Goal: Task Accomplishment & Management: Complete application form

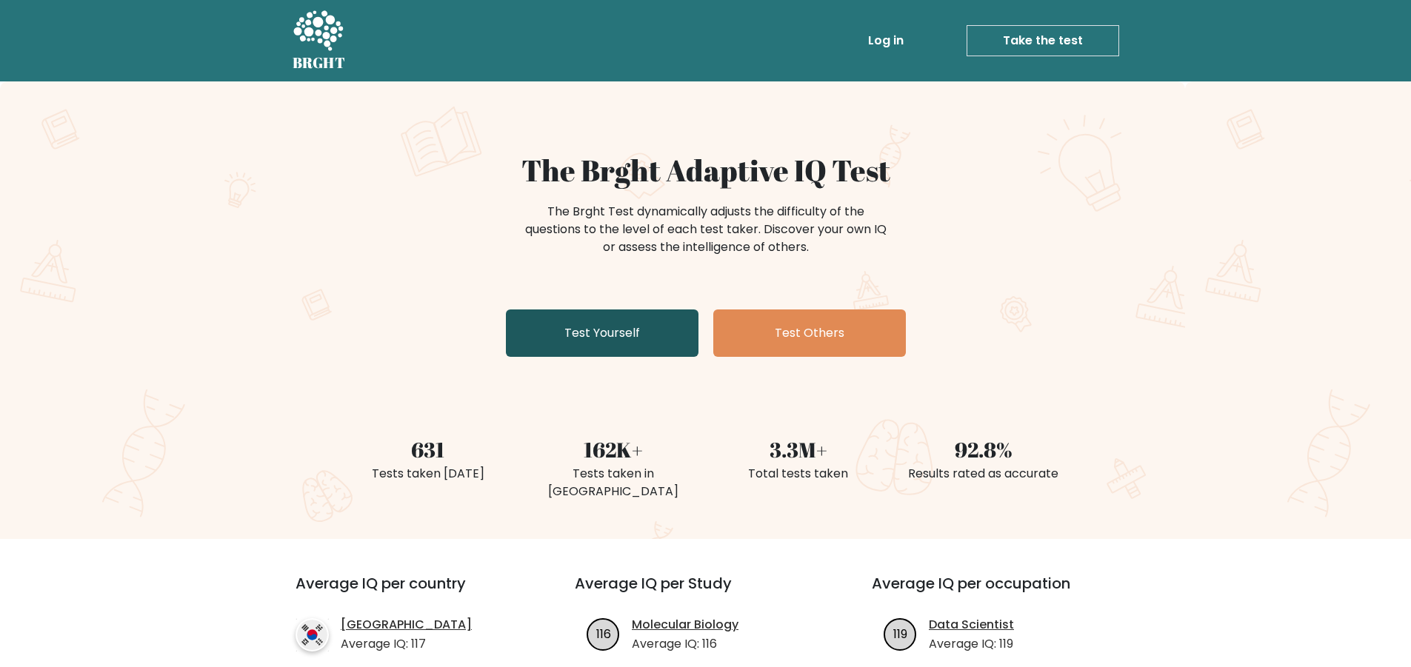
click at [543, 344] on link "Test Yourself" at bounding box center [602, 333] width 193 height 47
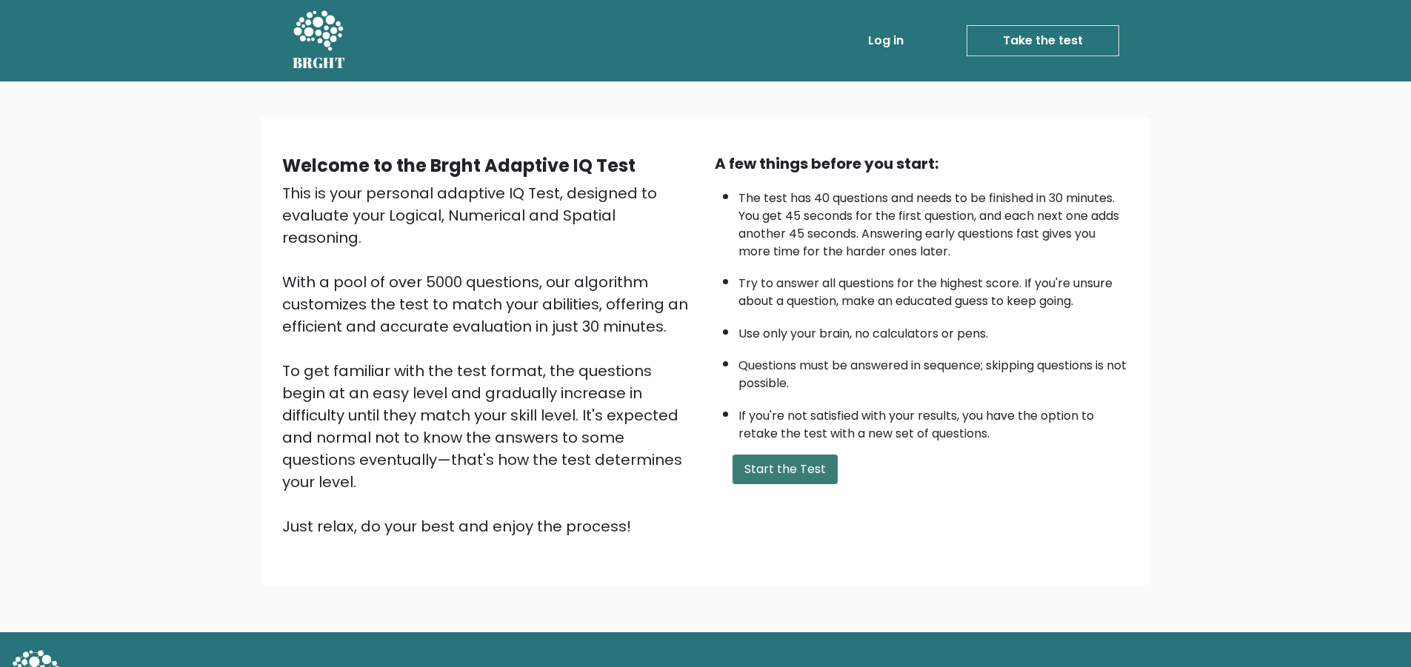
click at [790, 473] on button "Start the Test" at bounding box center [785, 470] width 105 height 30
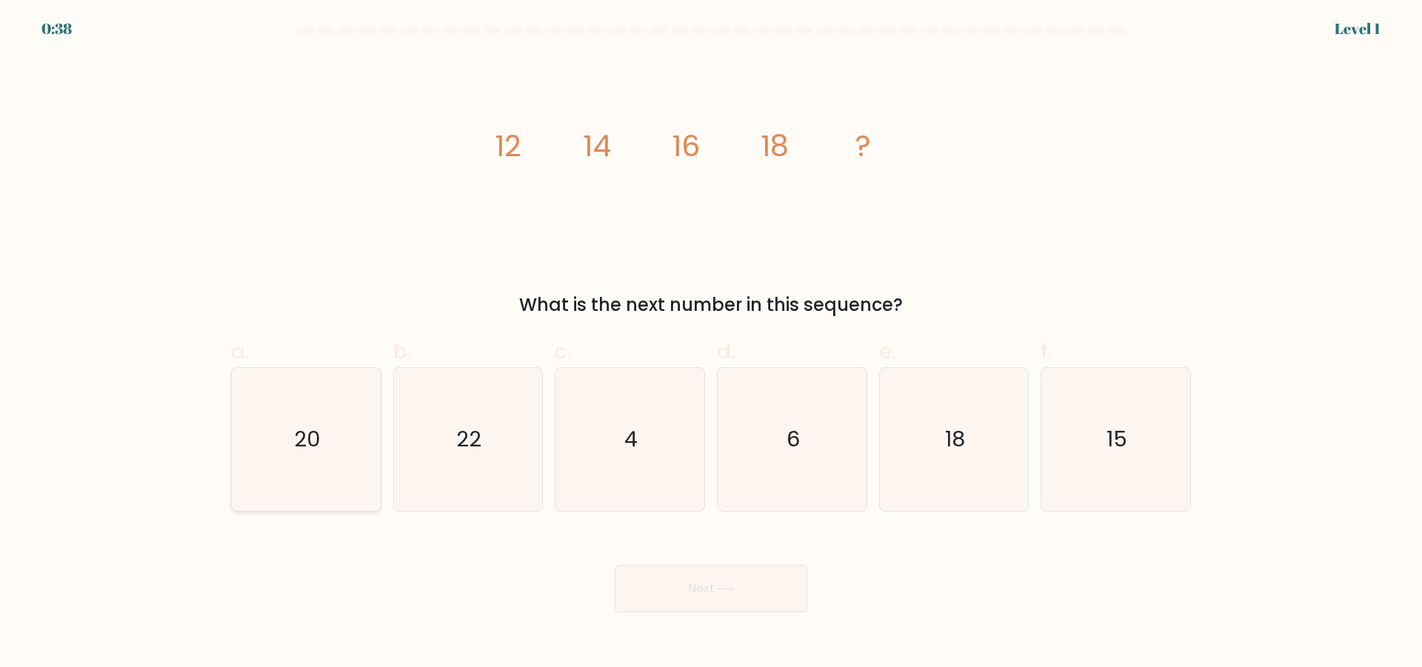
drag, startPoint x: 323, startPoint y: 426, endPoint x: 313, endPoint y: 434, distance: 13.2
click at [322, 427] on icon "20" at bounding box center [306, 439] width 143 height 143
click at [711, 344] on input "a. 20" at bounding box center [711, 339] width 1 height 10
radio input "true"
click at [668, 590] on button "Next" at bounding box center [711, 588] width 193 height 47
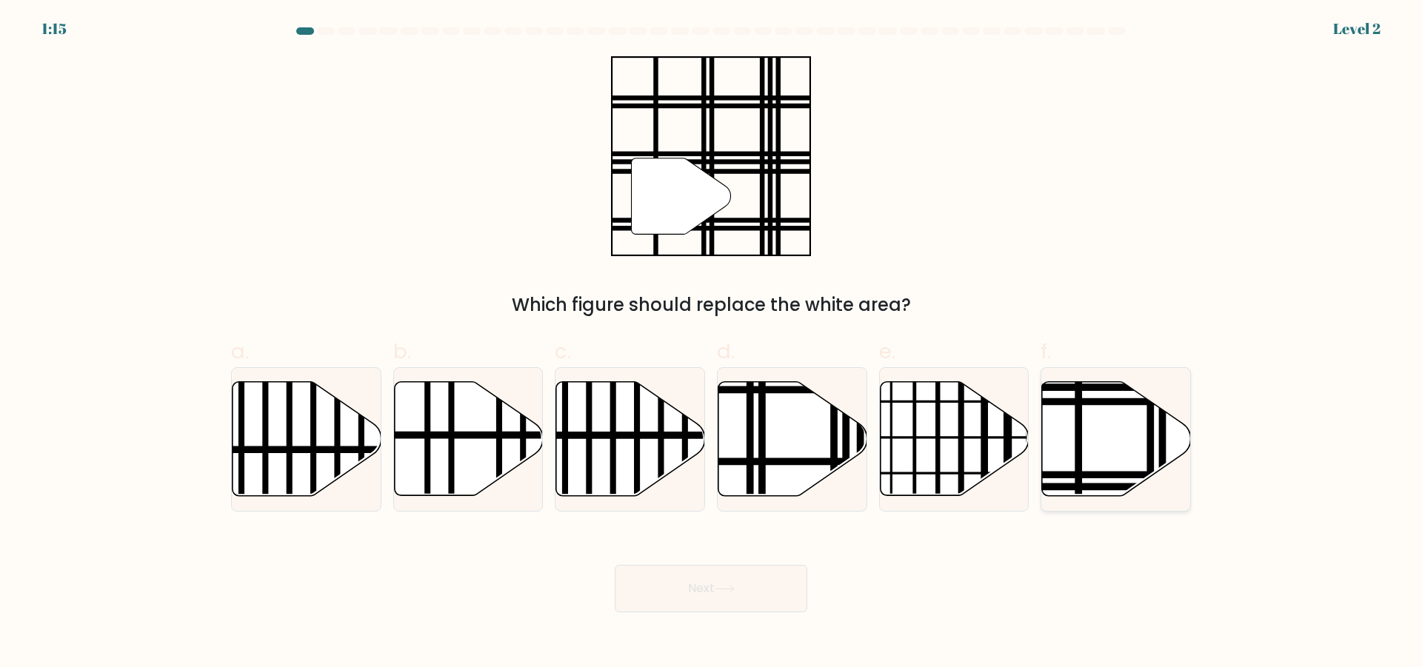
click at [1114, 419] on icon at bounding box center [1116, 439] width 149 height 114
click at [712, 344] on input "f." at bounding box center [711, 339] width 1 height 10
radio input "true"
click at [732, 599] on button "Next" at bounding box center [711, 588] width 193 height 47
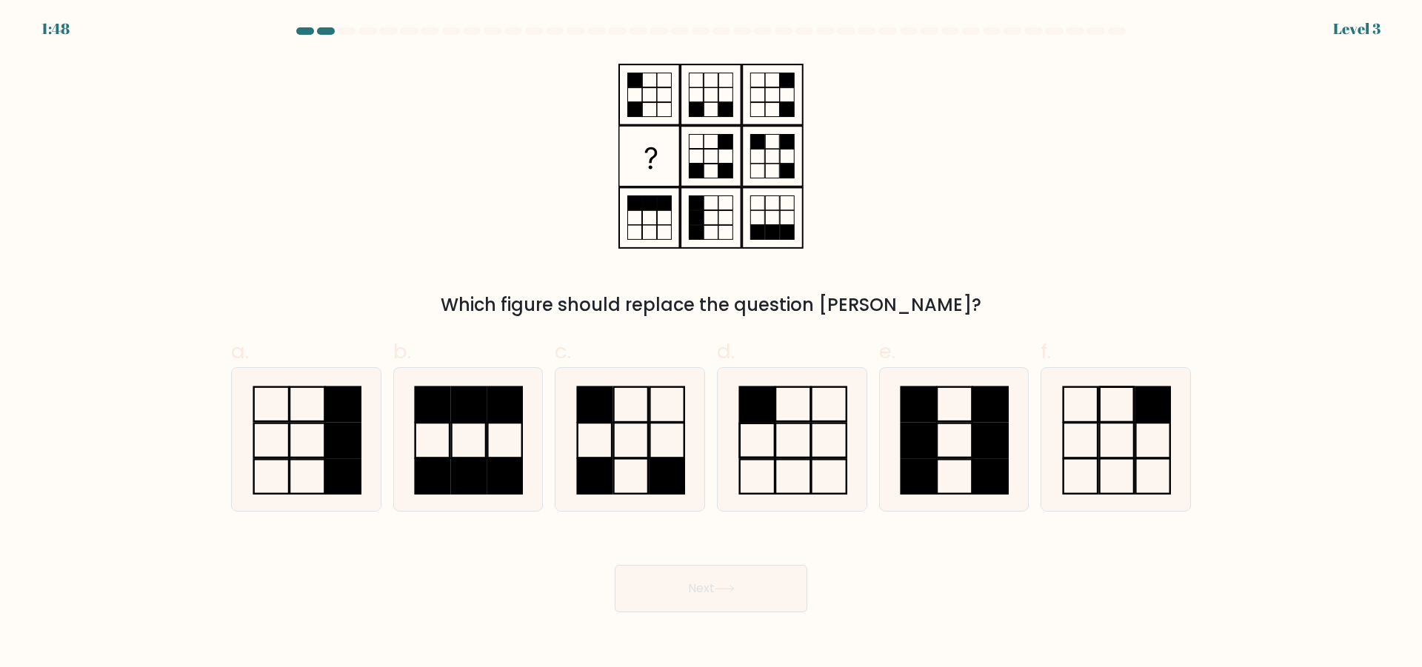
drag, startPoint x: 639, startPoint y: 461, endPoint x: 707, endPoint y: 525, distance: 93.8
click at [639, 462] on icon at bounding box center [630, 439] width 143 height 143
click at [711, 344] on input "c." at bounding box center [711, 339] width 1 height 10
radio input "true"
click at [758, 584] on button "Next" at bounding box center [711, 588] width 193 height 47
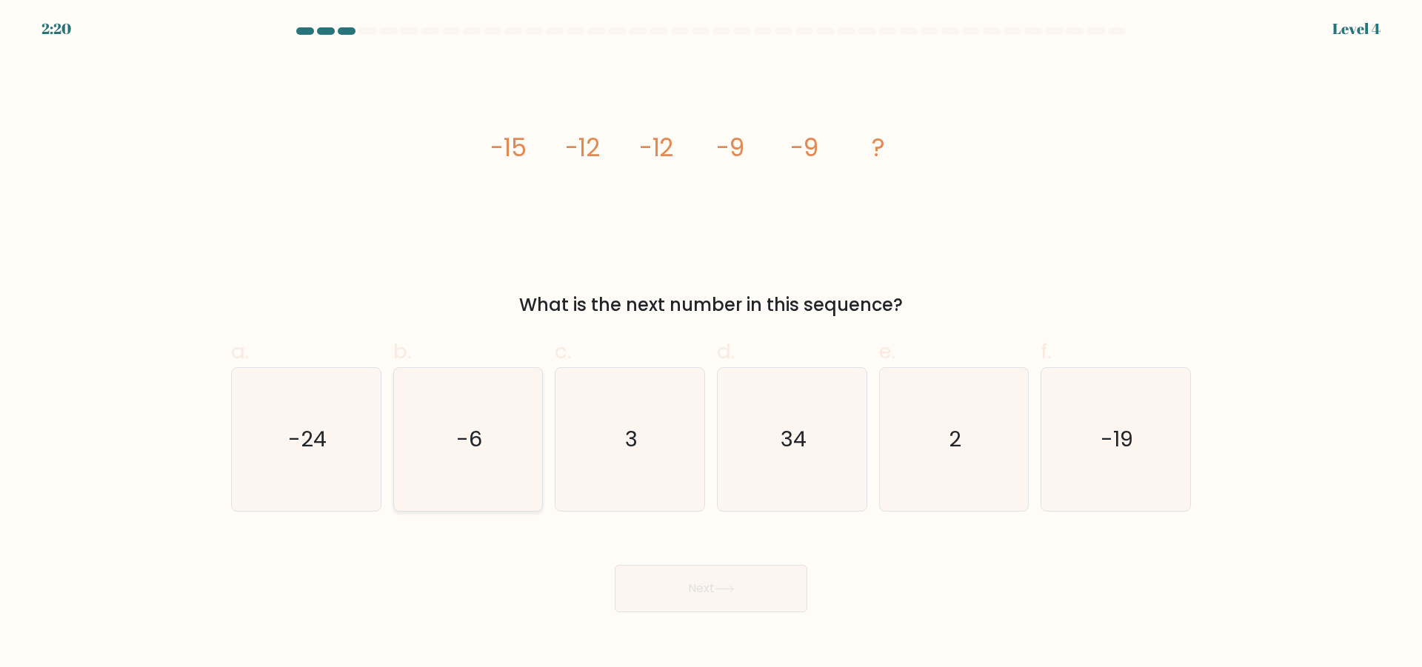
click at [447, 440] on icon "-6" at bounding box center [467, 439] width 143 height 143
click at [711, 344] on input "b. -6" at bounding box center [711, 339] width 1 height 10
radio input "true"
click at [756, 586] on button "Next" at bounding box center [711, 588] width 193 height 47
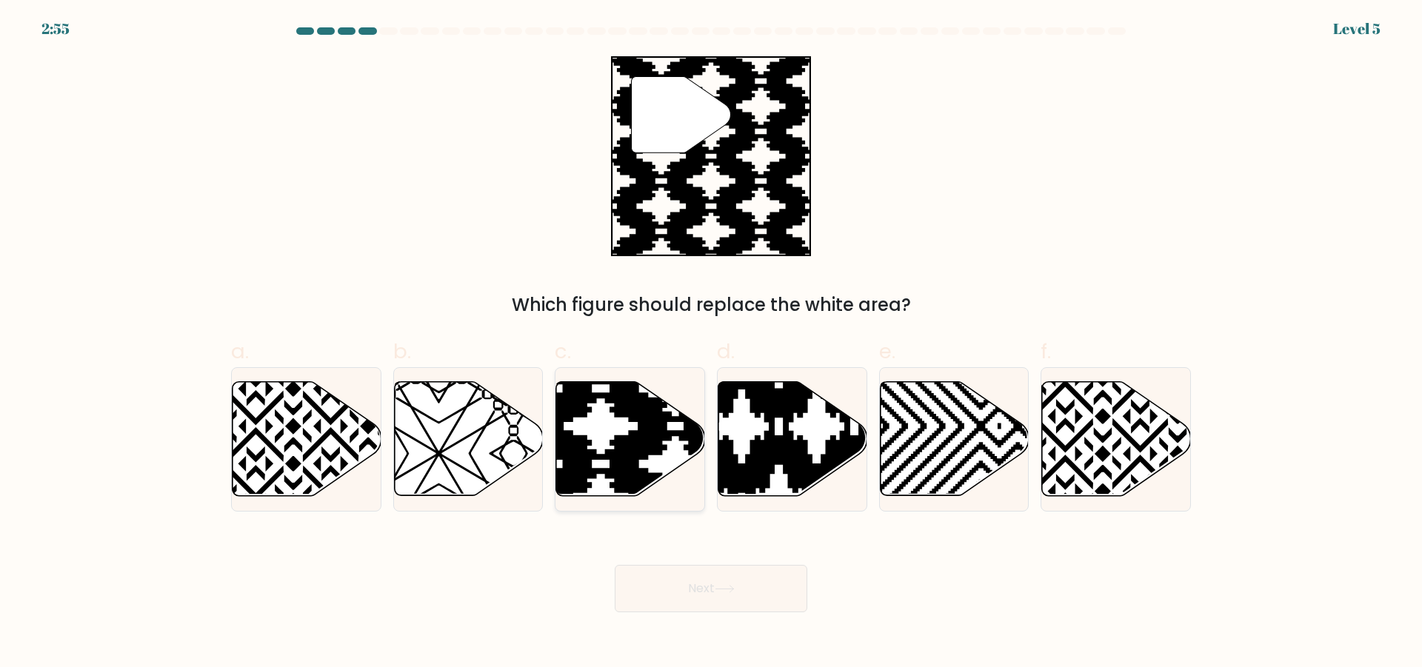
click at [604, 428] on icon at bounding box center [630, 439] width 149 height 114
click at [711, 344] on input "c." at bounding box center [711, 339] width 1 height 10
radio input "true"
click at [700, 590] on button "Next" at bounding box center [711, 588] width 193 height 47
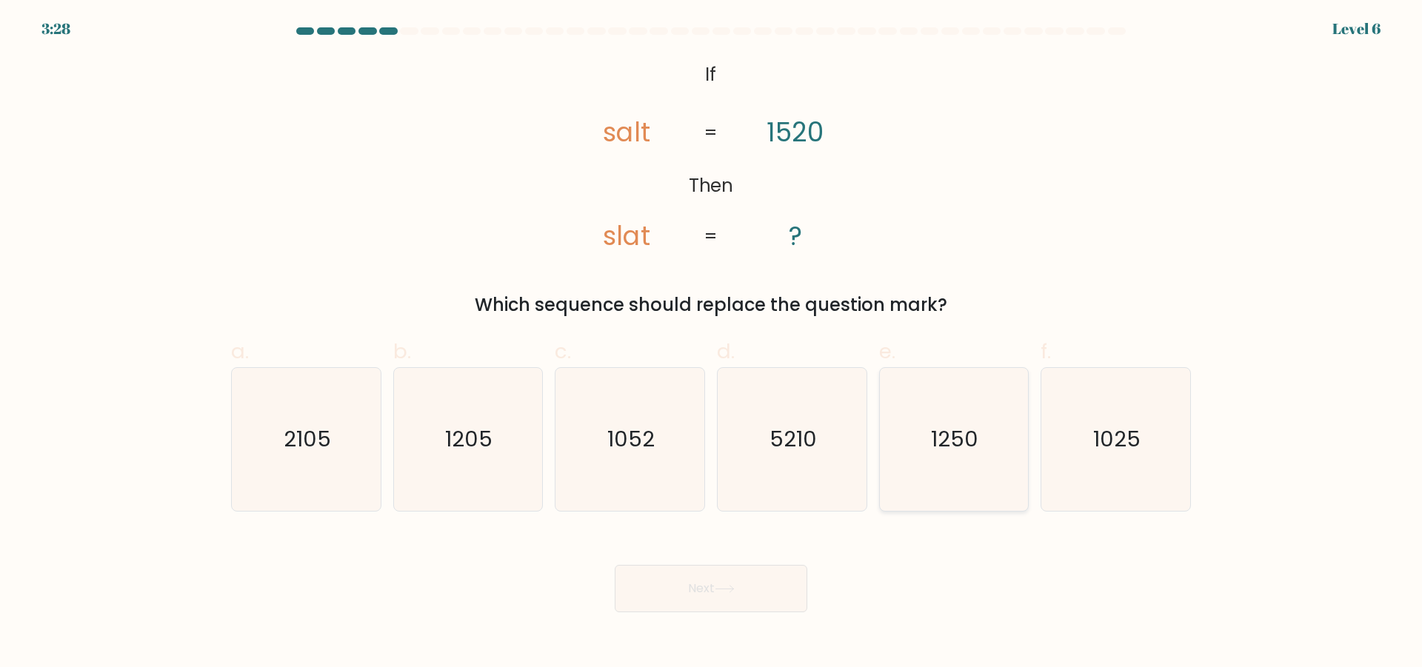
click at [956, 447] on text "1250" at bounding box center [955, 439] width 47 height 30
click at [712, 344] on input "e. 1250" at bounding box center [711, 339] width 1 height 10
radio input "true"
click at [742, 610] on button "Next" at bounding box center [711, 588] width 193 height 47
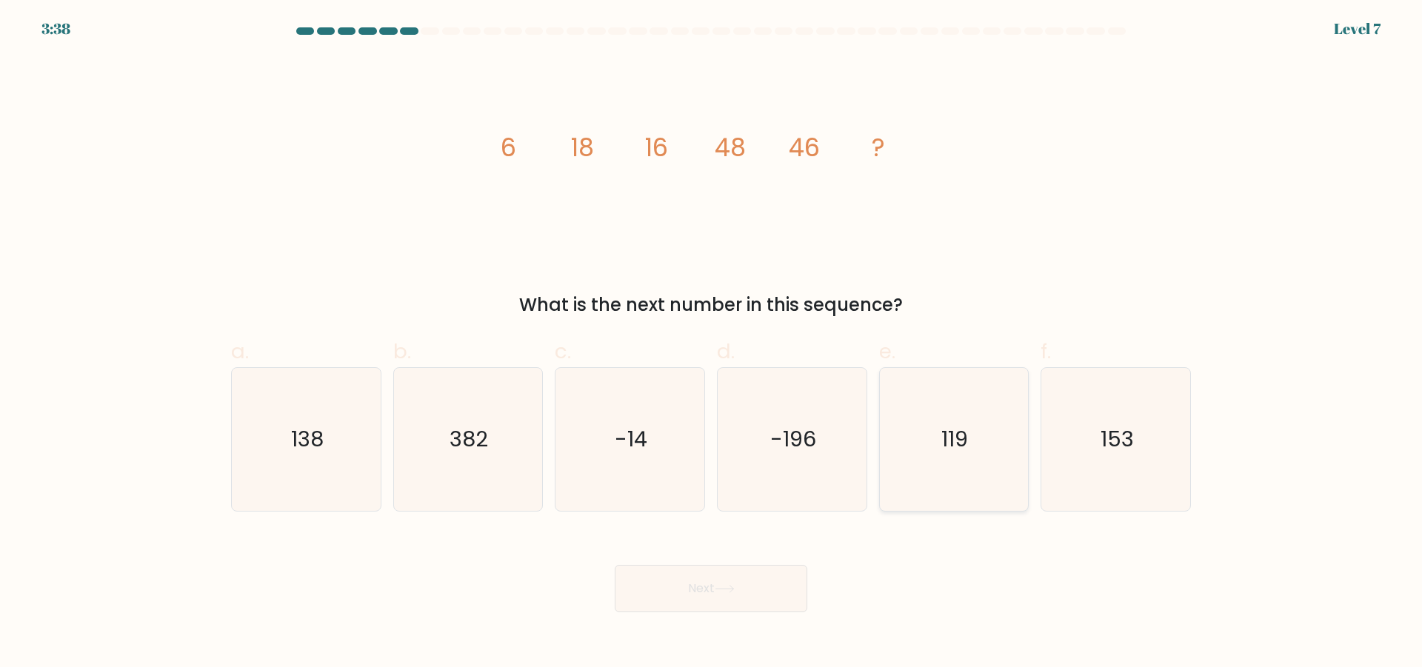
click at [958, 431] on text "119" at bounding box center [955, 439] width 27 height 30
click at [712, 344] on input "e. 119" at bounding box center [711, 339] width 1 height 10
radio input "true"
click at [728, 612] on button "Next" at bounding box center [711, 588] width 193 height 47
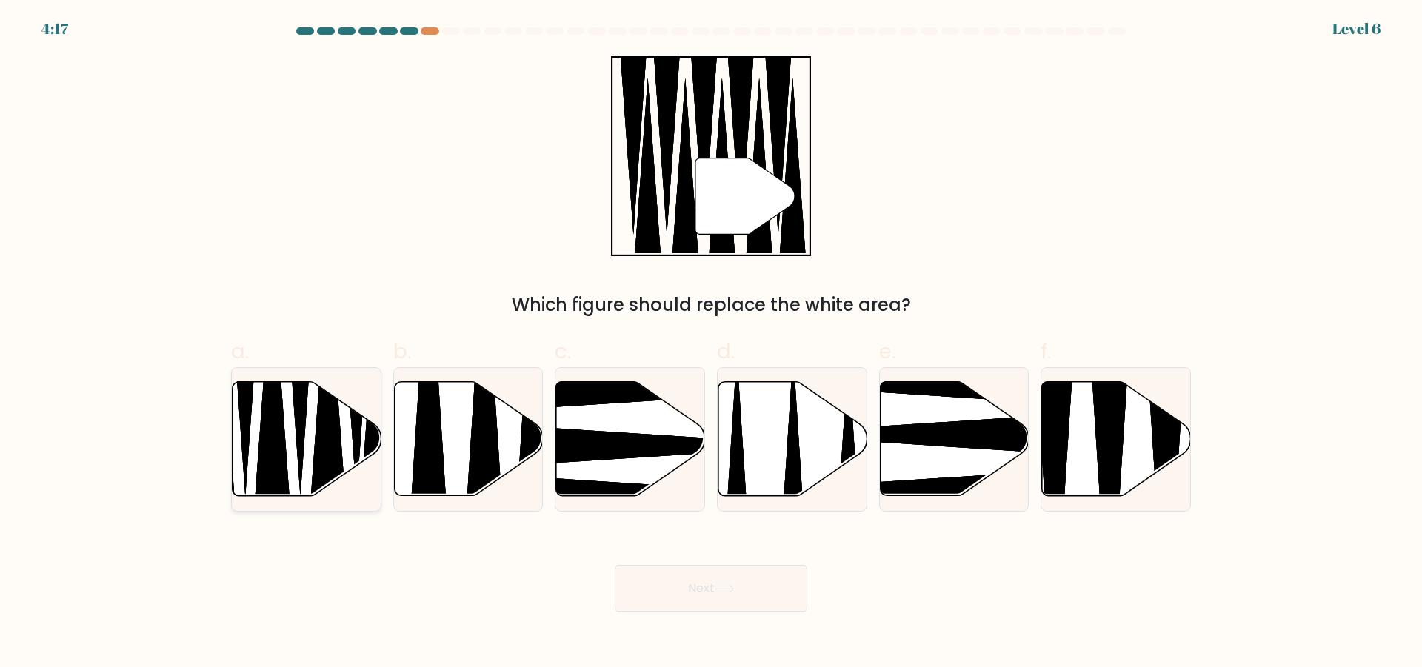
click at [294, 445] on icon at bounding box center [307, 439] width 149 height 114
click at [711, 344] on input "a." at bounding box center [711, 339] width 1 height 10
radio input "true"
click at [679, 593] on button "Next" at bounding box center [711, 588] width 193 height 47
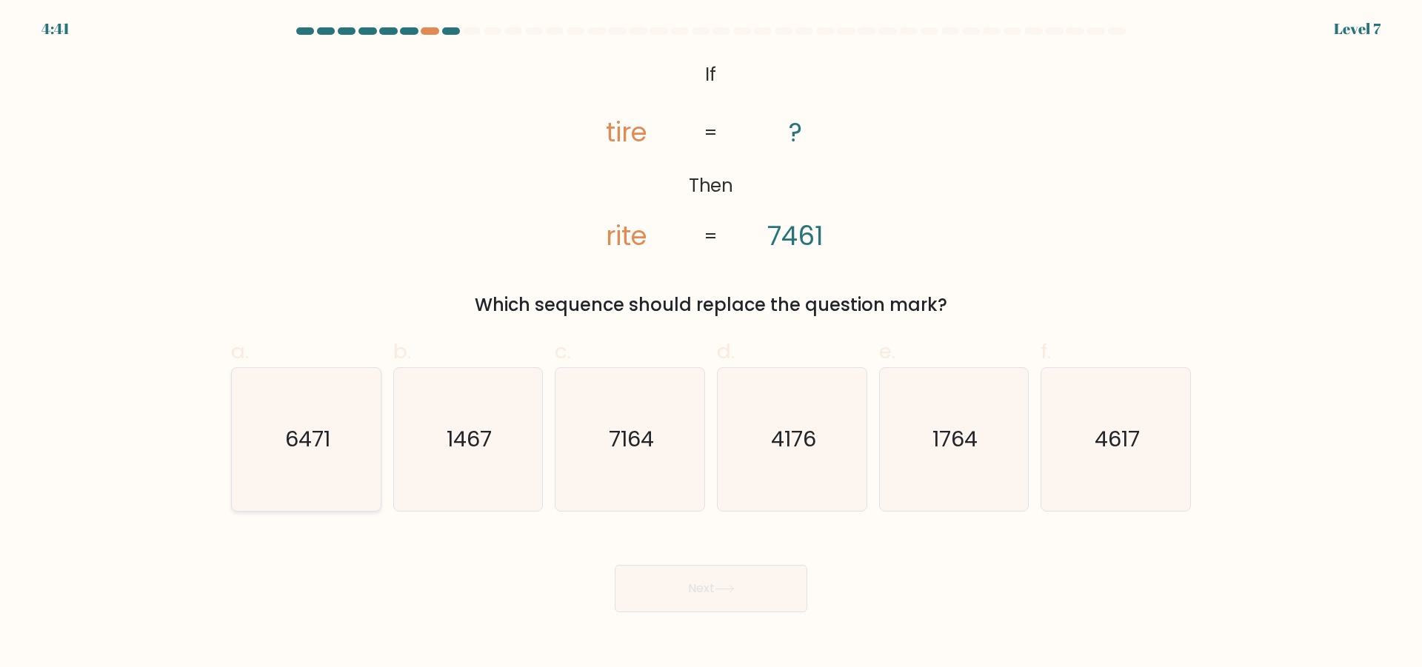
click at [325, 458] on icon "6471" at bounding box center [306, 439] width 143 height 143
click at [711, 344] on input "a. 6471" at bounding box center [711, 339] width 1 height 10
radio input "true"
click at [792, 584] on button "Next" at bounding box center [711, 588] width 193 height 47
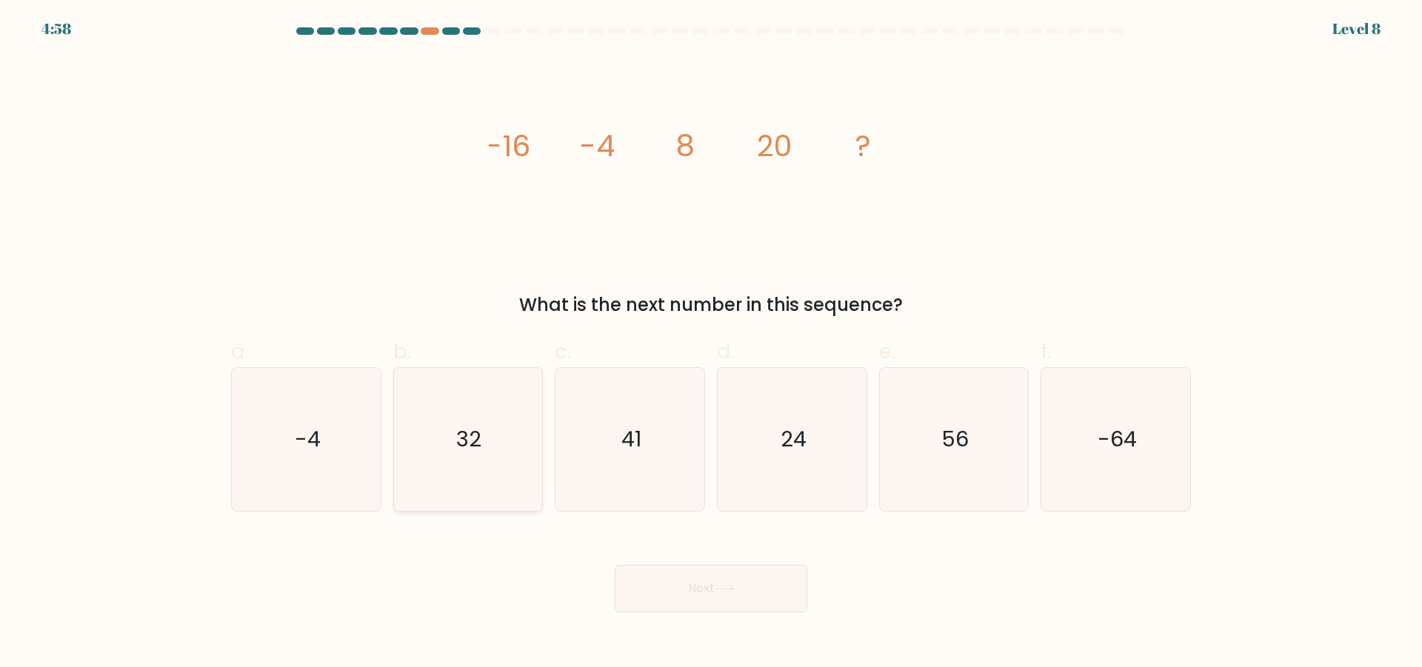
click at [496, 455] on icon "32" at bounding box center [467, 439] width 143 height 143
click at [711, 344] on input "b. 32" at bounding box center [711, 339] width 1 height 10
radio input "true"
click at [700, 596] on button "Next" at bounding box center [711, 588] width 193 height 47
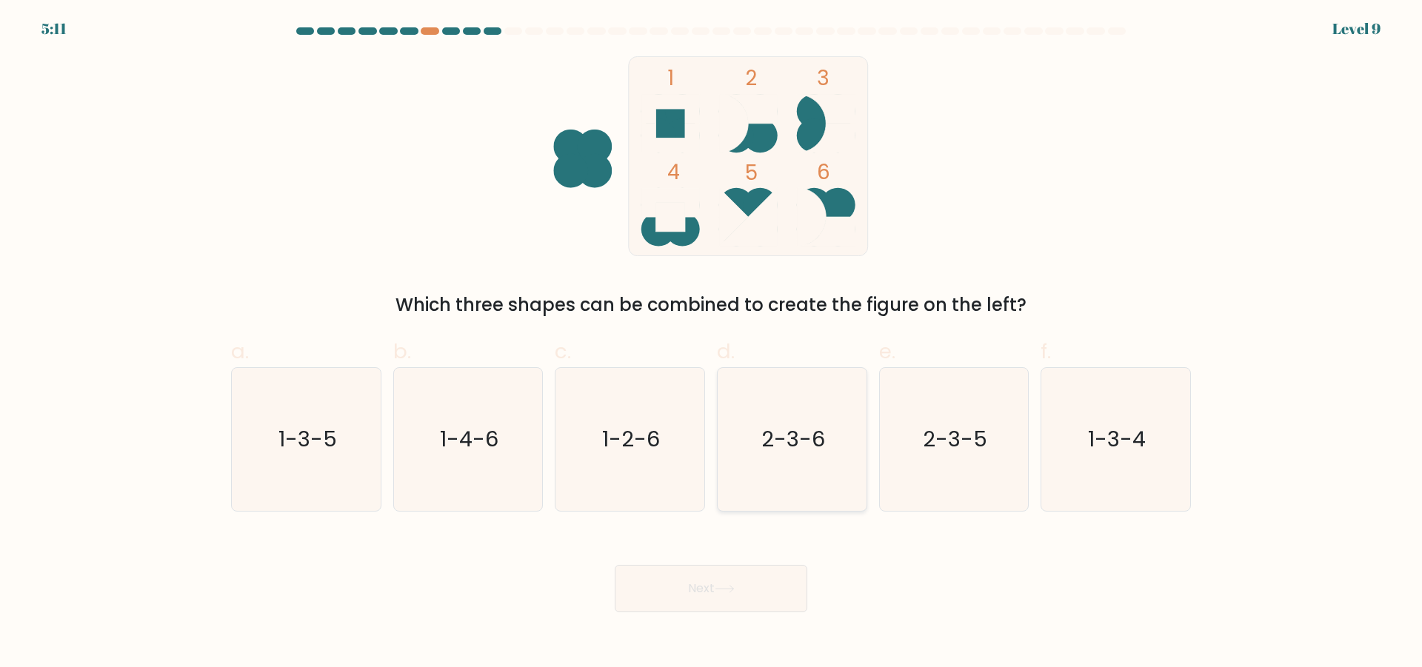
click at [798, 433] on text "2-3-6" at bounding box center [794, 439] width 64 height 30
click at [712, 344] on input "d. 2-3-6" at bounding box center [711, 339] width 1 height 10
radio input "true"
click at [757, 591] on button "Next" at bounding box center [711, 588] width 193 height 47
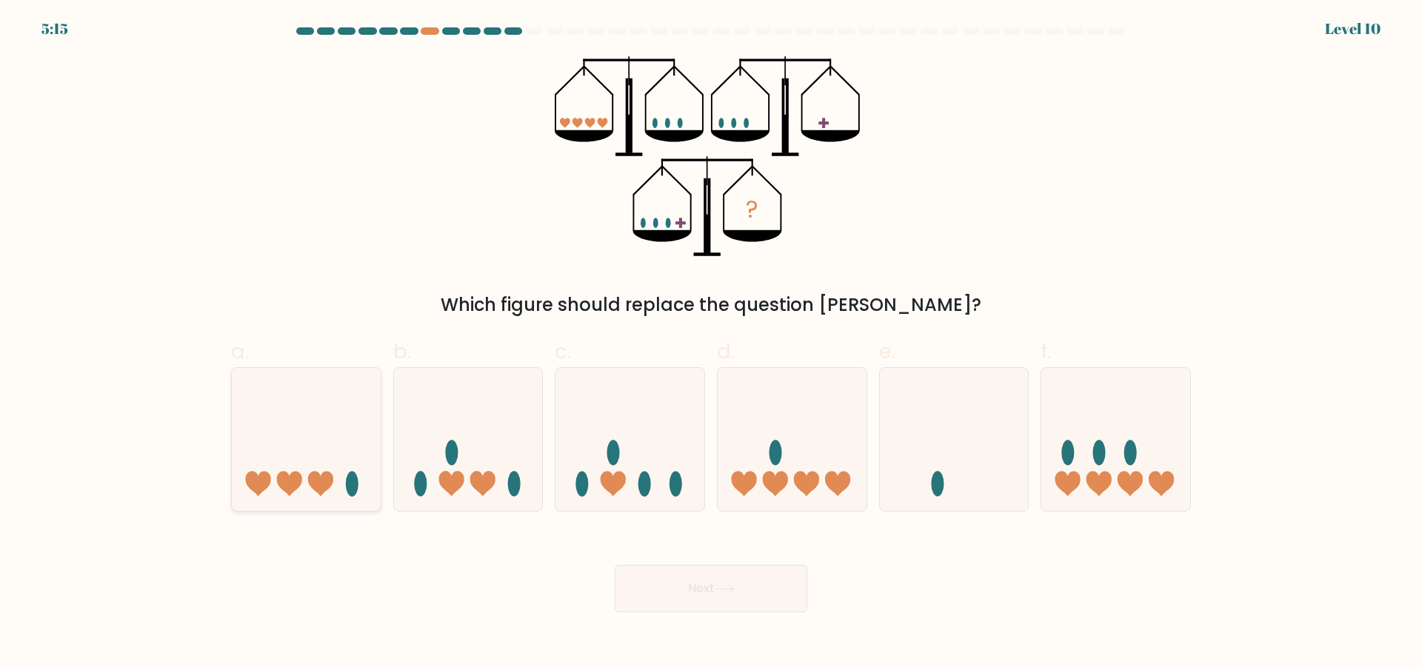
click at [315, 465] on icon at bounding box center [306, 439] width 149 height 123
click at [711, 344] on input "a." at bounding box center [711, 339] width 1 height 10
radio input "true"
click at [1111, 435] on icon at bounding box center [1116, 439] width 149 height 123
click at [712, 344] on input "f." at bounding box center [711, 339] width 1 height 10
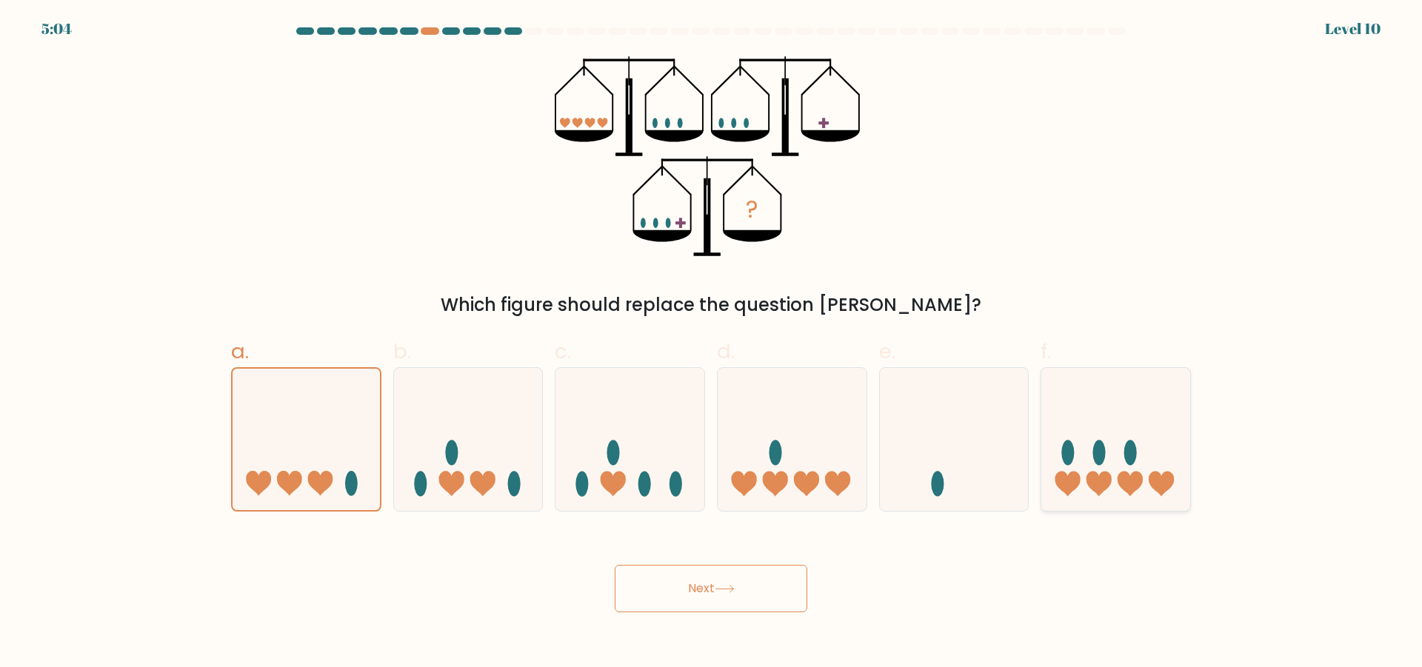
radio input "true"
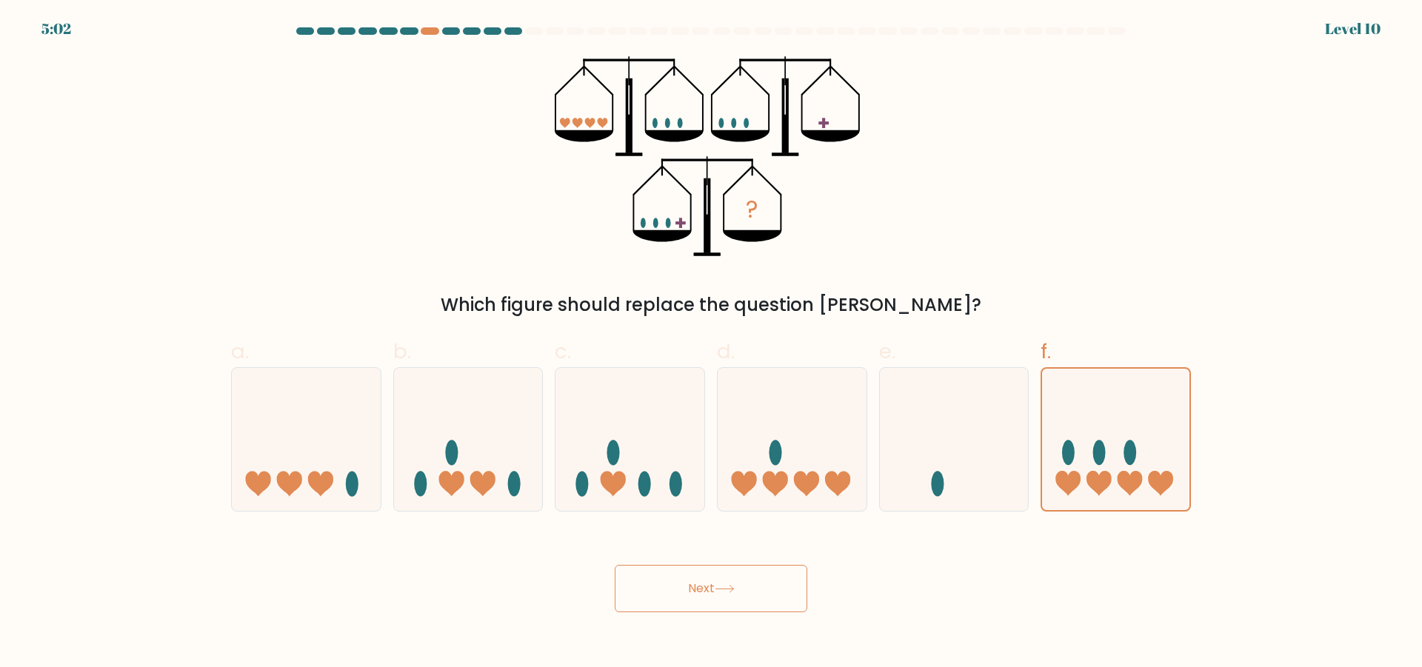
click at [787, 594] on button "Next" at bounding box center [711, 588] width 193 height 47
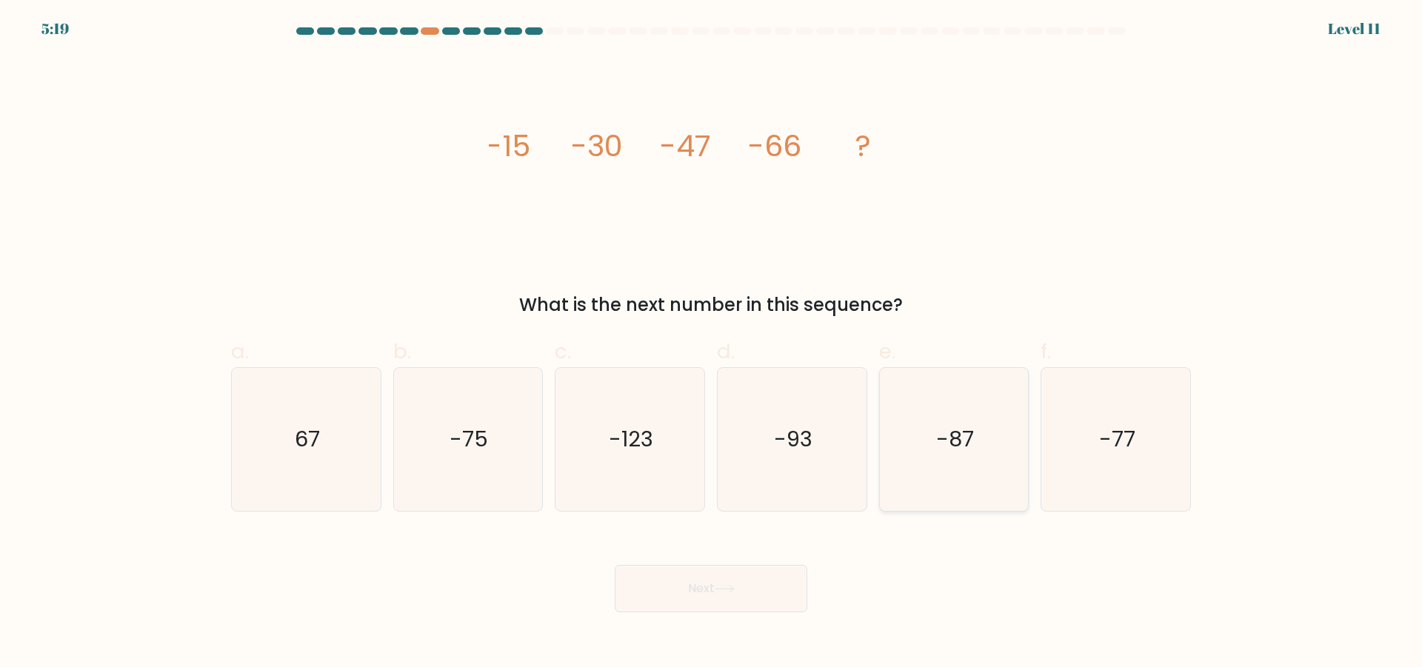
click at [939, 422] on icon "-87" at bounding box center [953, 439] width 143 height 143
click at [712, 344] on input "e. -87" at bounding box center [711, 339] width 1 height 10
radio input "true"
click at [750, 588] on button "Next" at bounding box center [711, 588] width 193 height 47
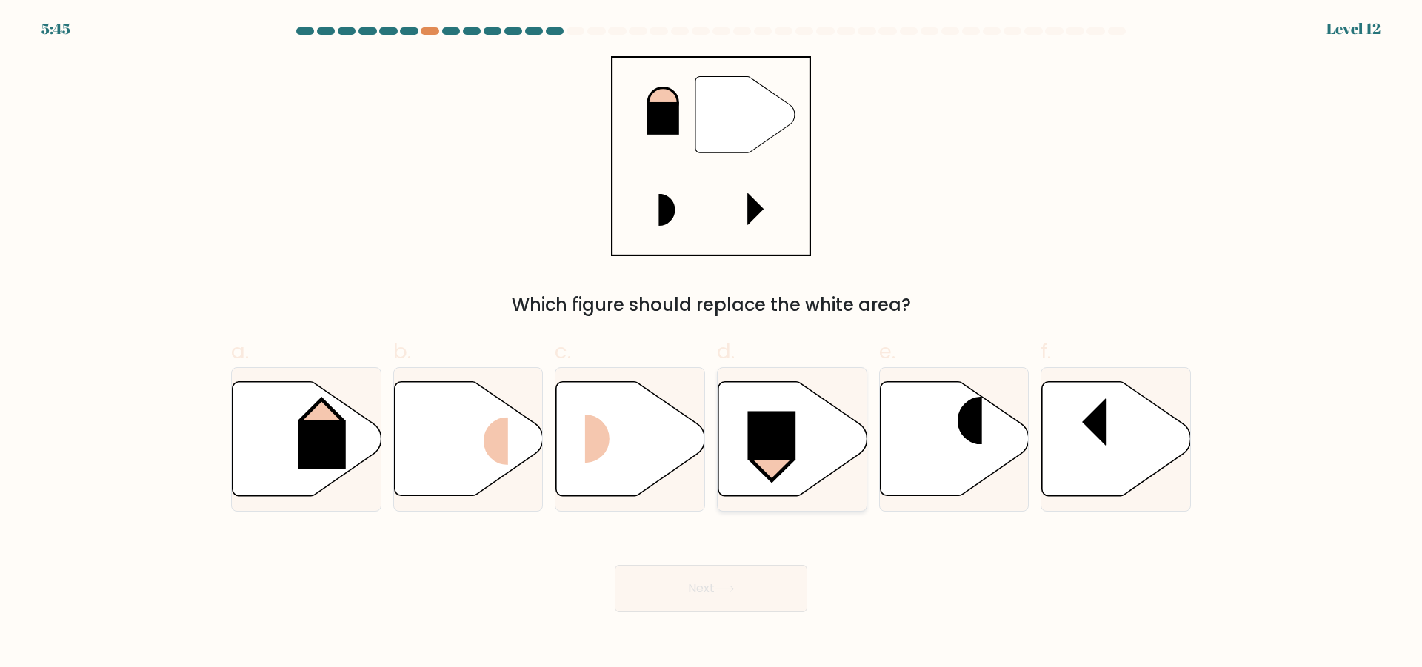
click at [811, 458] on icon at bounding box center [793, 439] width 149 height 114
click at [712, 344] on input "d." at bounding box center [711, 339] width 1 height 10
radio input "true"
click at [729, 582] on button "Next" at bounding box center [711, 588] width 193 height 47
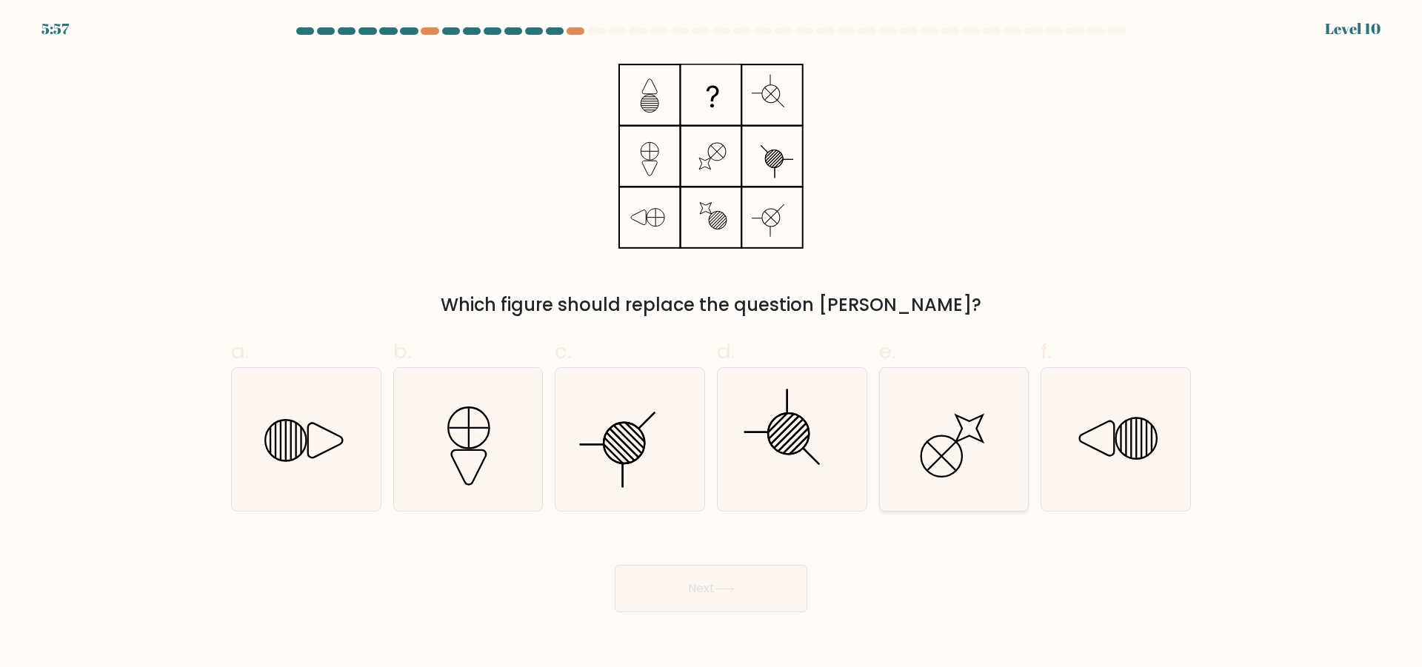
drag, startPoint x: 964, startPoint y: 435, endPoint x: 942, endPoint y: 467, distance: 39.9
click at [963, 444] on icon at bounding box center [953, 439] width 143 height 143
click at [712, 344] on input "e." at bounding box center [711, 339] width 1 height 10
radio input "true"
click at [702, 596] on button "Next" at bounding box center [711, 588] width 193 height 47
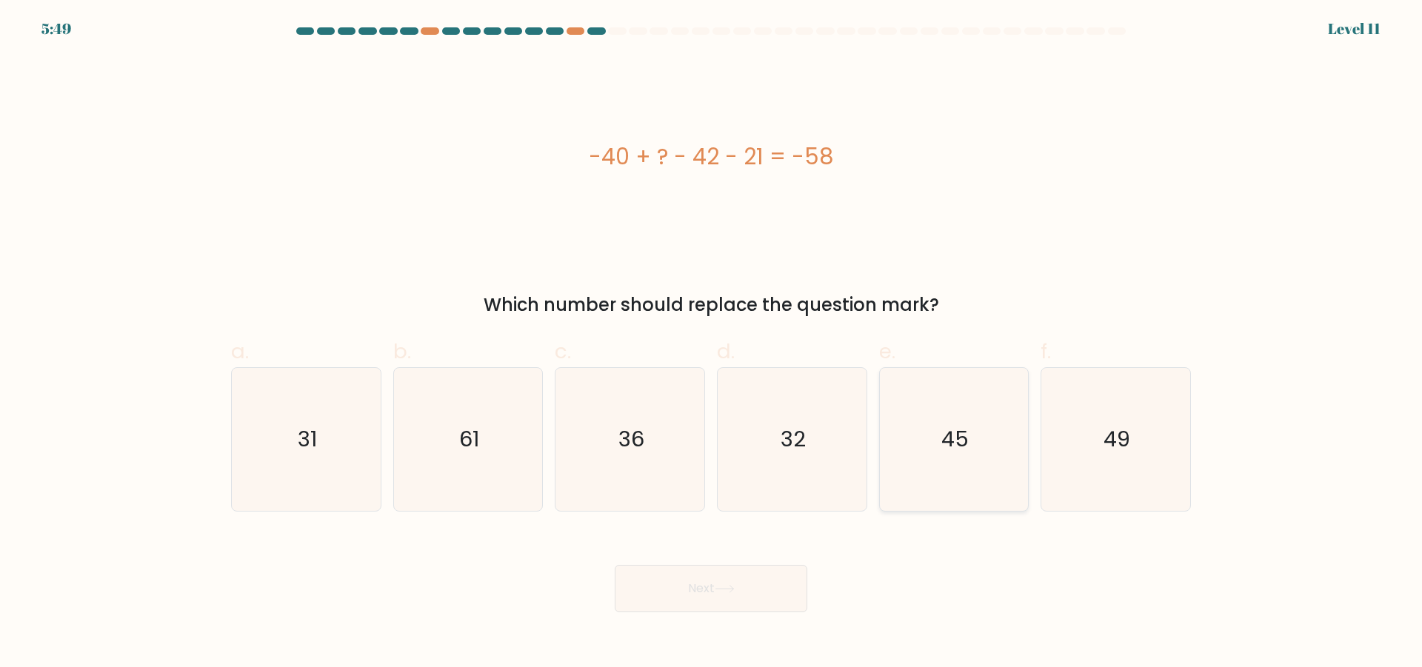
click at [950, 414] on icon "45" at bounding box center [953, 439] width 143 height 143
click at [712, 344] on input "e. 45" at bounding box center [711, 339] width 1 height 10
radio input "true"
click at [720, 584] on button "Next" at bounding box center [711, 588] width 193 height 47
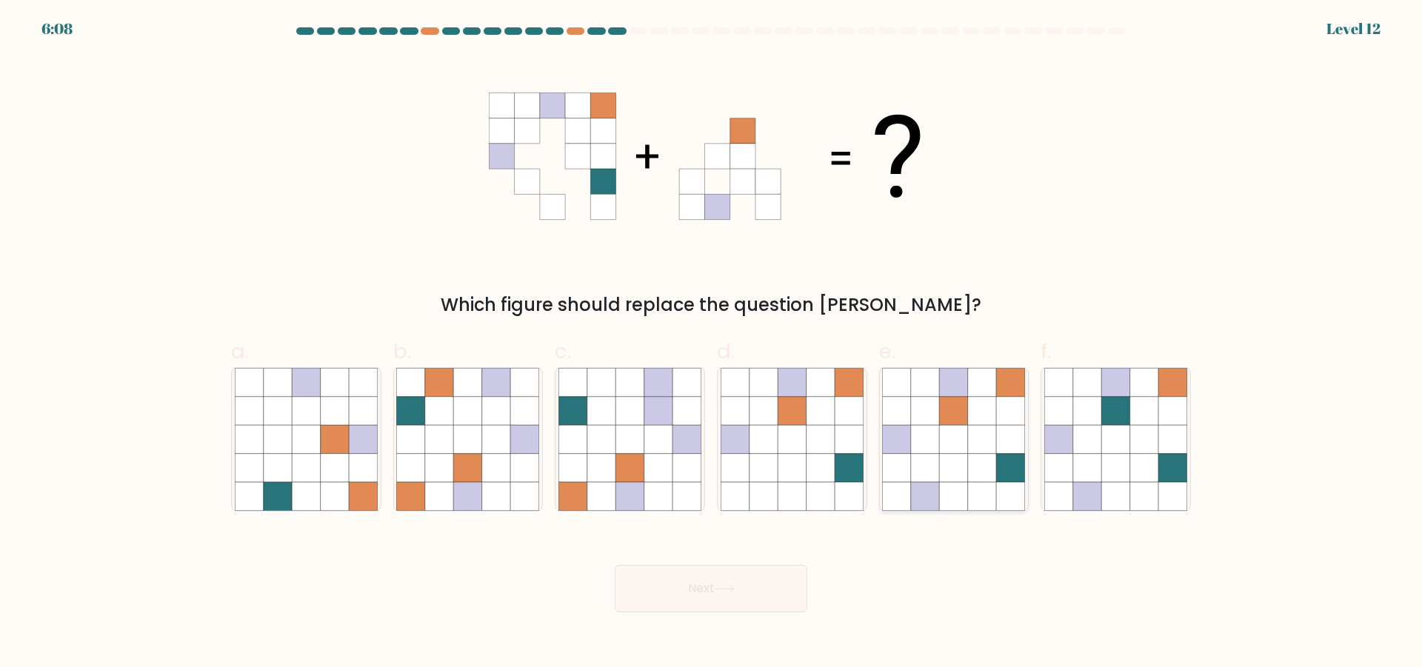
click at [959, 439] on icon at bounding box center [954, 439] width 28 height 28
click at [712, 344] on input "e." at bounding box center [711, 339] width 1 height 10
radio input "true"
click at [779, 577] on button "Next" at bounding box center [711, 588] width 193 height 47
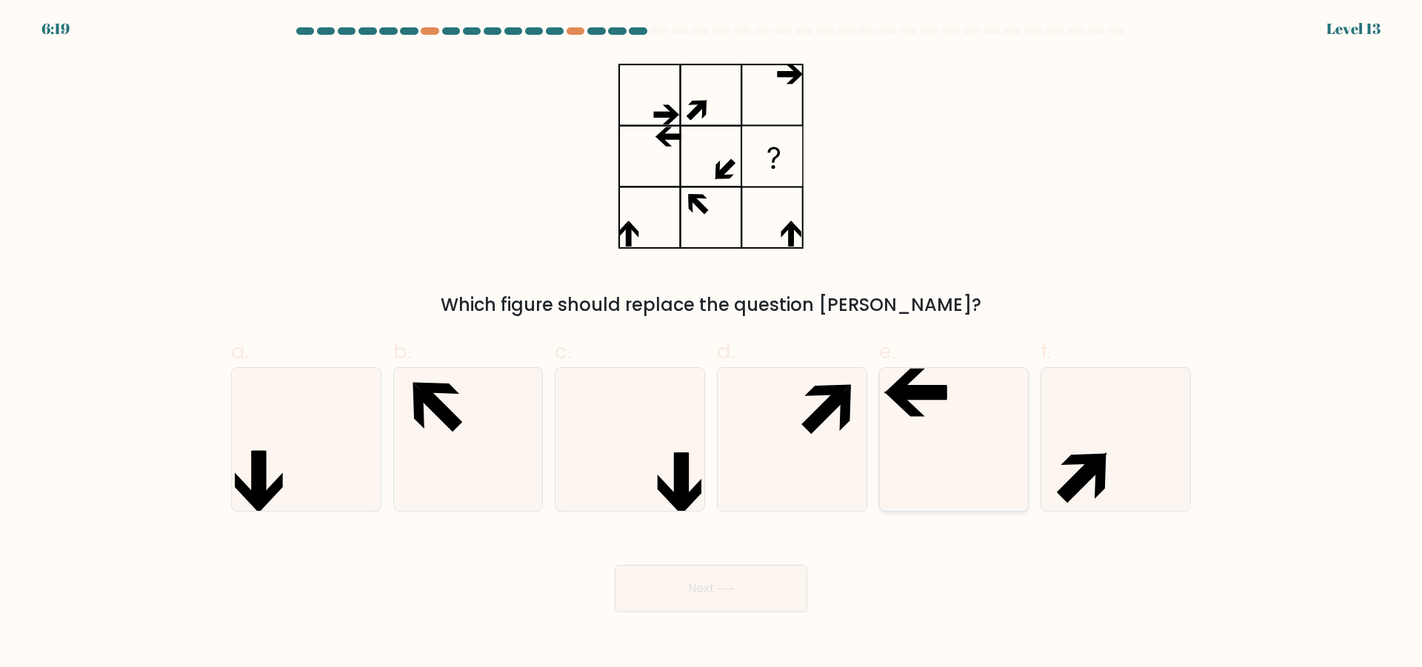
click at [925, 407] on icon at bounding box center [953, 439] width 143 height 143
click at [712, 344] on input "e." at bounding box center [711, 339] width 1 height 10
radio input "true"
click at [798, 584] on button "Next" at bounding box center [711, 588] width 193 height 47
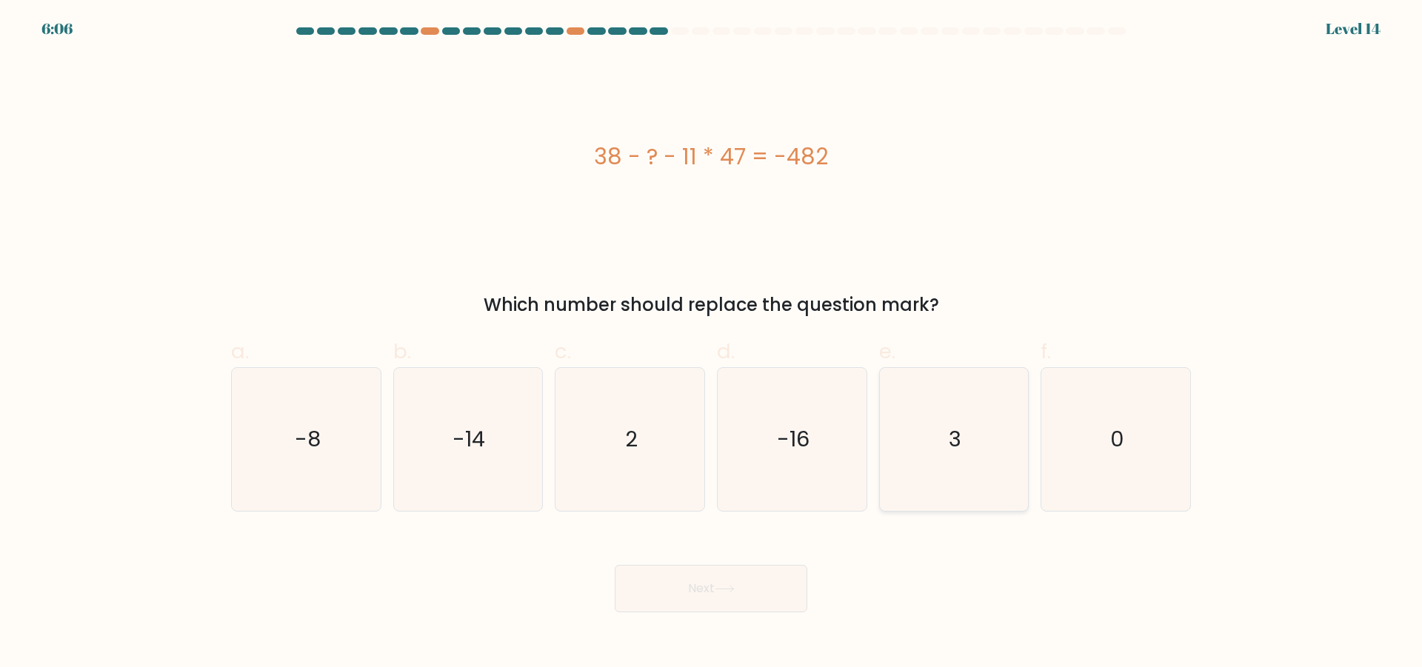
click at [950, 456] on icon "3" at bounding box center [953, 439] width 143 height 143
click at [712, 344] on input "e. 3" at bounding box center [711, 339] width 1 height 10
radio input "true"
click at [701, 565] on button "Next" at bounding box center [711, 588] width 193 height 47
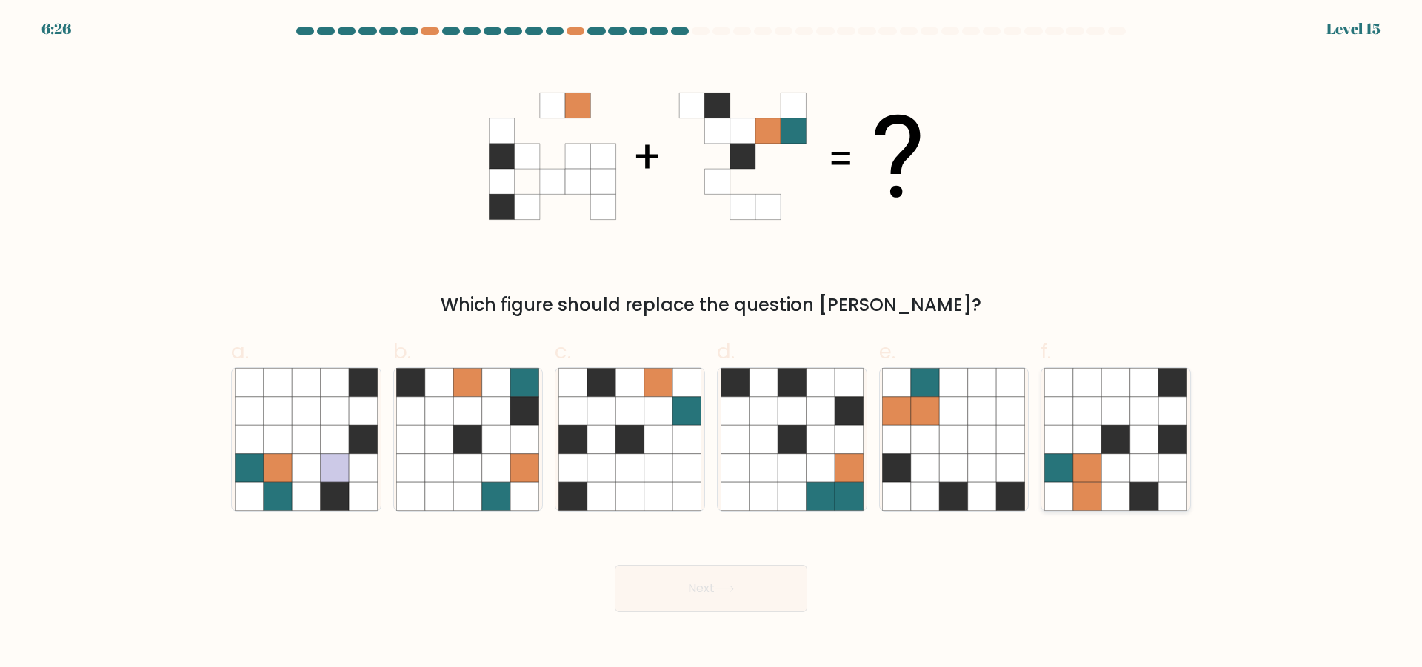
click at [1106, 436] on icon at bounding box center [1116, 439] width 28 height 28
click at [712, 344] on input "f." at bounding box center [711, 339] width 1 height 10
radio input "true"
click at [747, 574] on button "Next" at bounding box center [711, 588] width 193 height 47
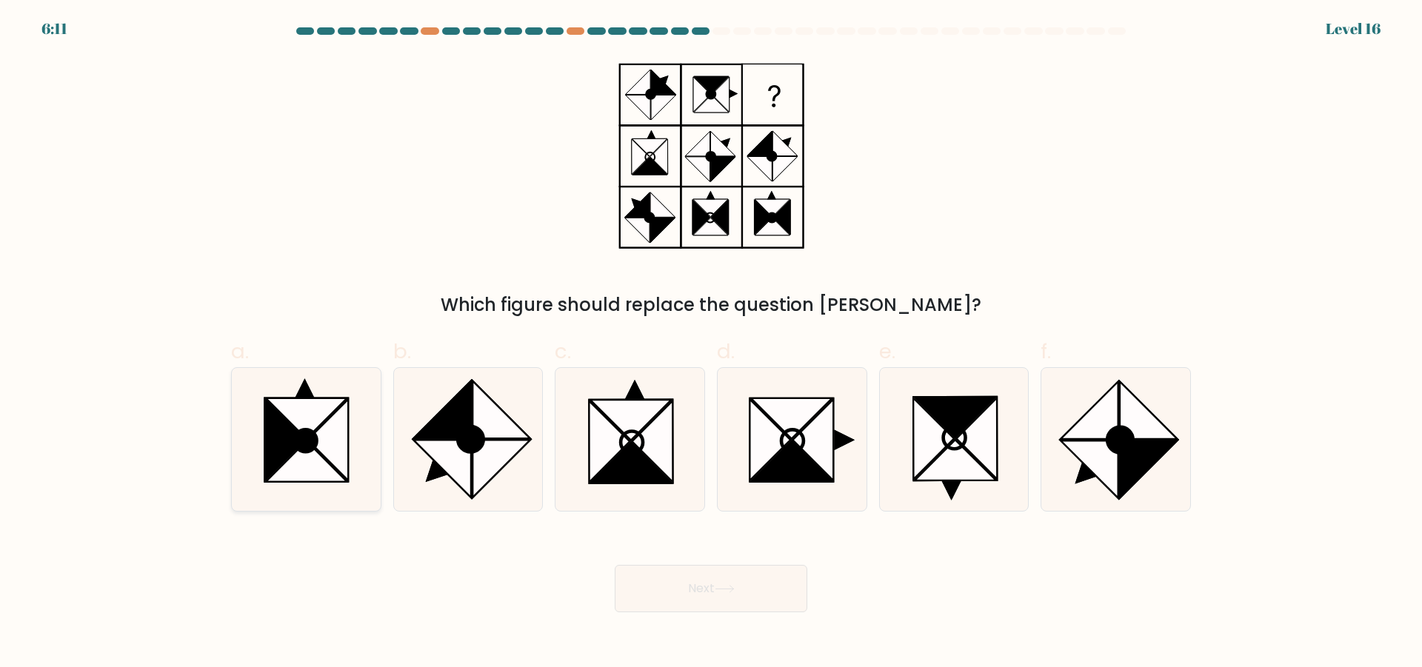
click at [330, 432] on icon at bounding box center [327, 439] width 41 height 81
click at [711, 344] on input "a." at bounding box center [711, 339] width 1 height 10
radio input "true"
click at [491, 433] on icon at bounding box center [501, 409] width 57 height 57
click at [711, 344] on input "b." at bounding box center [711, 339] width 1 height 10
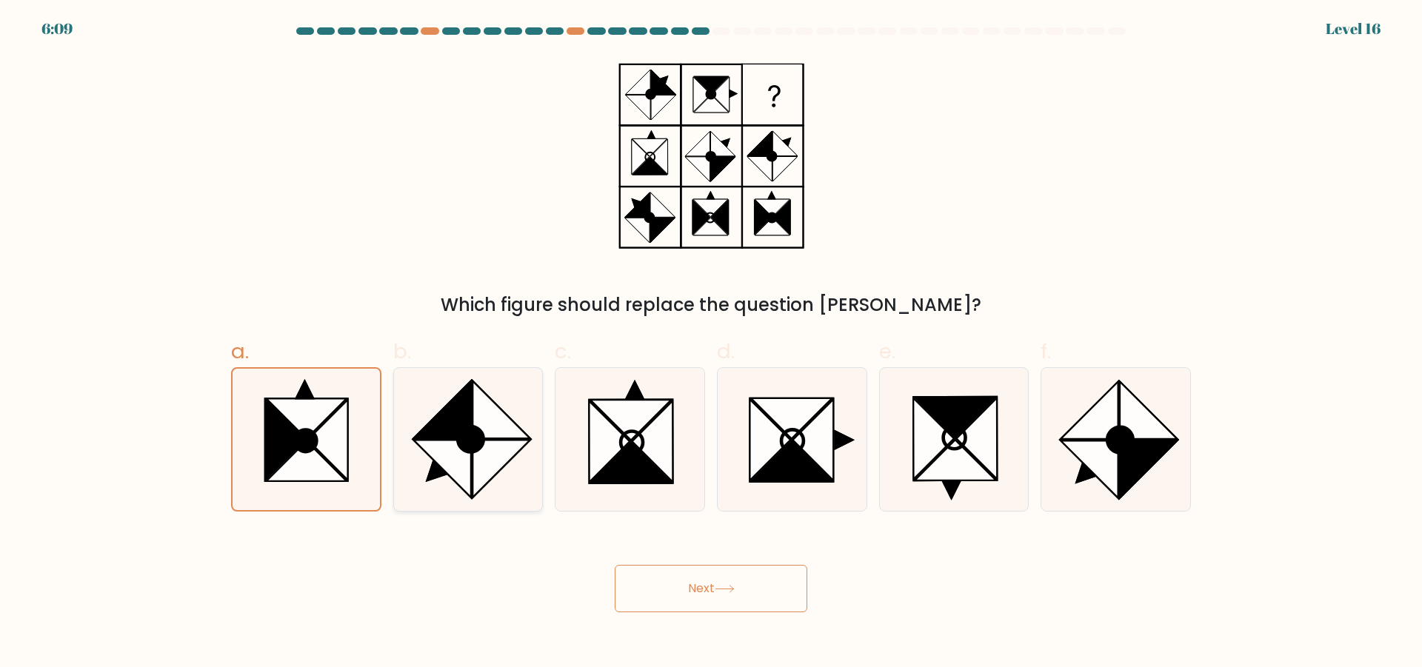
radio input "true"
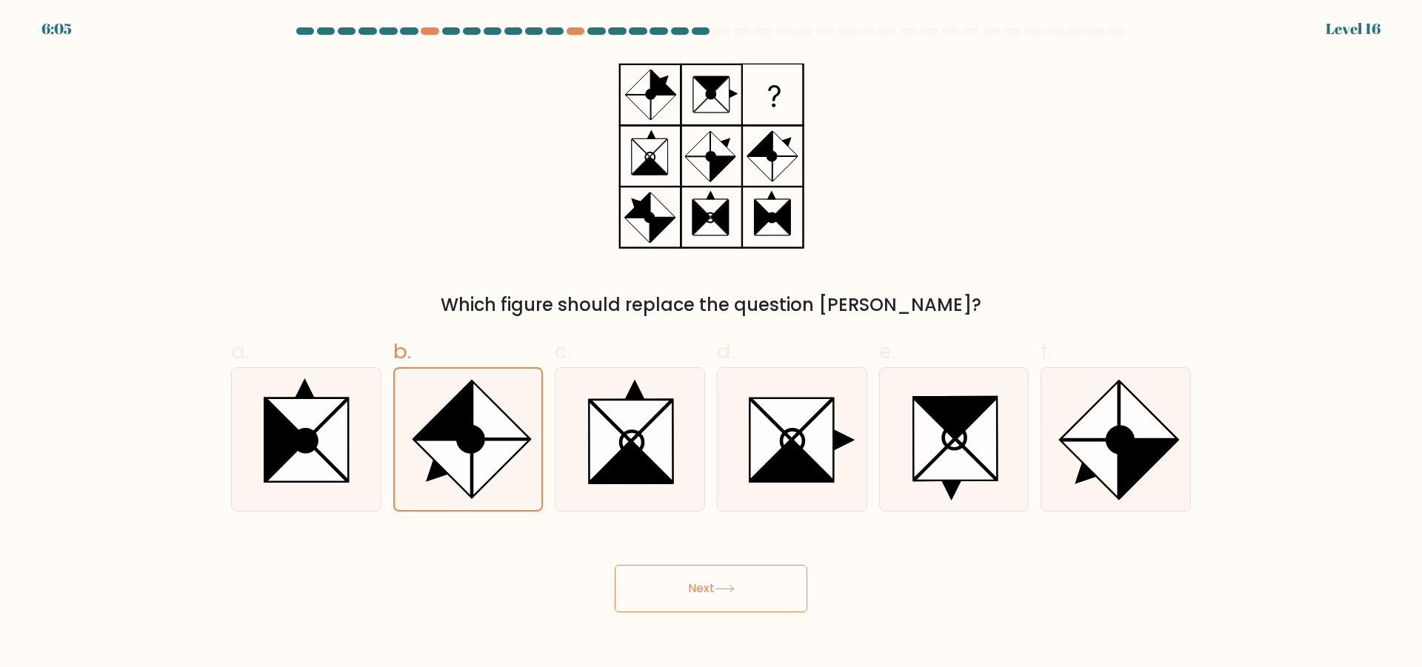
click at [697, 573] on button "Next" at bounding box center [711, 588] width 193 height 47
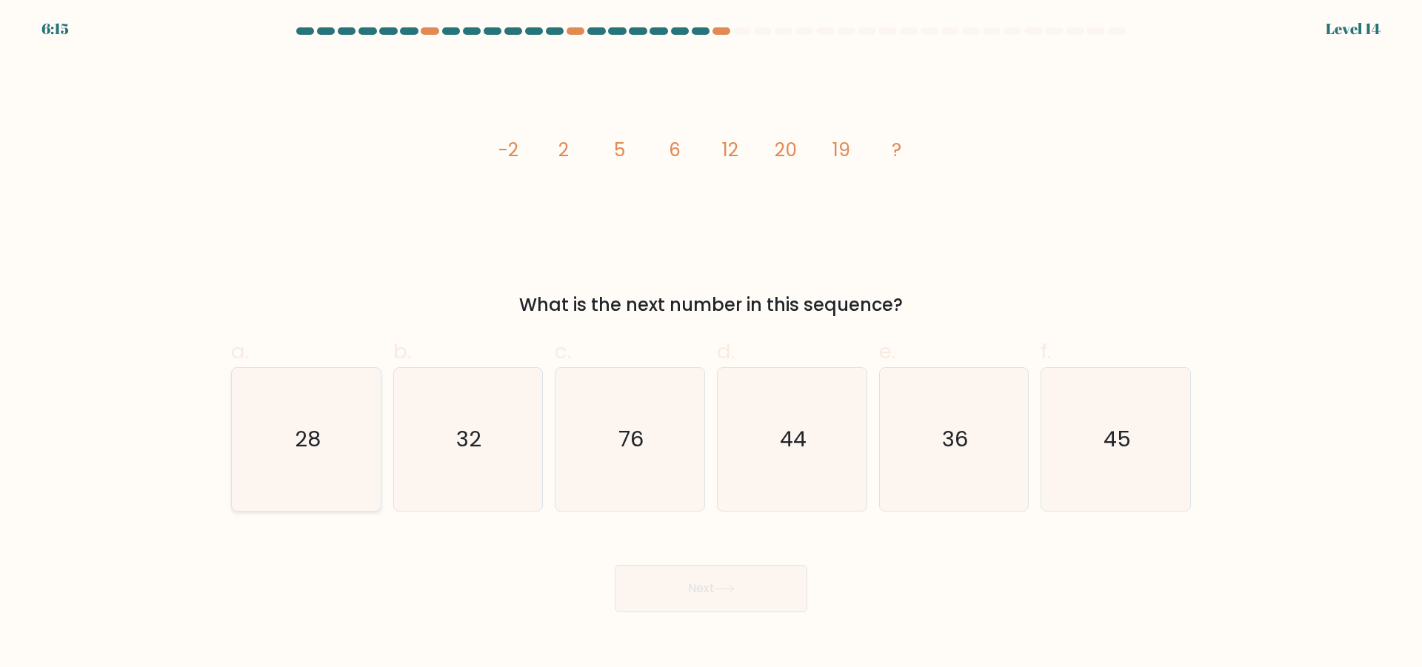
click at [314, 453] on text "28" at bounding box center [308, 439] width 26 height 30
click at [711, 344] on input "a. 28" at bounding box center [711, 339] width 1 height 10
radio input "true"
click at [704, 603] on button "Next" at bounding box center [711, 588] width 193 height 47
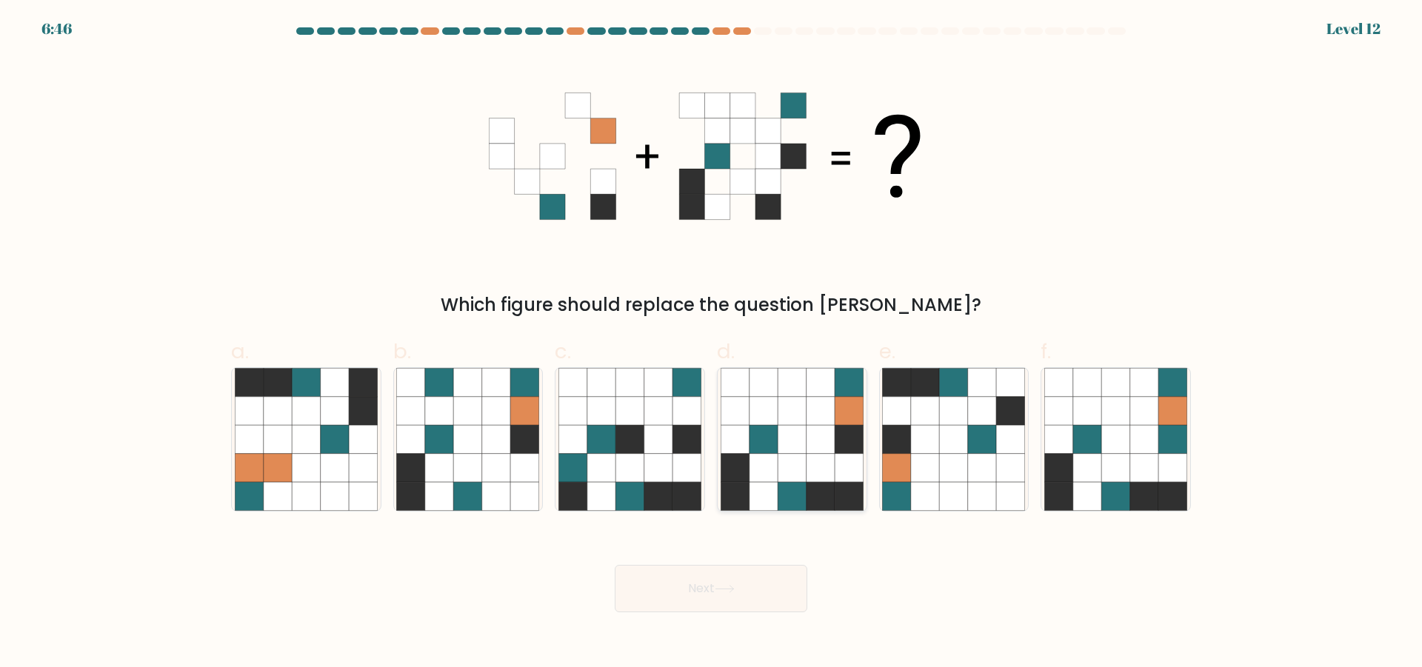
click at [810, 447] on icon at bounding box center [821, 439] width 28 height 28
click at [712, 344] on input "d." at bounding box center [711, 339] width 1 height 10
radio input "true"
click at [742, 580] on button "Next" at bounding box center [711, 588] width 193 height 47
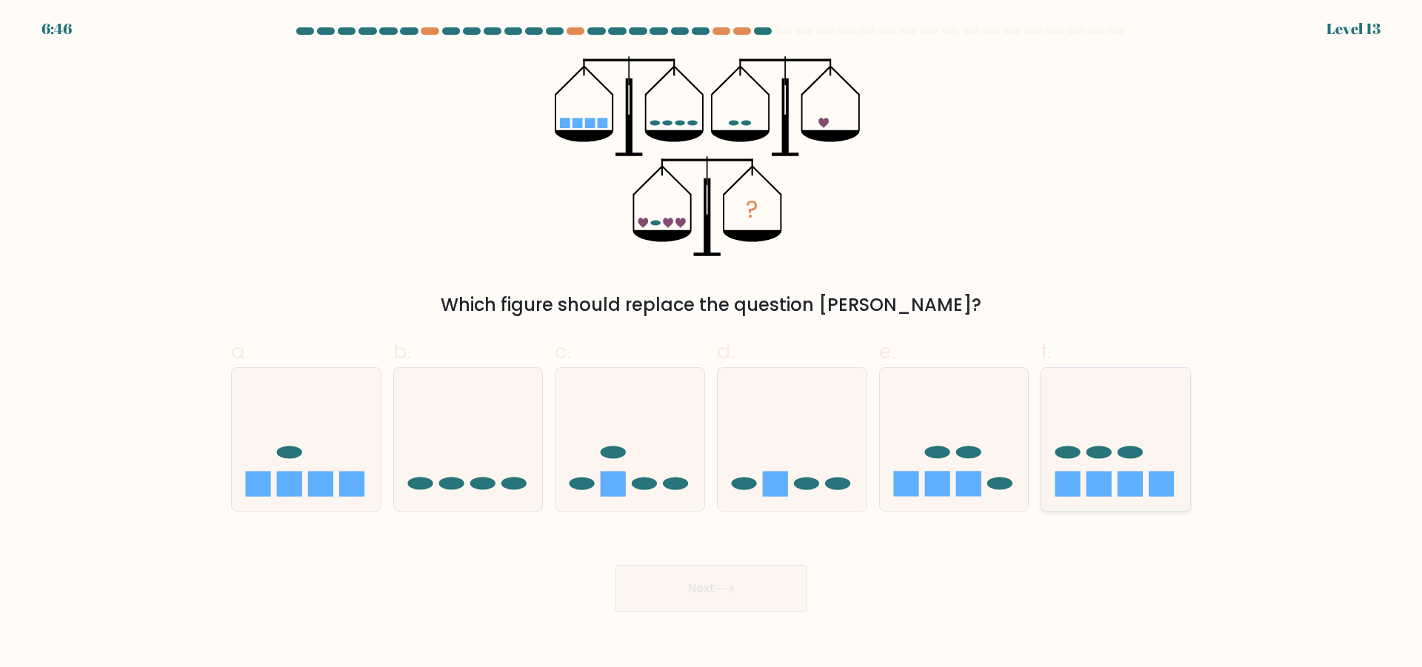
click at [1079, 481] on rect at bounding box center [1068, 484] width 25 height 25
click at [712, 344] on input "f." at bounding box center [711, 339] width 1 height 10
radio input "true"
click at [648, 596] on button "Next" at bounding box center [711, 588] width 193 height 47
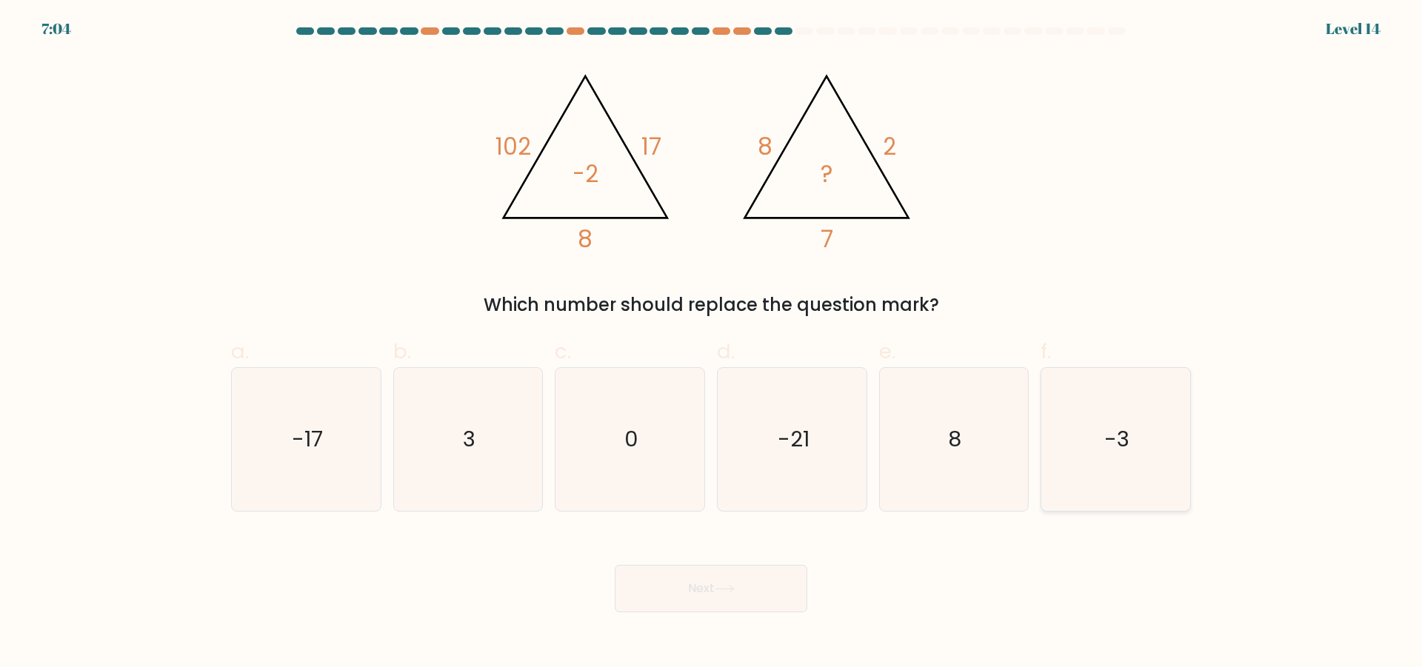
click at [1135, 451] on icon "-3" at bounding box center [1116, 439] width 143 height 143
click at [712, 344] on input "f. -3" at bounding box center [711, 339] width 1 height 10
radio input "true"
click at [733, 591] on icon at bounding box center [725, 589] width 20 height 8
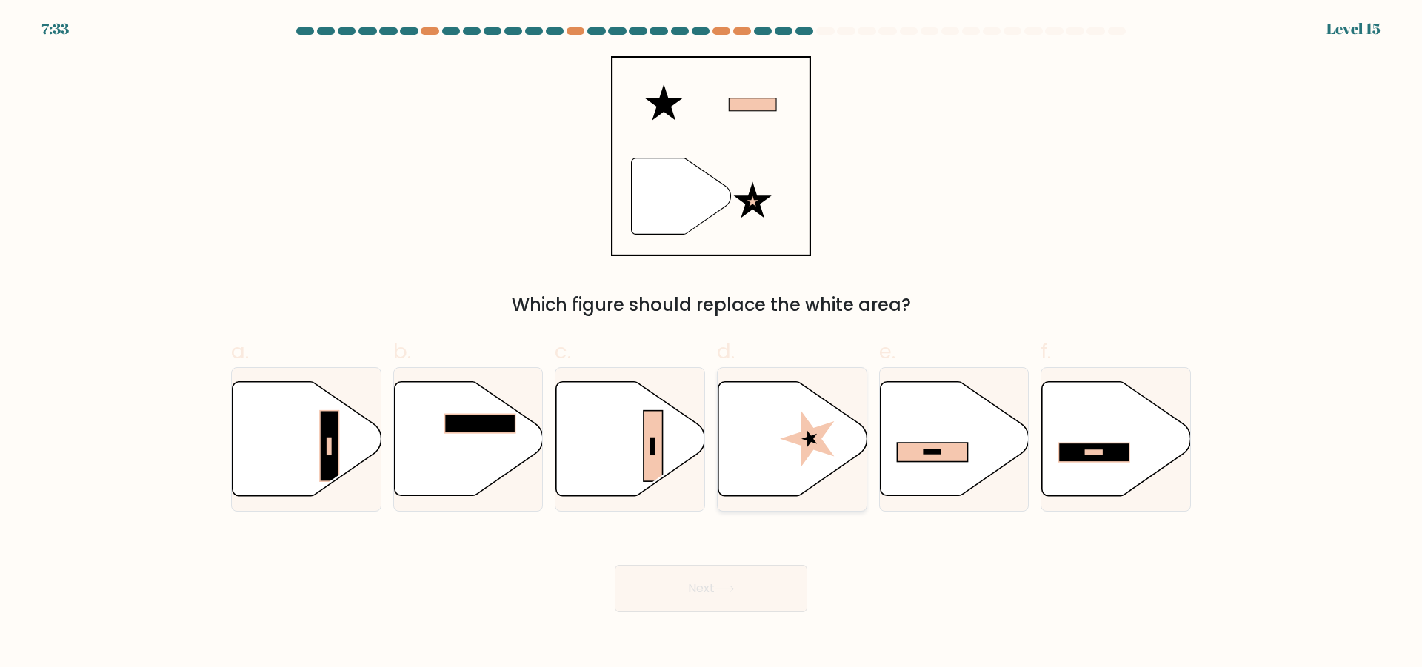
click at [778, 439] on icon at bounding box center [793, 439] width 149 height 114
click at [712, 344] on input "d." at bounding box center [711, 339] width 1 height 10
radio input "true"
click at [924, 466] on icon at bounding box center [954, 439] width 149 height 114
click at [712, 344] on input "e." at bounding box center [711, 339] width 1 height 10
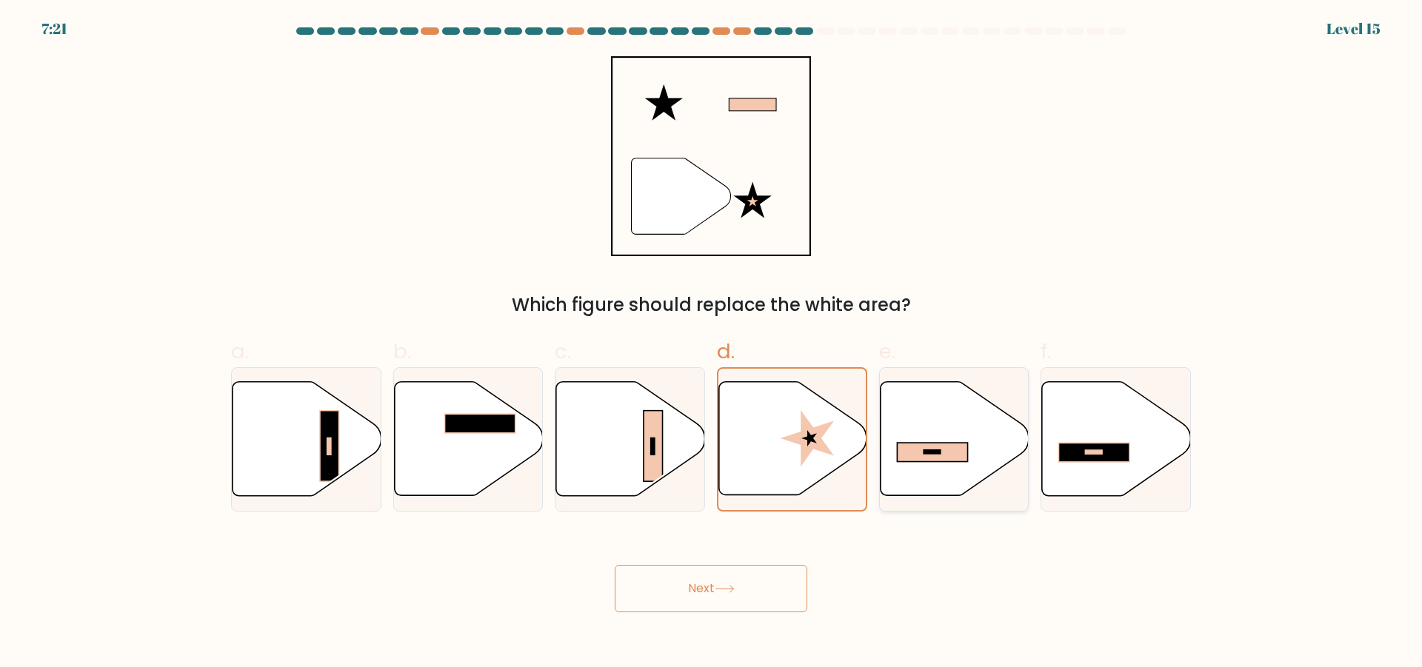
radio input "true"
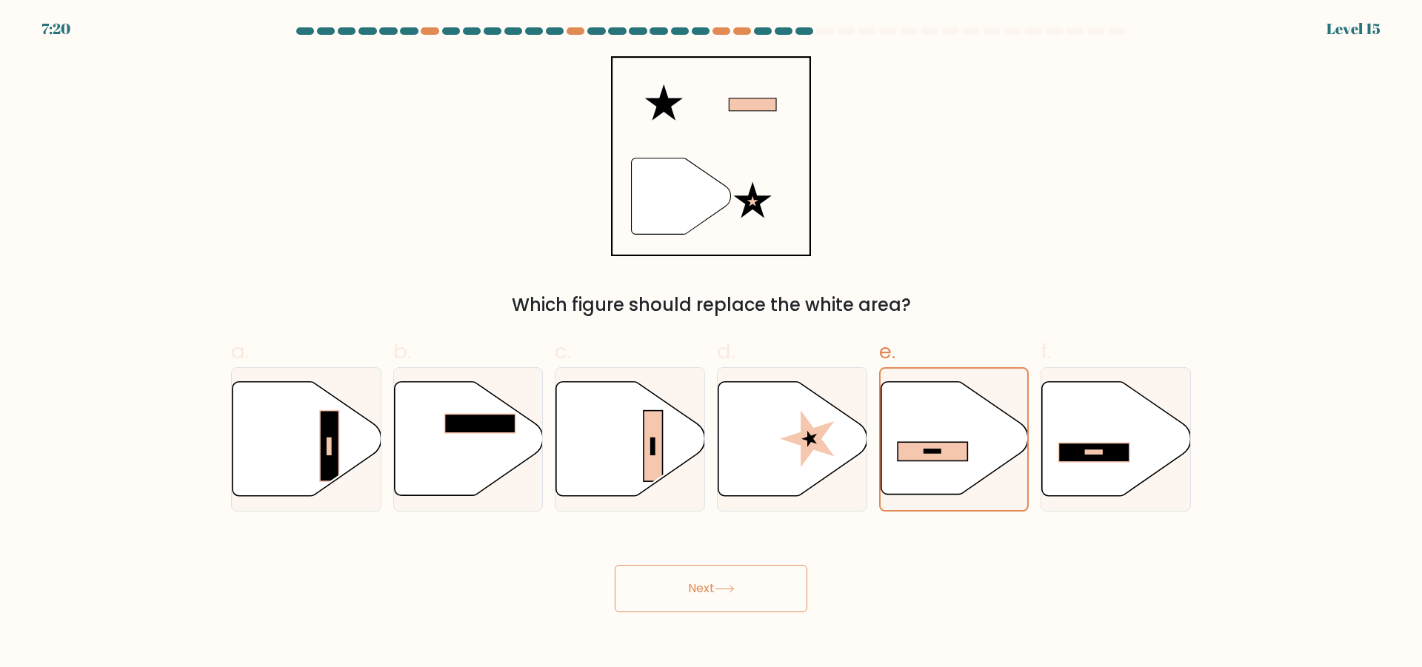
click at [742, 581] on button "Next" at bounding box center [711, 588] width 193 height 47
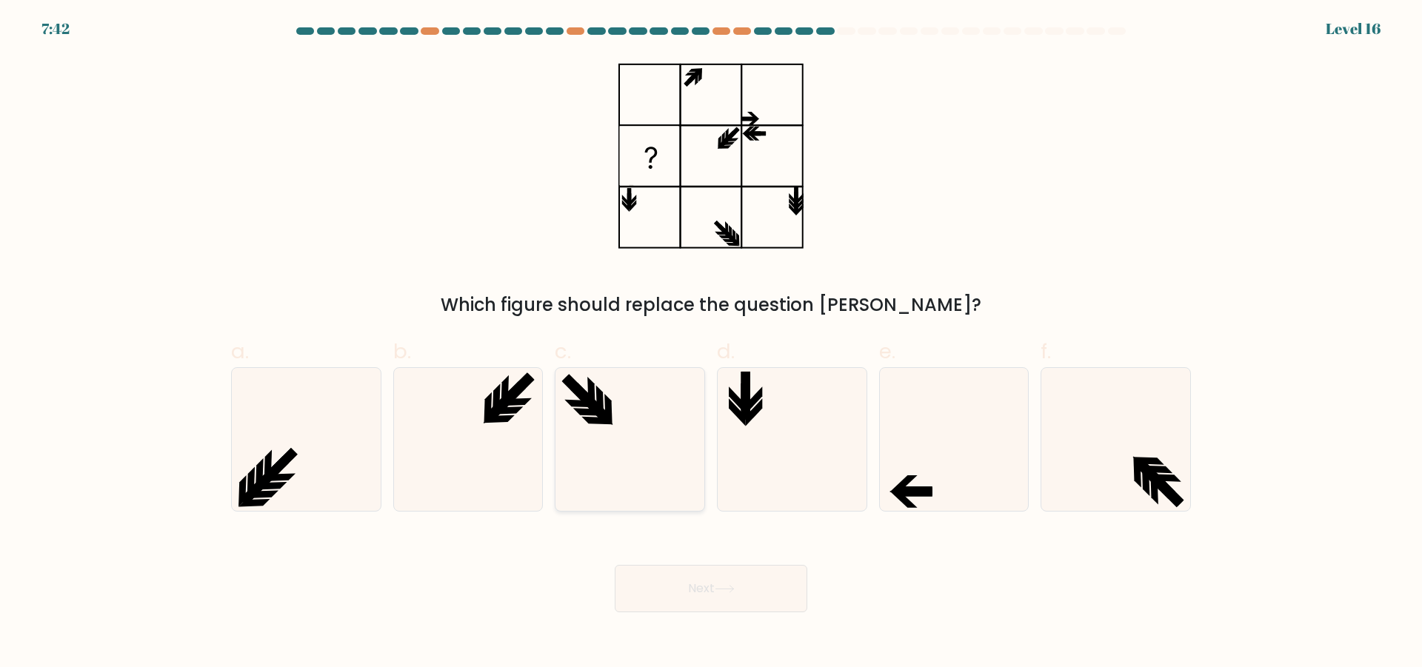
click at [629, 433] on icon at bounding box center [630, 439] width 143 height 143
click at [711, 344] on input "c." at bounding box center [711, 339] width 1 height 10
radio input "true"
click at [742, 610] on button "Next" at bounding box center [711, 588] width 193 height 47
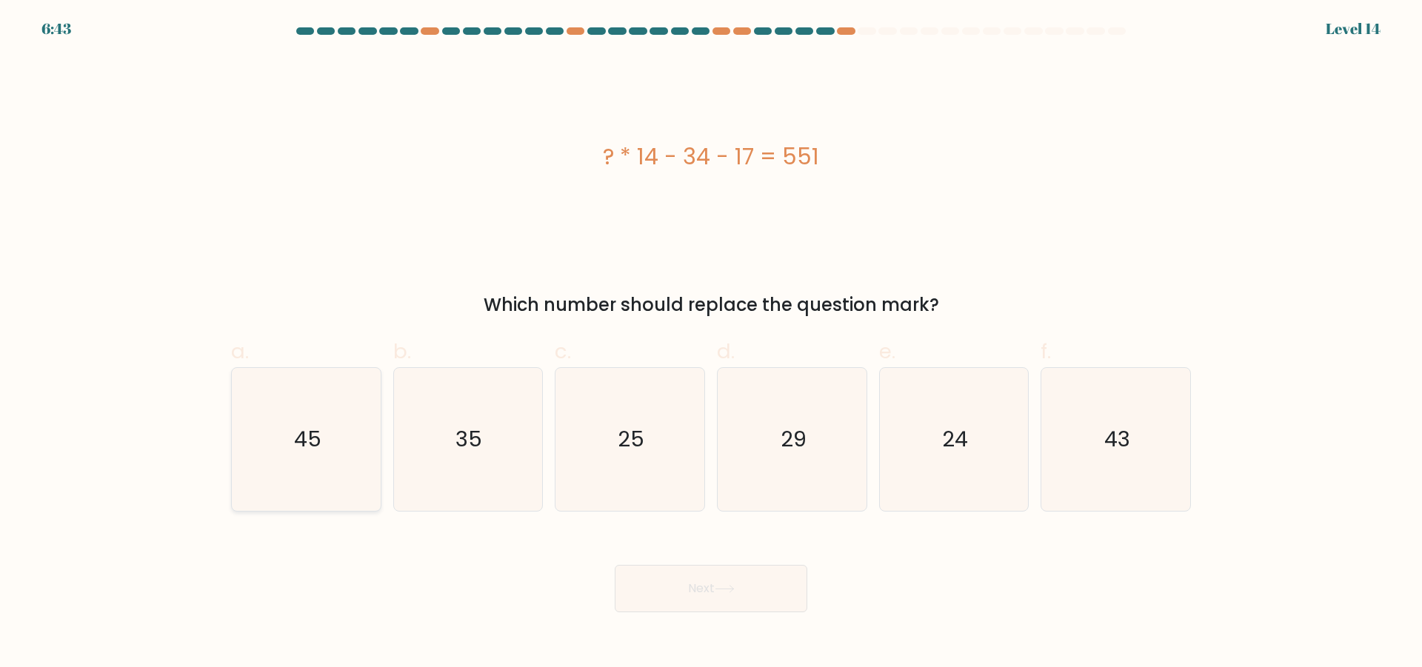
click at [346, 442] on icon "45" at bounding box center [306, 439] width 143 height 143
click at [711, 344] on input "a. 45" at bounding box center [711, 339] width 1 height 10
radio input "true"
click at [735, 589] on icon at bounding box center [725, 589] width 20 height 8
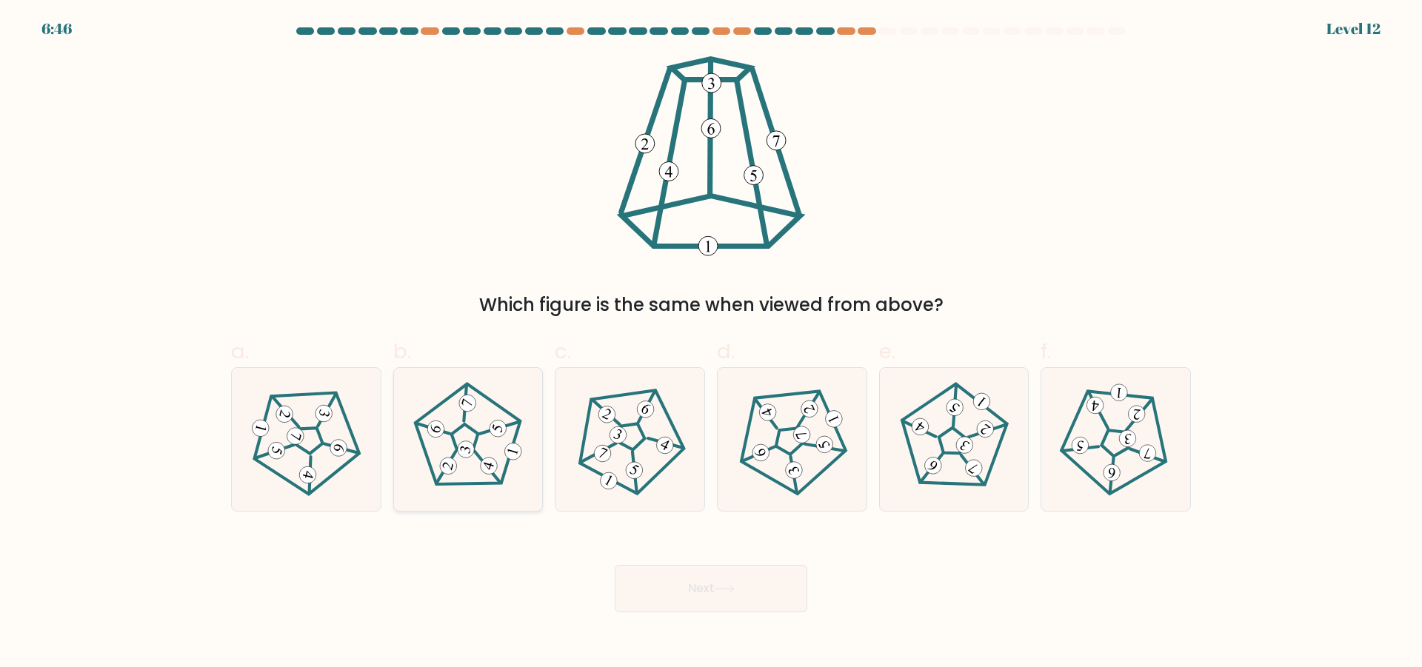
drag, startPoint x: 465, startPoint y: 442, endPoint x: 482, endPoint y: 459, distance: 23.6
click at [465, 444] on 779 at bounding box center [466, 449] width 21 height 21
click at [711, 344] on input "b." at bounding box center [711, 339] width 1 height 10
radio input "true"
click at [758, 583] on button "Next" at bounding box center [711, 588] width 193 height 47
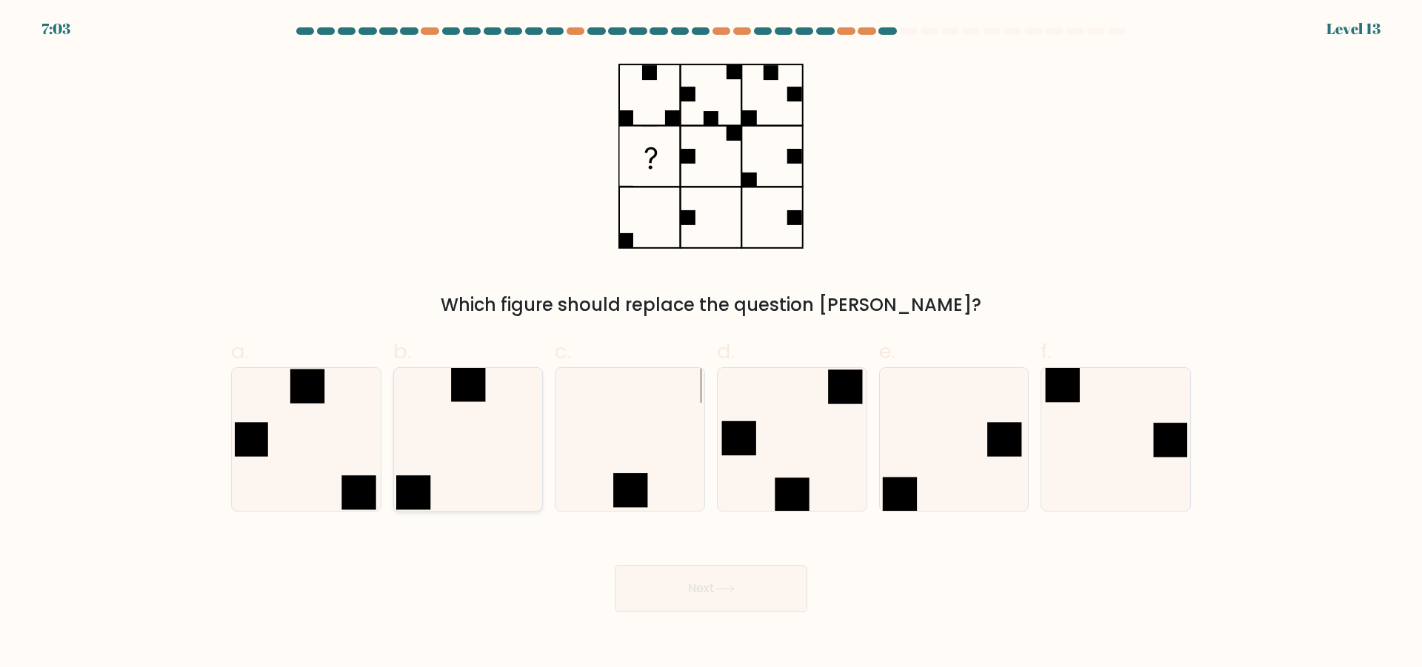
click at [450, 460] on icon at bounding box center [467, 439] width 143 height 143
click at [711, 344] on input "b." at bounding box center [711, 339] width 1 height 10
radio input "true"
click at [759, 591] on button "Next" at bounding box center [711, 588] width 193 height 47
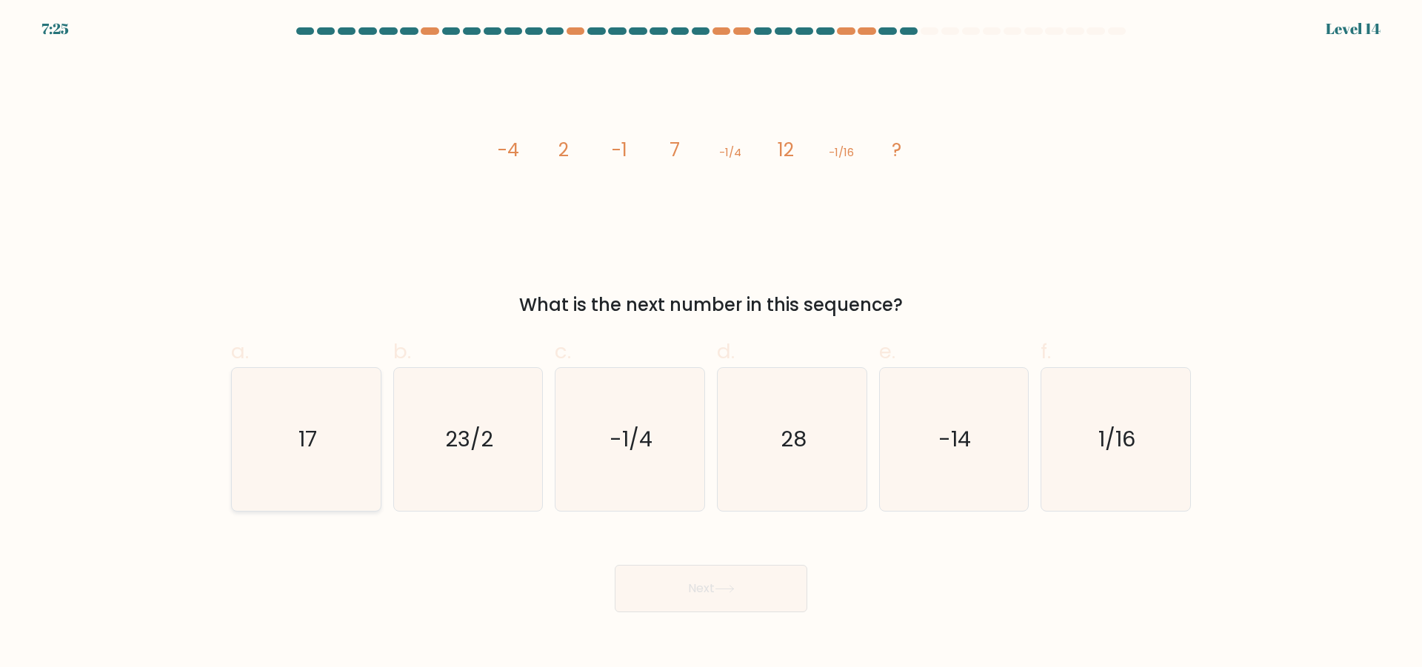
click at [293, 439] on icon "17" at bounding box center [306, 439] width 143 height 143
click at [711, 344] on input "a. 17" at bounding box center [711, 339] width 1 height 10
radio input "true"
click at [745, 602] on button "Next" at bounding box center [711, 588] width 193 height 47
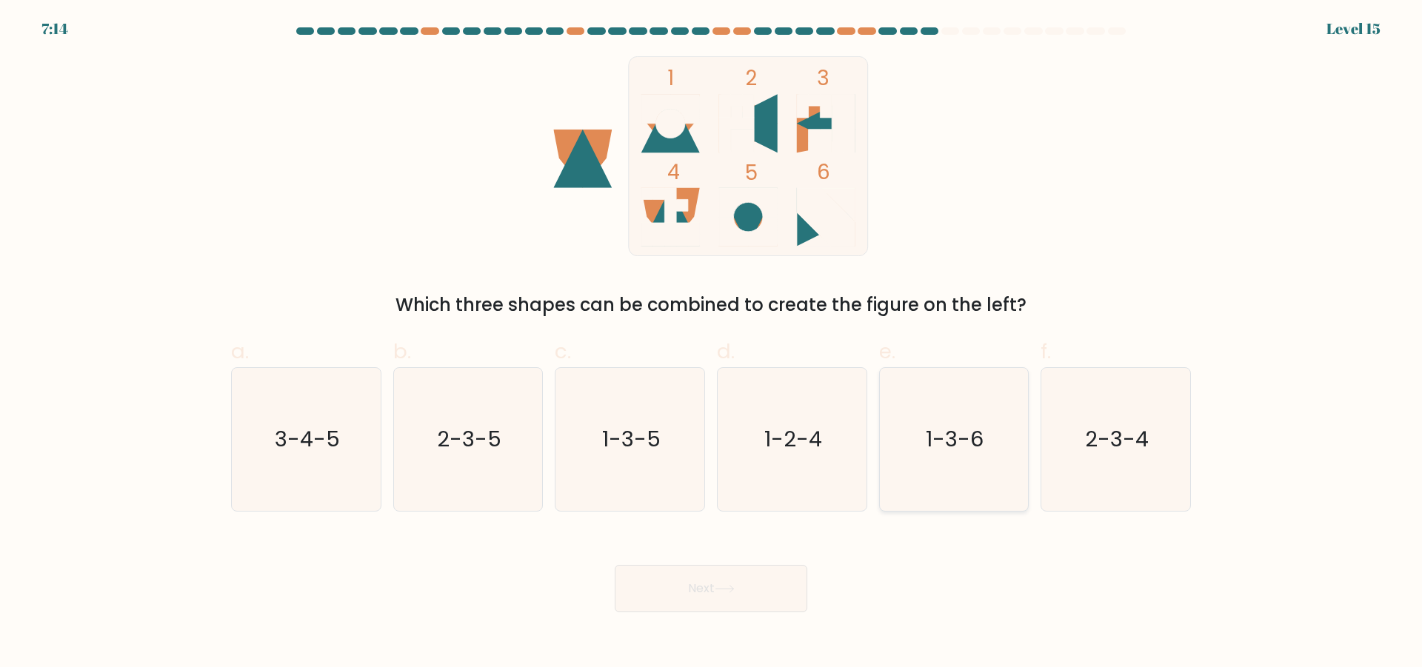
click at [936, 449] on text "1-3-6" at bounding box center [956, 439] width 58 height 30
click at [712, 344] on input "e. 1-3-6" at bounding box center [711, 339] width 1 height 10
radio input "true"
click at [456, 450] on text "2-3-5" at bounding box center [469, 439] width 64 height 30
click at [711, 344] on input "b. 2-3-5" at bounding box center [711, 339] width 1 height 10
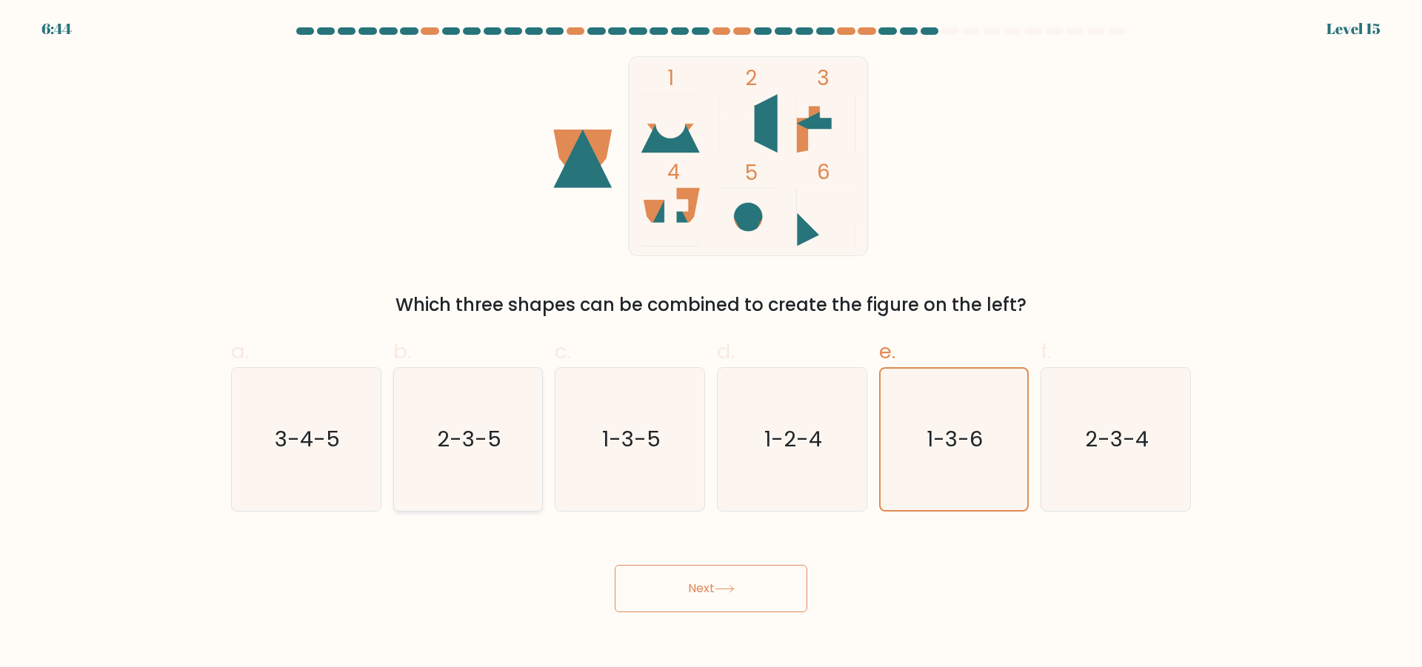
radio input "true"
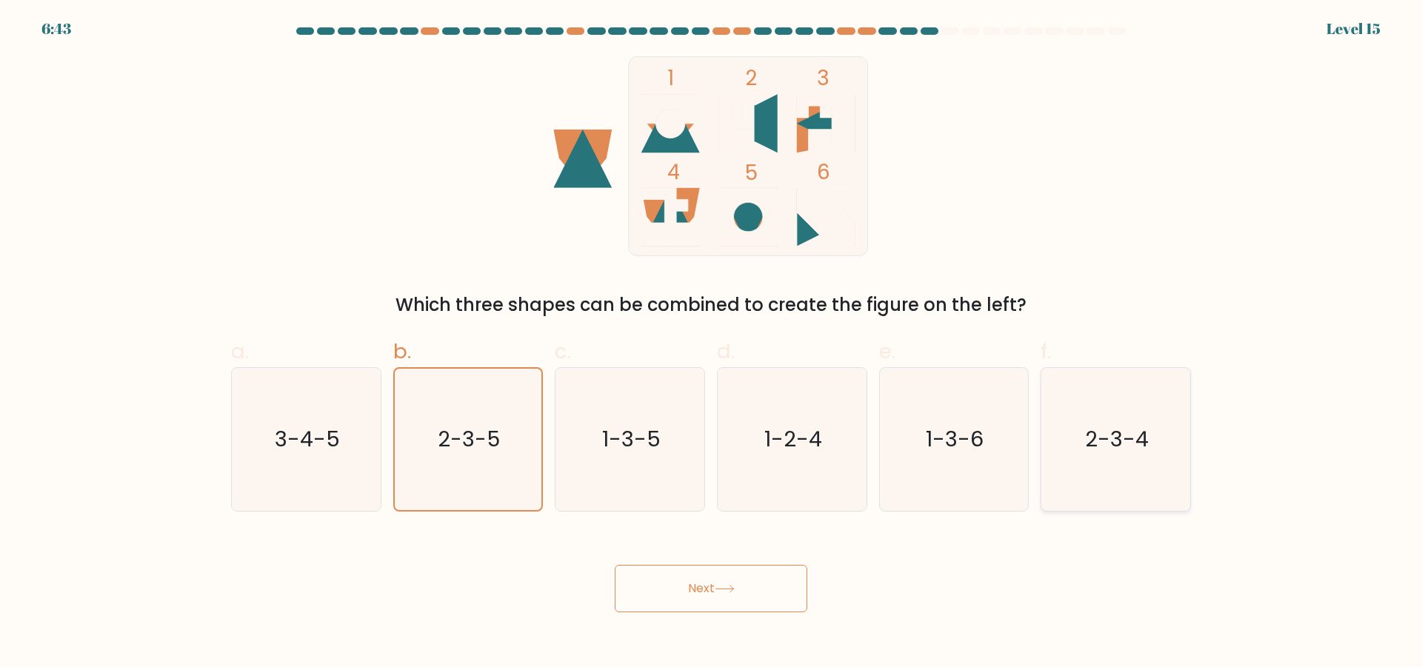
drag, startPoint x: 1188, startPoint y: 436, endPoint x: 1171, endPoint y: 447, distance: 19.9
click at [1187, 436] on div "2-3-4" at bounding box center [1116, 439] width 150 height 144
click at [712, 344] on input "f. 2-3-4" at bounding box center [711, 339] width 1 height 10
radio input "true"
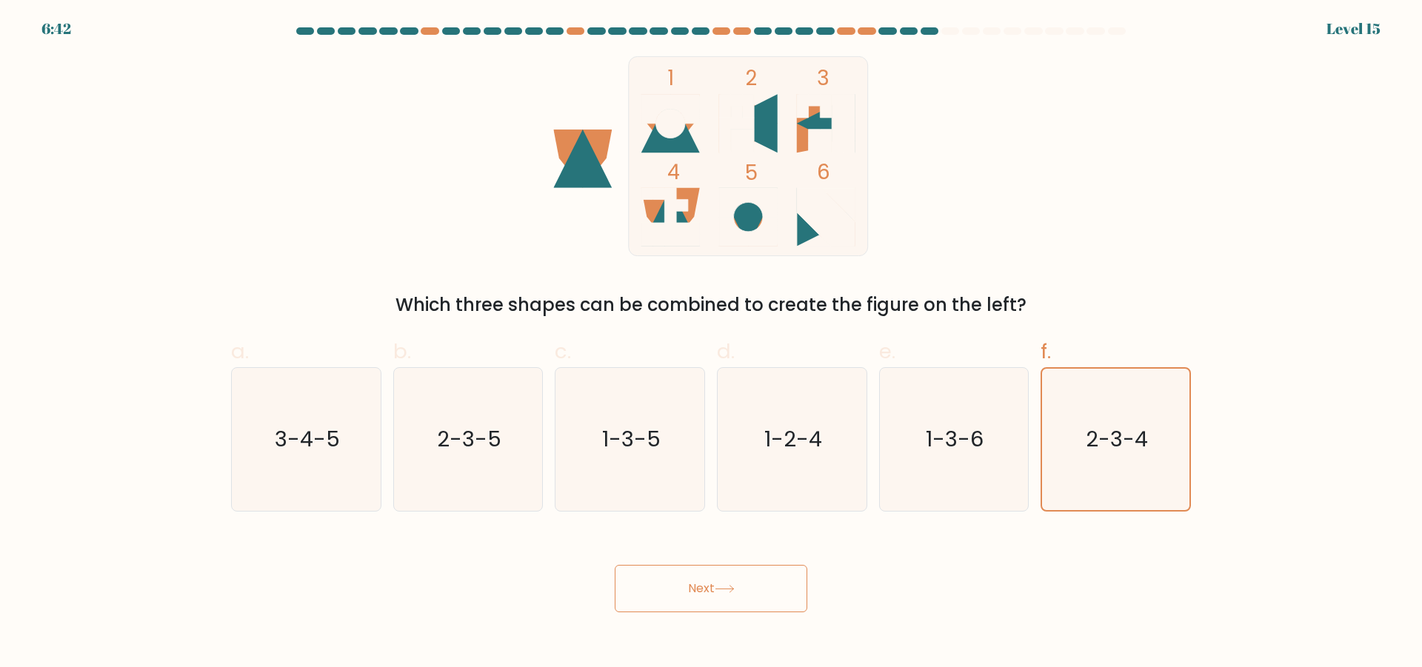
click at [764, 588] on button "Next" at bounding box center [711, 588] width 193 height 47
click at [782, 570] on button "Next" at bounding box center [711, 588] width 193 height 47
click at [1129, 427] on text "2-3-4" at bounding box center [1118, 439] width 62 height 30
click at [712, 344] on input "f. 2-3-4" at bounding box center [711, 339] width 1 height 10
drag, startPoint x: 728, startPoint y: 587, endPoint x: 754, endPoint y: 593, distance: 26.4
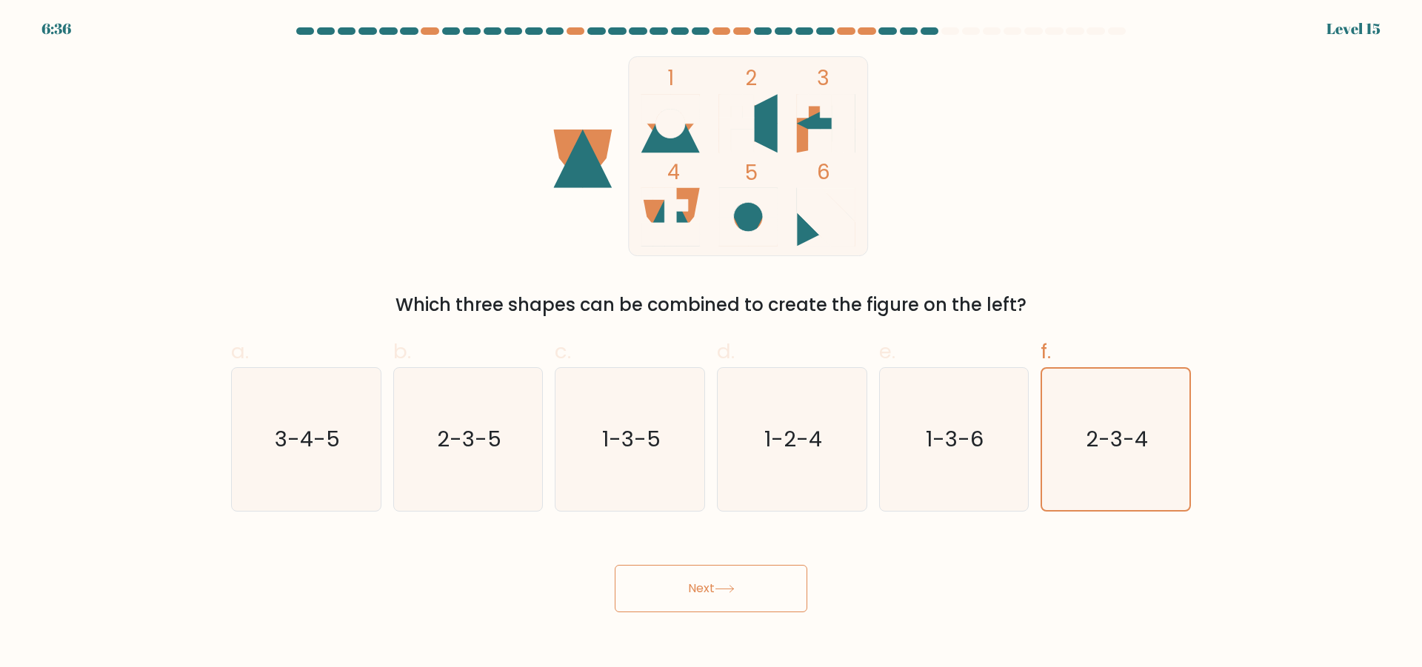
click at [728, 588] on icon at bounding box center [725, 589] width 20 height 8
click at [910, 469] on icon "1-3-6" at bounding box center [953, 439] width 143 height 143
click at [712, 344] on input "e. 1-3-6" at bounding box center [711, 339] width 1 height 10
radio input "true"
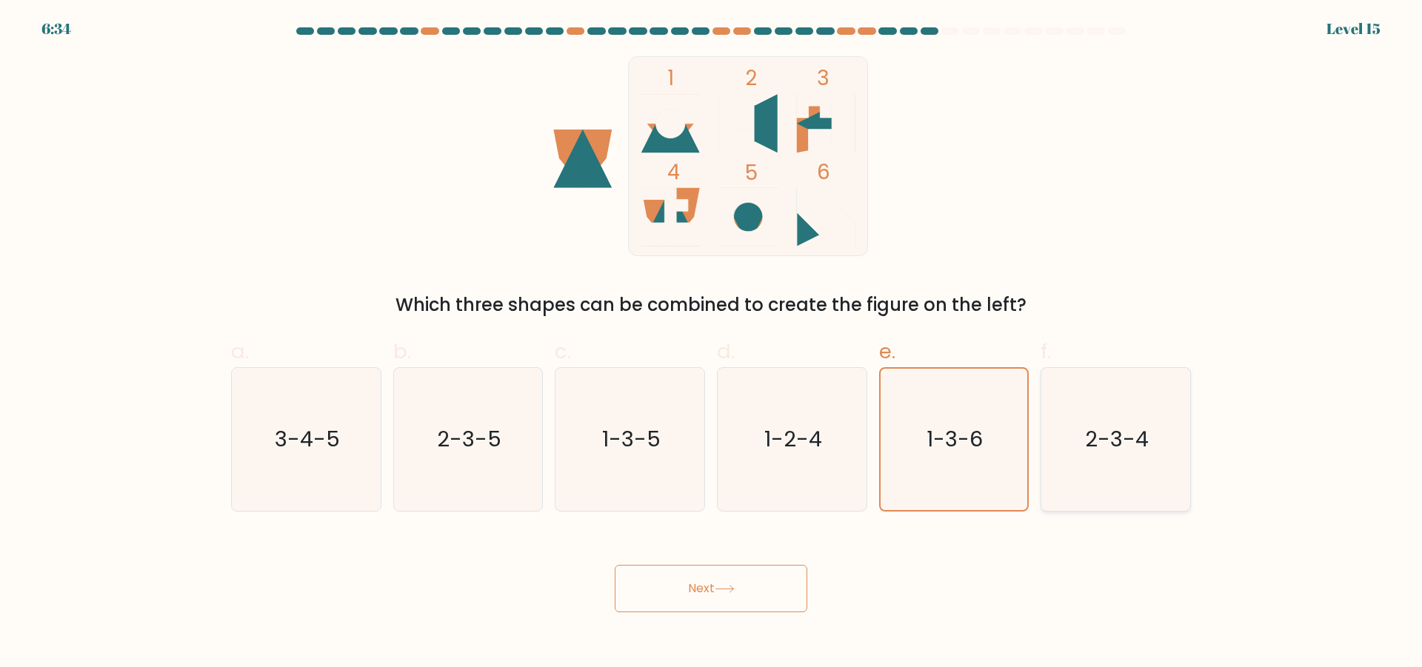
click at [1117, 435] on text "2-3-4" at bounding box center [1118, 439] width 64 height 30
click at [712, 344] on input "f. 2-3-4" at bounding box center [711, 339] width 1 height 10
radio input "true"
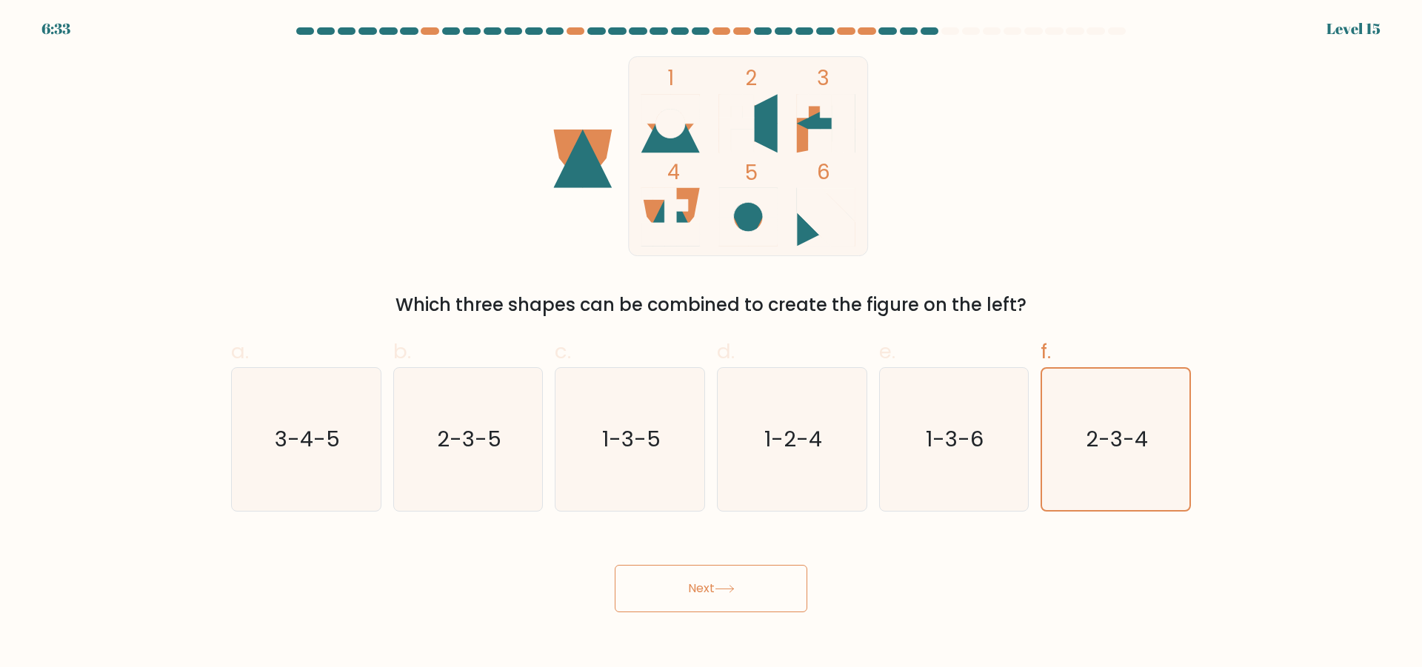
click at [682, 570] on button "Next" at bounding box center [711, 588] width 193 height 47
click at [704, 593] on button "Next" at bounding box center [711, 588] width 193 height 47
click at [705, 593] on button "Next" at bounding box center [711, 588] width 193 height 47
drag, startPoint x: 664, startPoint y: 456, endPoint x: 702, endPoint y: 461, distance: 38.1
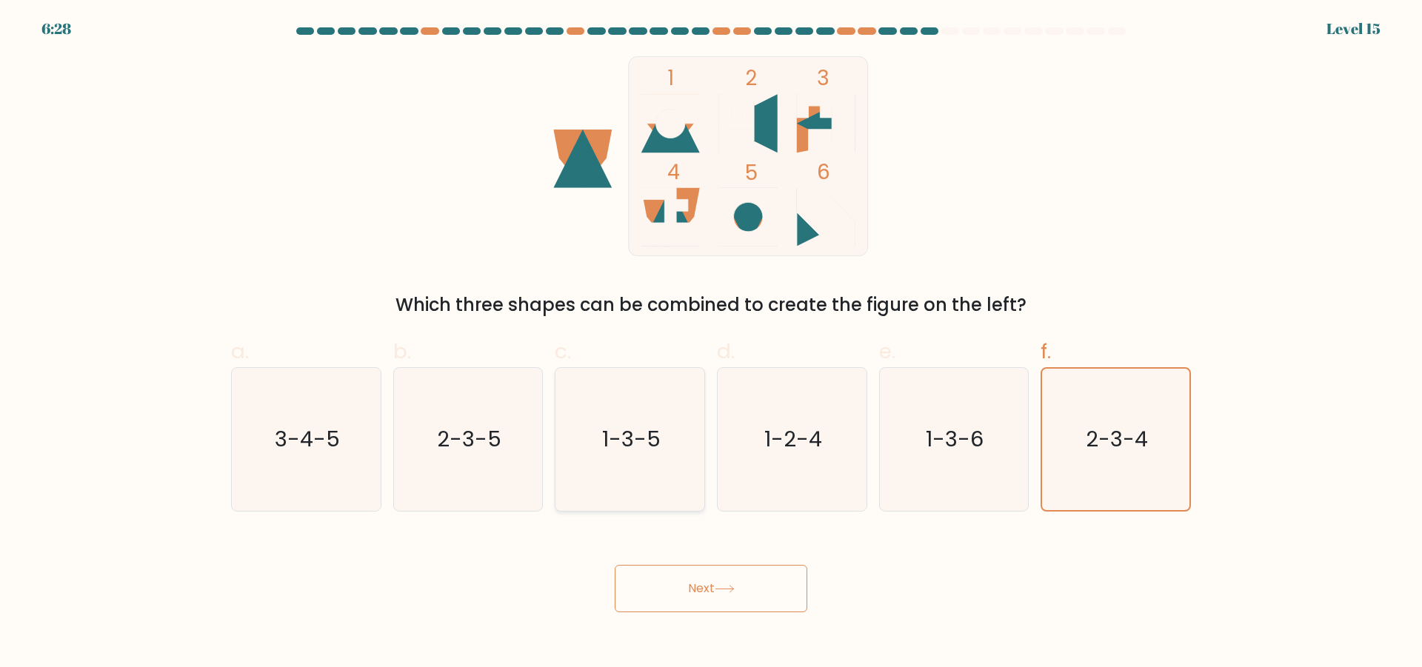
click at [665, 456] on icon "1-3-5" at bounding box center [630, 439] width 143 height 143
click at [711, 344] on input "c. 1-3-5" at bounding box center [711, 339] width 1 height 10
radio input "true"
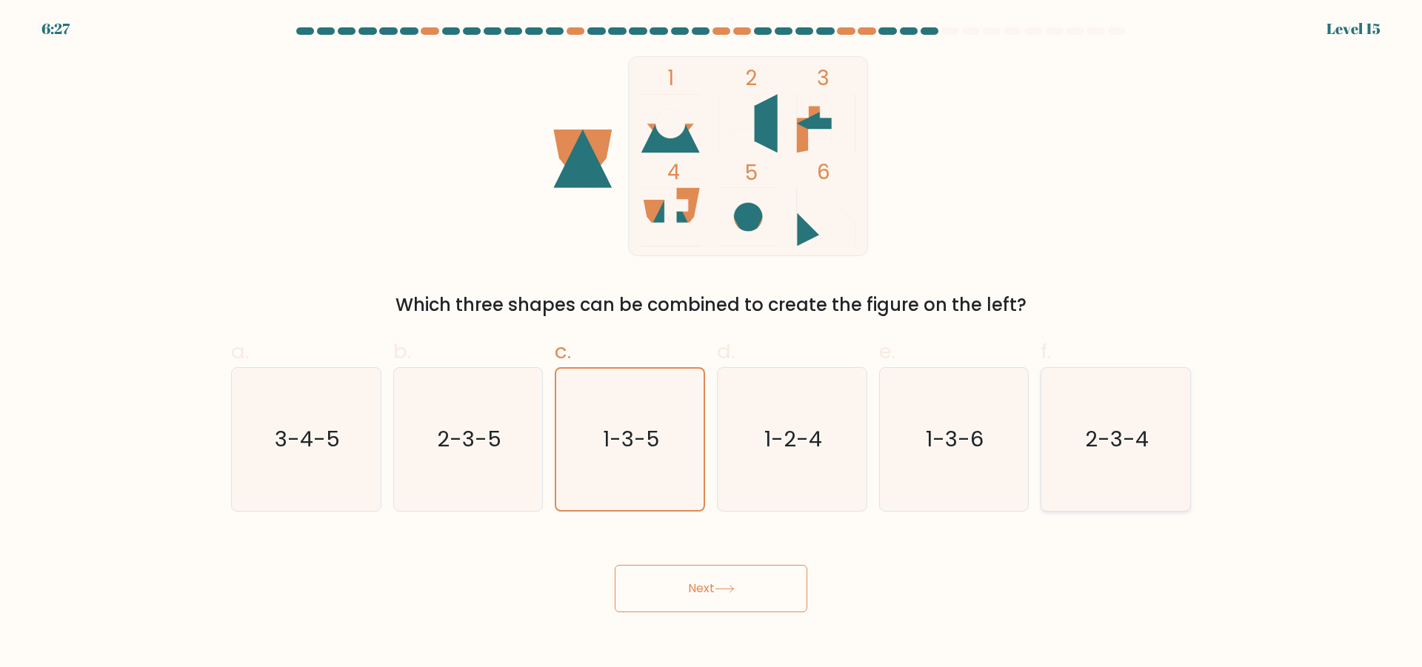
click at [1051, 450] on icon "2-3-4" at bounding box center [1116, 439] width 143 height 143
click at [712, 344] on input "f. 2-3-4" at bounding box center [711, 339] width 1 height 10
radio input "true"
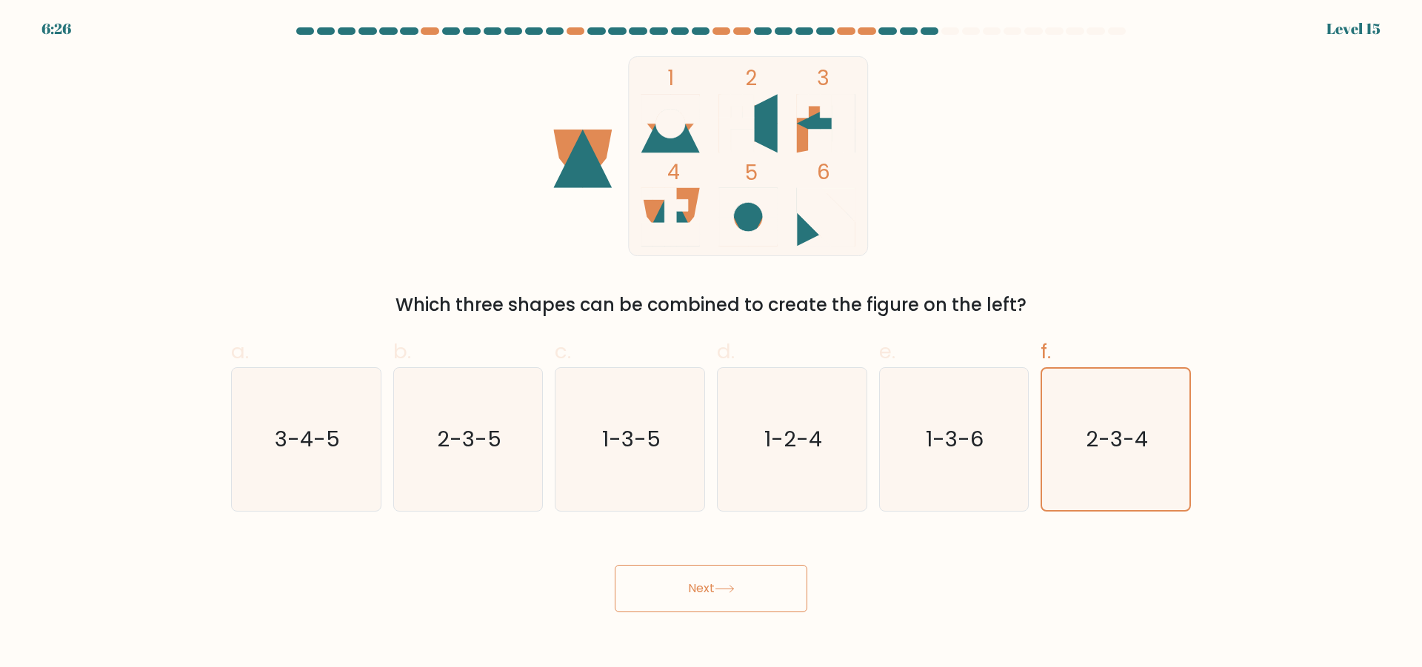
click at [773, 150] on icon at bounding box center [748, 123] width 59 height 59
click at [707, 579] on button "Next" at bounding box center [711, 588] width 193 height 47
click at [710, 584] on button "Next" at bounding box center [711, 588] width 193 height 47
click at [711, 584] on button "Next" at bounding box center [711, 588] width 193 height 47
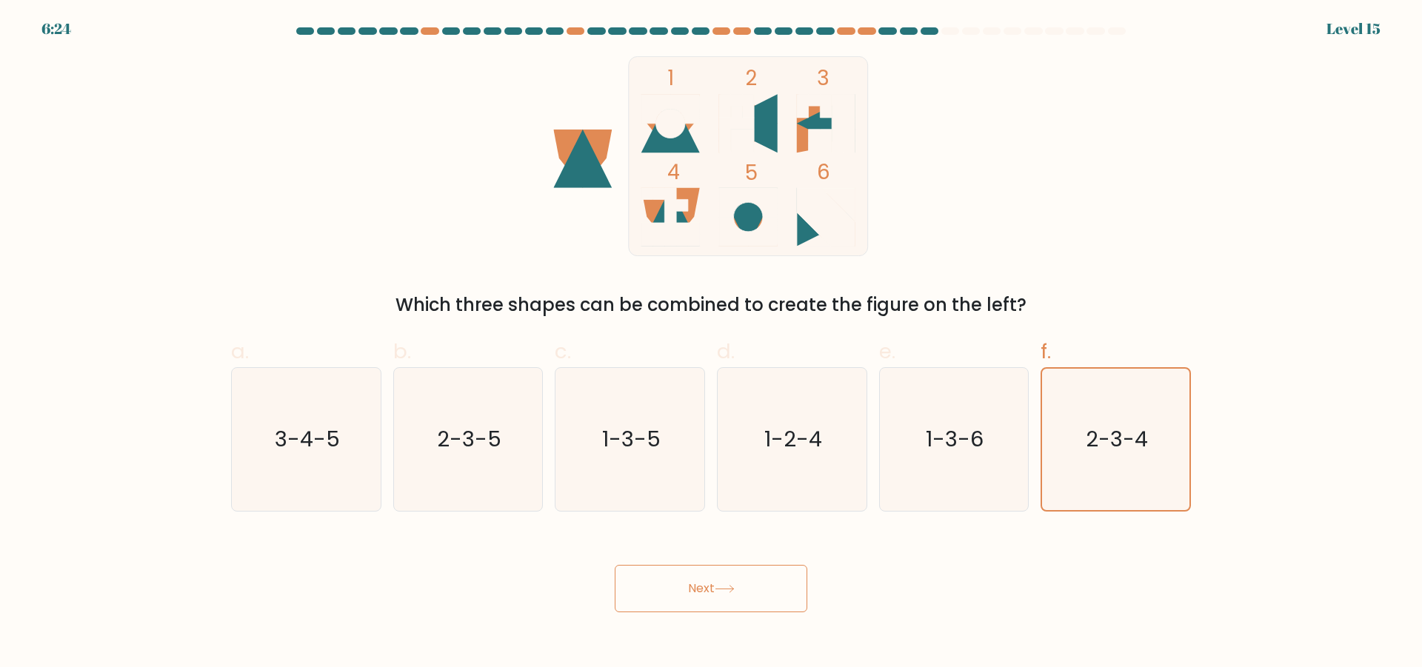
click at [711, 584] on button "Next" at bounding box center [711, 588] width 193 height 47
click at [711, 583] on button "Next" at bounding box center [711, 588] width 193 height 47
click at [711, 582] on button "Next" at bounding box center [711, 588] width 193 height 47
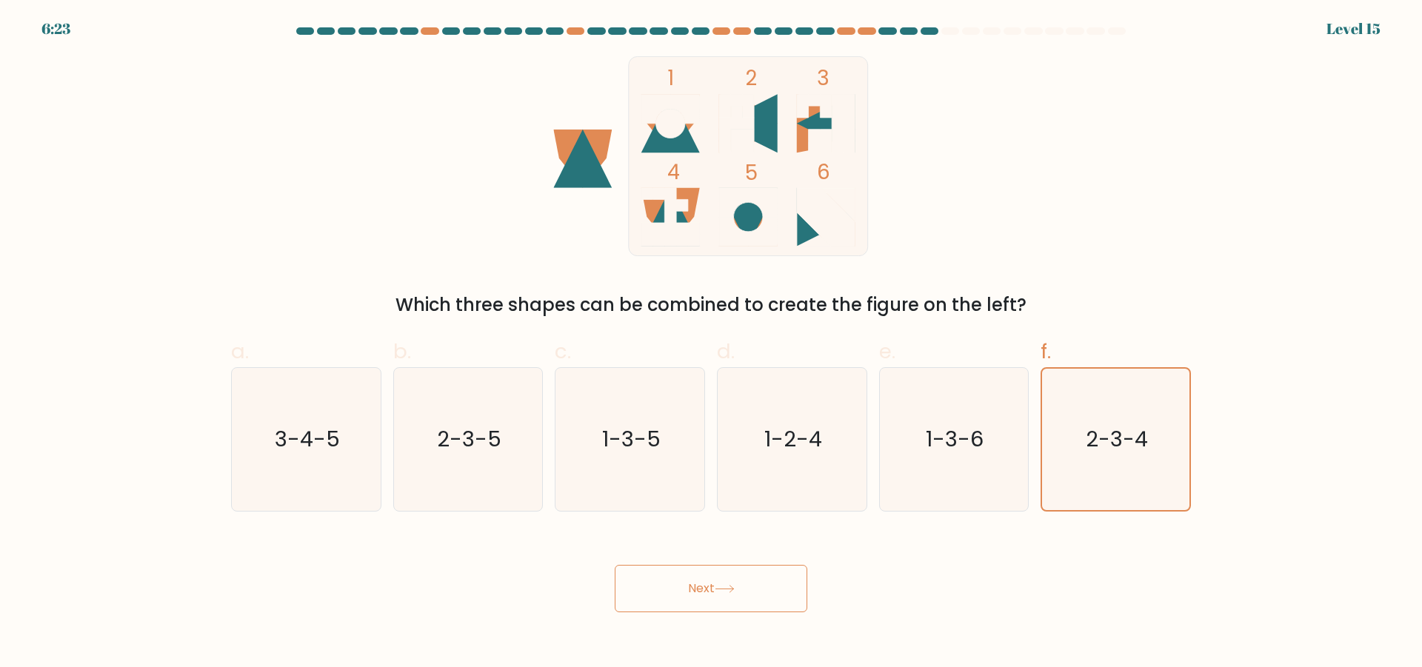
click at [712, 582] on button "Next" at bounding box center [711, 588] width 193 height 47
click at [712, 581] on button "Next" at bounding box center [711, 588] width 193 height 47
click at [713, 580] on button "Next" at bounding box center [711, 588] width 193 height 47
drag, startPoint x: 713, startPoint y: 580, endPoint x: 718, endPoint y: 569, distance: 12.3
click at [713, 579] on button "Next" at bounding box center [711, 588] width 193 height 47
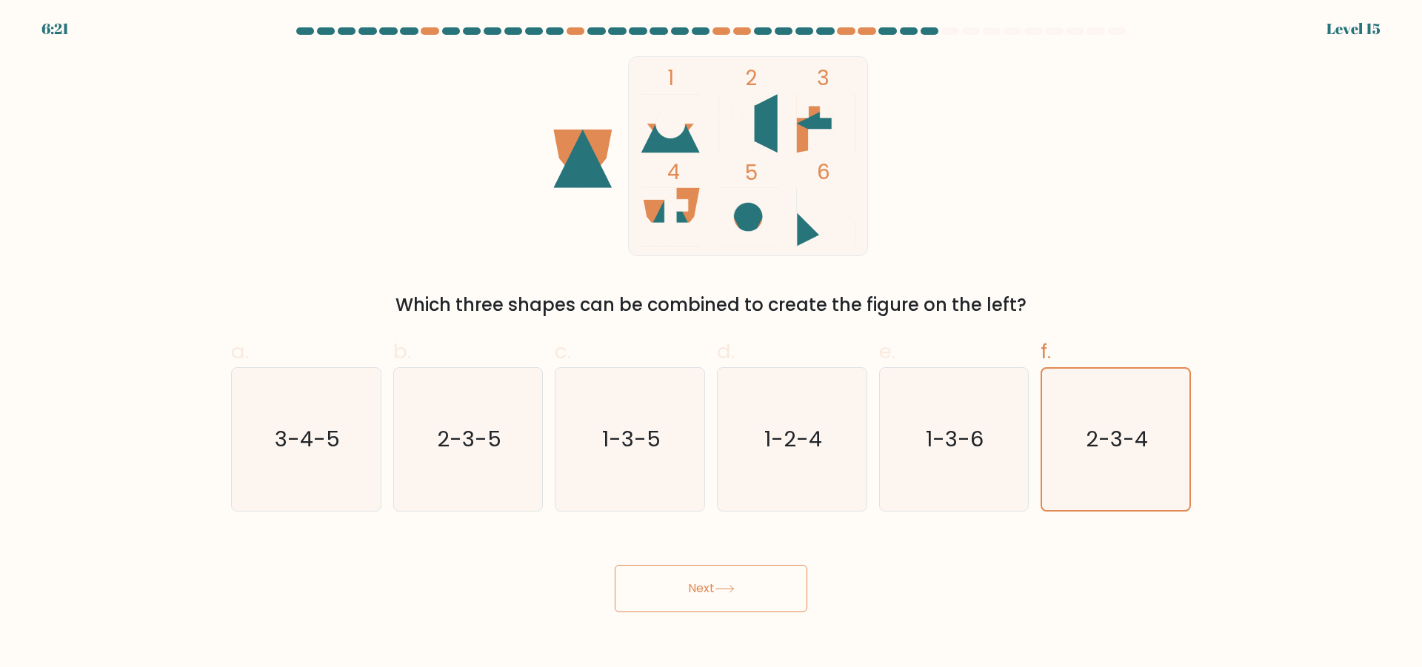
click at [719, 583] on button "Next" at bounding box center [711, 588] width 193 height 47
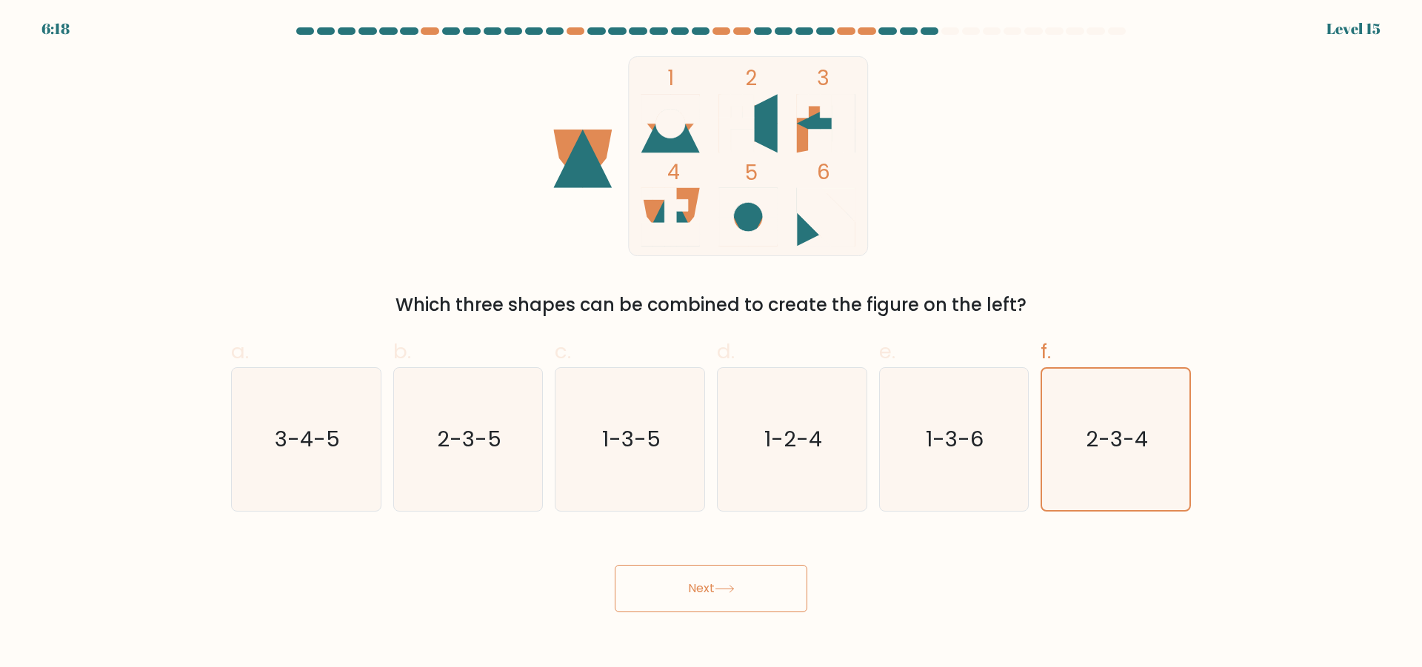
click at [719, 583] on button "Next" at bounding box center [711, 588] width 193 height 47
click at [876, 93] on icon "1 2 3 4 5 6" at bounding box center [711, 156] width 399 height 200
click at [1353, 31] on form at bounding box center [711, 319] width 1422 height 585
click at [1053, 351] on label "f. 2-3-4" at bounding box center [1116, 423] width 150 height 175
click at [712, 344] on input "f. 2-3-4" at bounding box center [711, 339] width 1 height 10
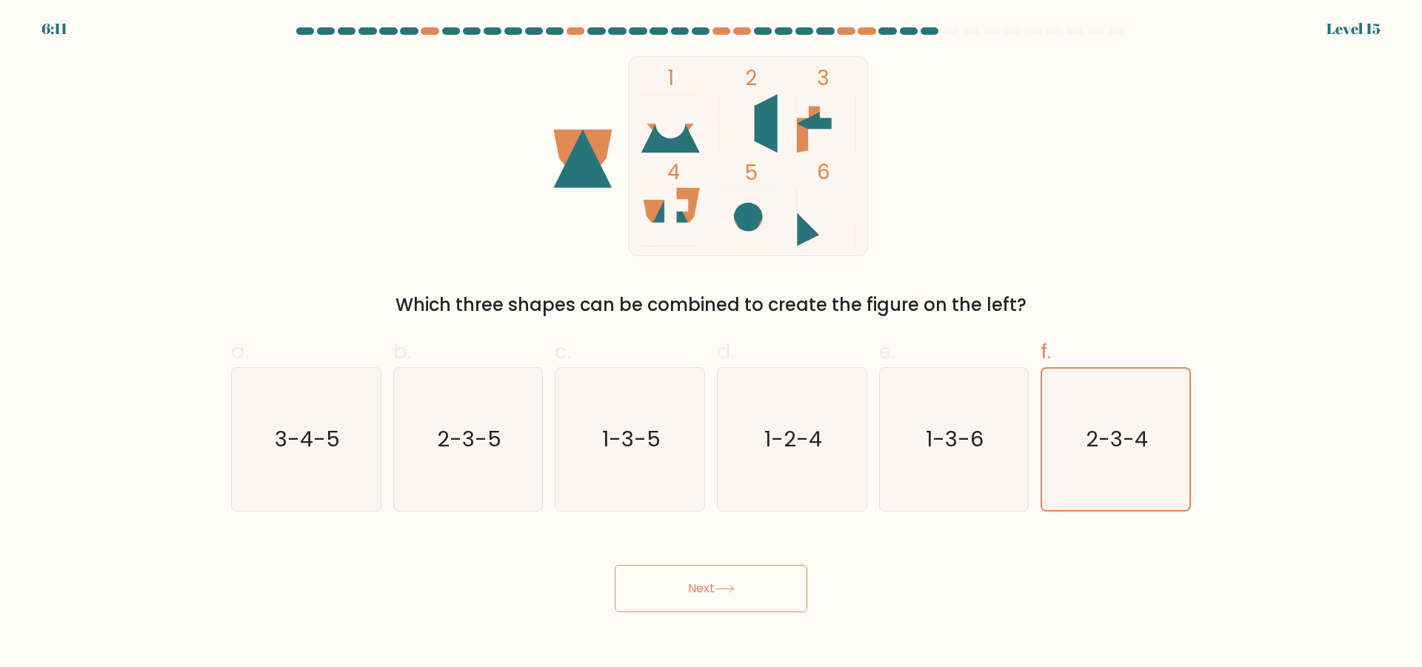
click at [753, 607] on button "Next" at bounding box center [711, 588] width 193 height 47
click at [726, 585] on icon at bounding box center [725, 589] width 20 height 8
click at [590, 141] on icon at bounding box center [582, 159] width 59 height 59
click at [319, 432] on text "3-4-5" at bounding box center [307, 439] width 65 height 30
click at [711, 344] on input "a. 3-4-5" at bounding box center [711, 339] width 1 height 10
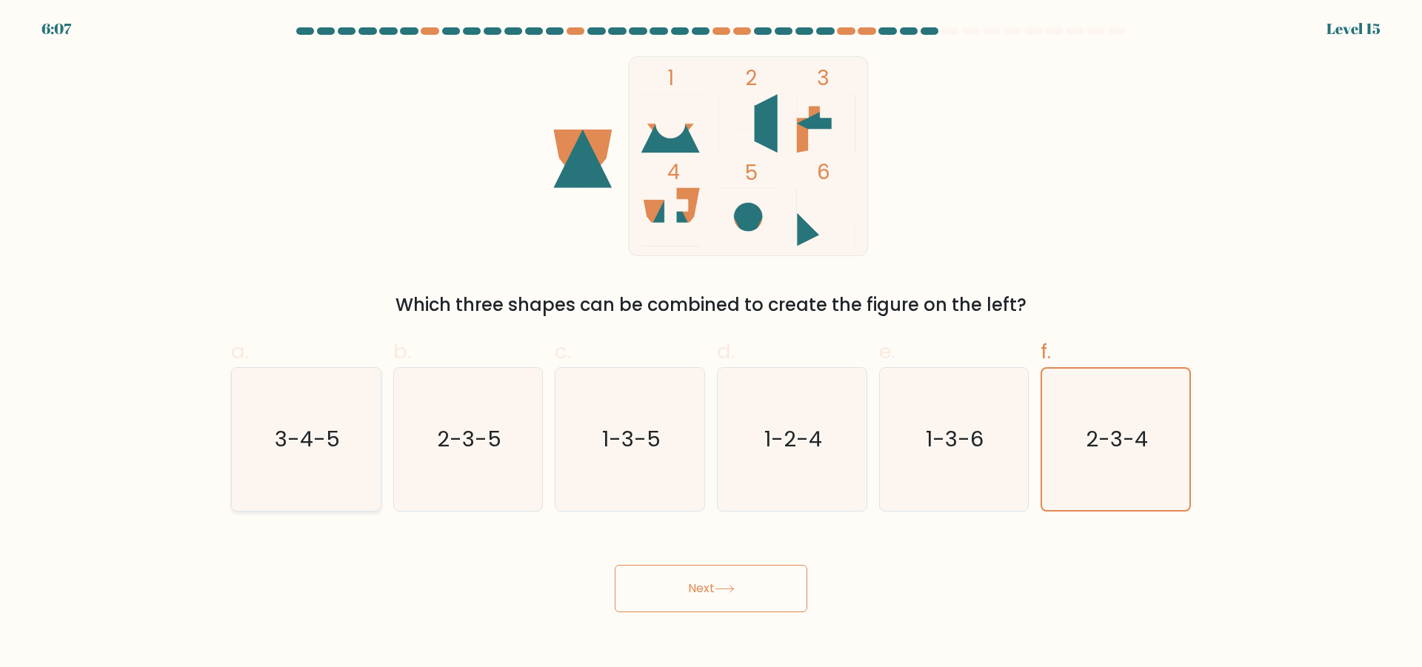
radio input "true"
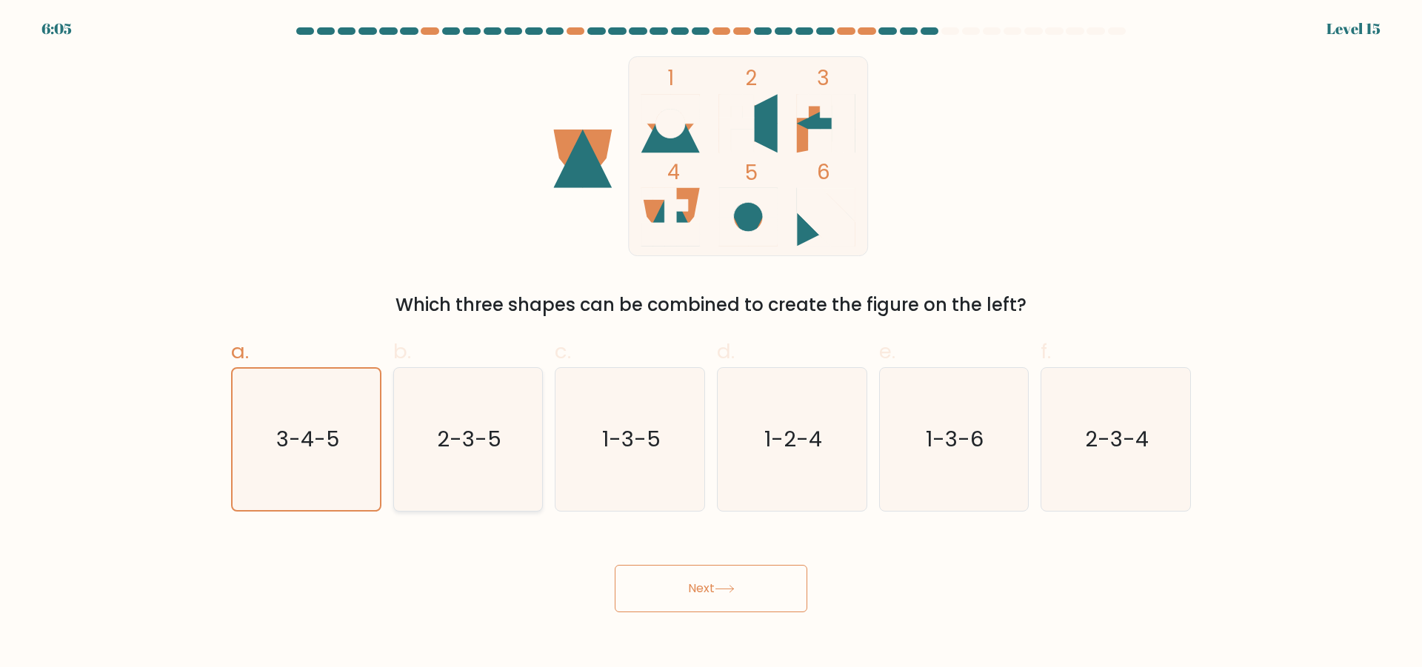
drag, startPoint x: 462, startPoint y: 447, endPoint x: 459, endPoint y: 473, distance: 26.0
click at [459, 453] on text "2-3-5" at bounding box center [469, 439] width 64 height 30
click at [711, 344] on input "b. 2-3-5" at bounding box center [711, 339] width 1 height 10
radio input "true"
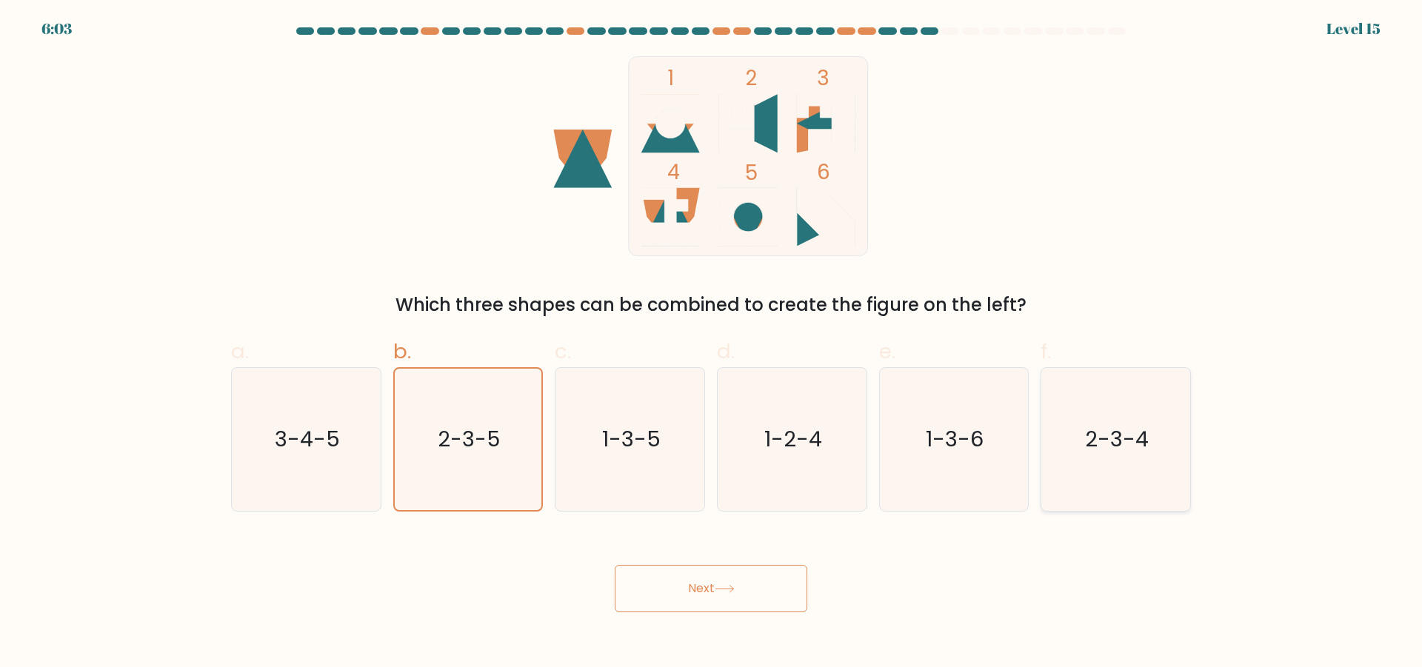
click at [1119, 466] on icon "2-3-4" at bounding box center [1116, 439] width 143 height 143
click at [712, 344] on input "f. 2-3-4" at bounding box center [711, 339] width 1 height 10
radio input "true"
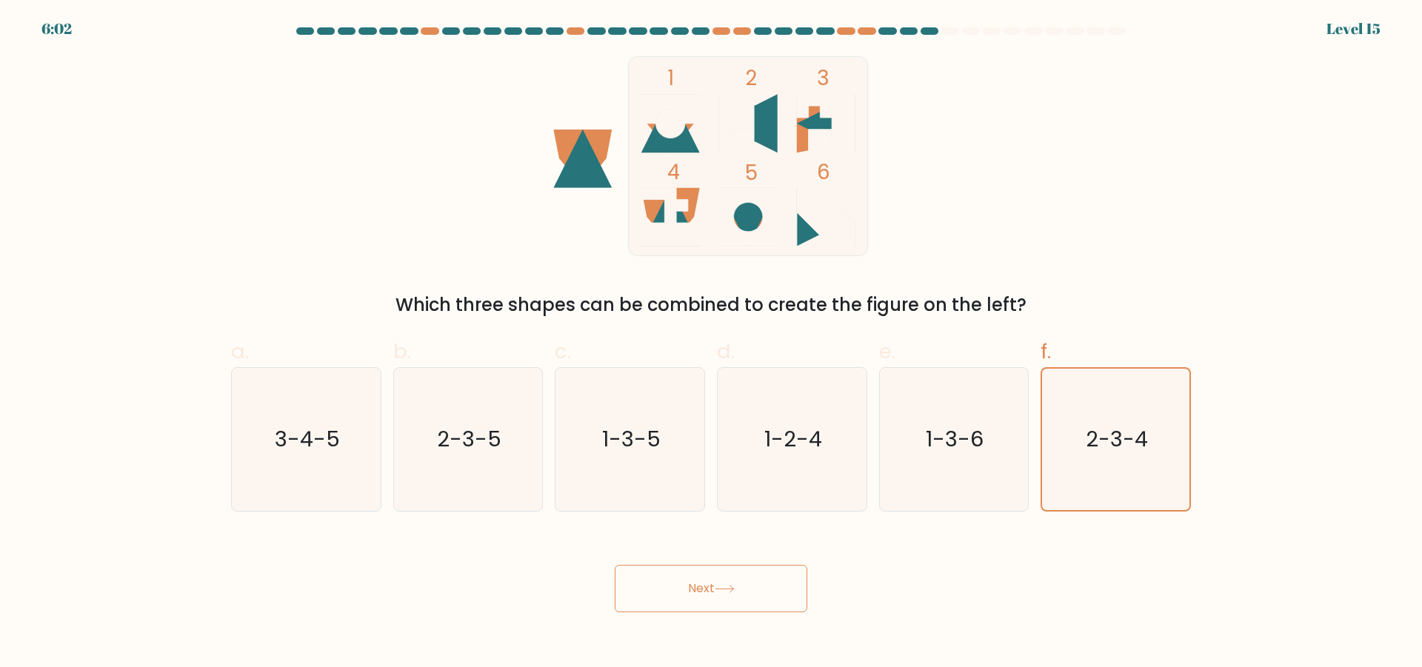
click at [657, 581] on button "Next" at bounding box center [711, 588] width 193 height 47
click at [759, 586] on button "Next" at bounding box center [711, 588] width 193 height 47
drag, startPoint x: 761, startPoint y: 586, endPoint x: 916, endPoint y: 627, distance: 160.8
click at [916, 627] on body "5:59 Level 15" at bounding box center [711, 333] width 1422 height 667
click at [727, 595] on button "Next" at bounding box center [711, 588] width 193 height 47
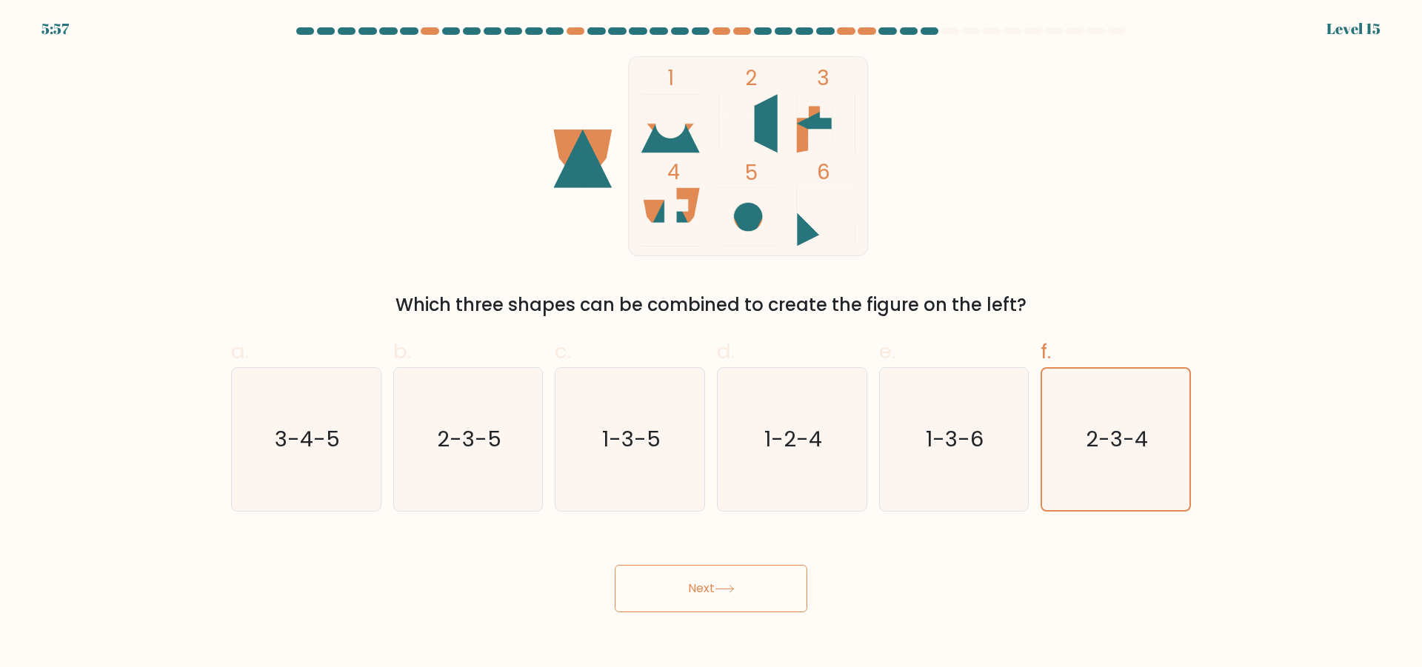
click at [727, 595] on button "Next" at bounding box center [711, 588] width 193 height 47
click at [727, 594] on button "Next" at bounding box center [711, 588] width 193 height 47
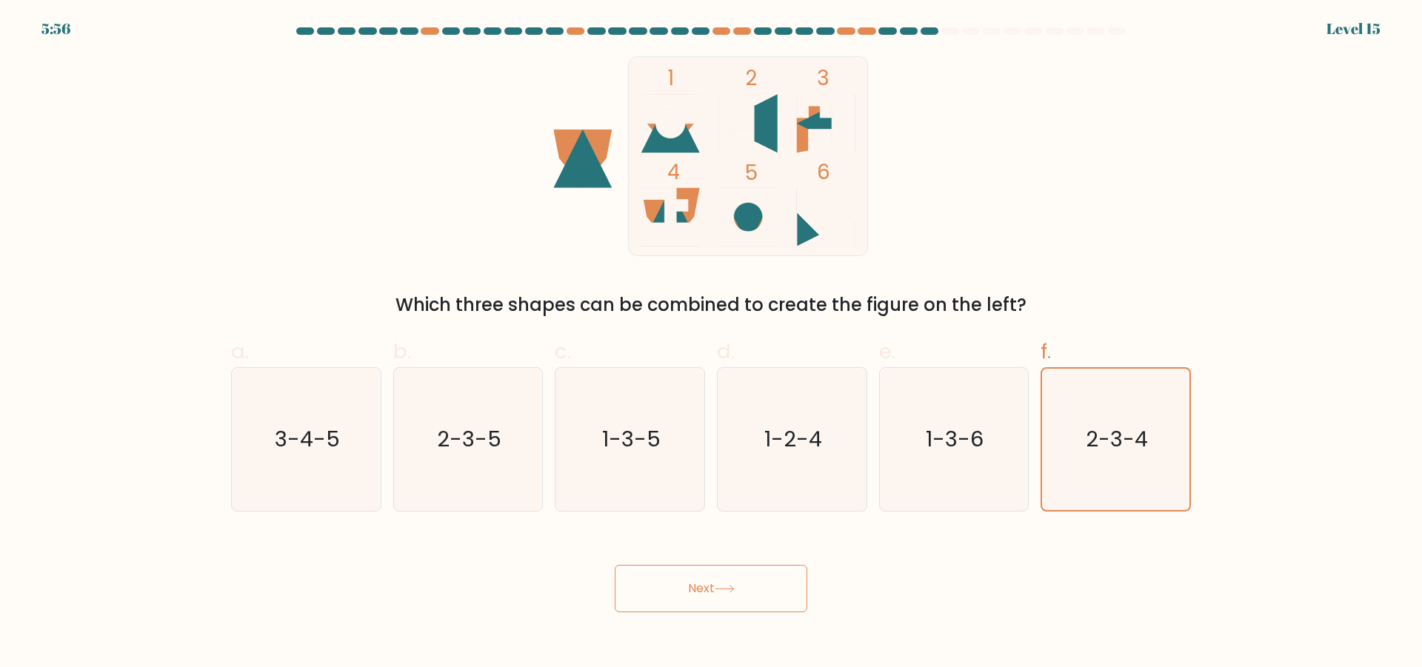
click at [725, 589] on button "Next" at bounding box center [711, 588] width 193 height 47
click at [724, 588] on icon at bounding box center [725, 589] width 20 height 8
drag, startPoint x: 1260, startPoint y: 116, endPoint x: 1260, endPoint y: 107, distance: 9.6
click at [1260, 111] on form at bounding box center [711, 319] width 1422 height 585
click at [1260, 107] on form at bounding box center [711, 319] width 1422 height 585
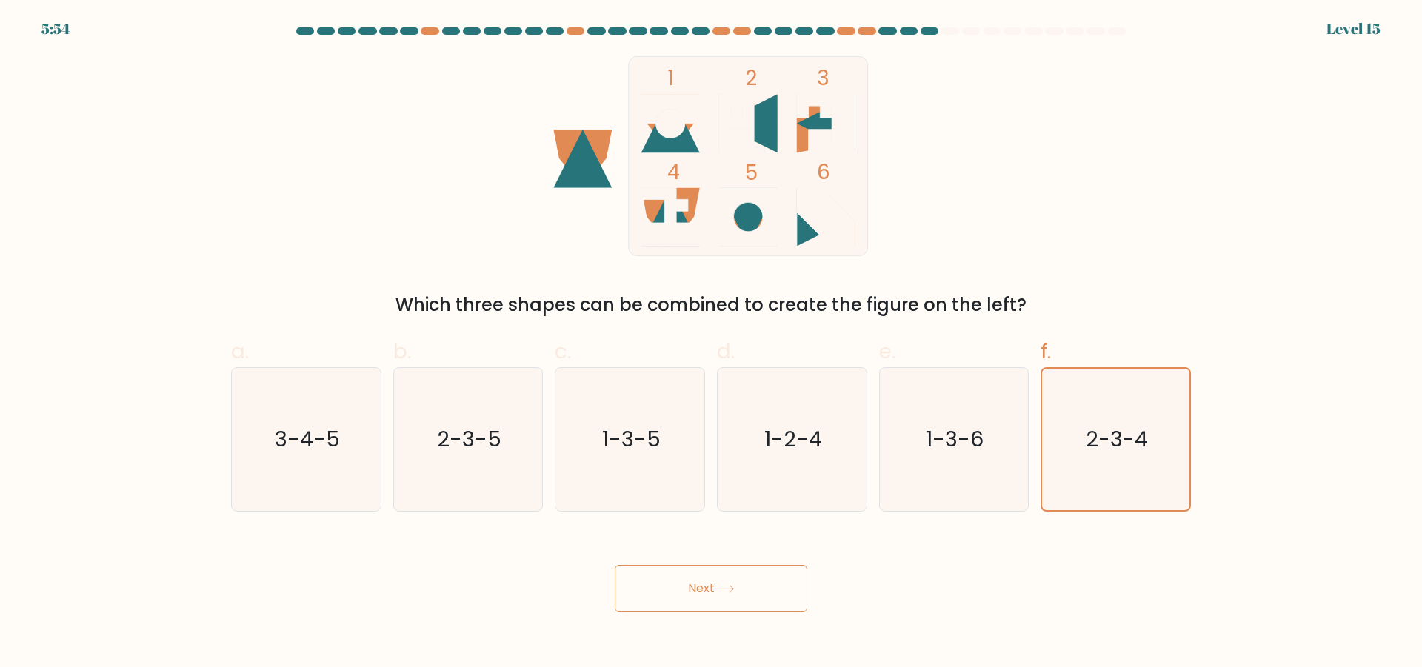
click at [1257, 107] on form at bounding box center [711, 319] width 1422 height 585
click at [720, 591] on icon at bounding box center [725, 589] width 20 height 8
click at [722, 590] on icon at bounding box center [725, 589] width 20 height 8
click at [722, 588] on icon at bounding box center [725, 589] width 20 height 8
click at [602, 223] on icon "1 2 3 4 5 6" at bounding box center [711, 156] width 399 height 200
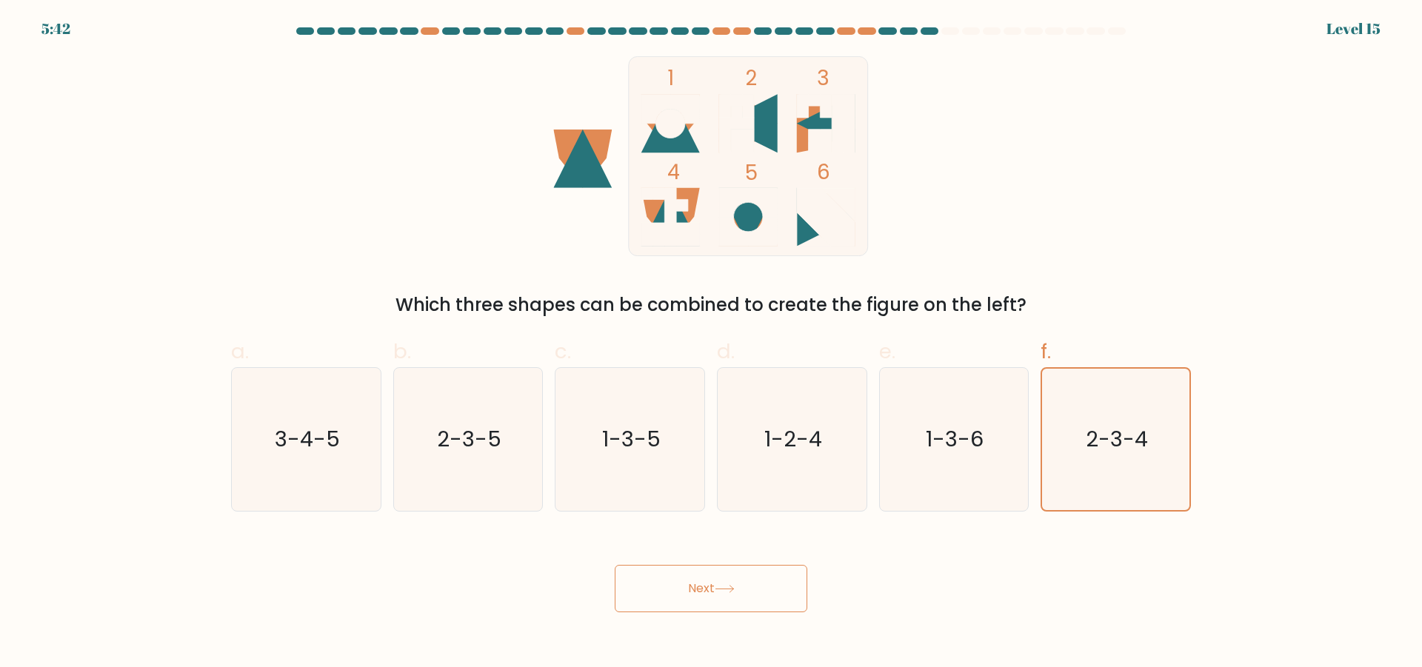
drag, startPoint x: 568, startPoint y: 153, endPoint x: 577, endPoint y: 147, distance: 10.3
click at [569, 152] on icon at bounding box center [582, 159] width 59 height 59
drag, startPoint x: 586, startPoint y: 142, endPoint x: 645, endPoint y: 163, distance: 62.8
click at [626, 161] on icon "1 2 3 4 5 6" at bounding box center [711, 156] width 399 height 200
drag, startPoint x: 652, startPoint y: 168, endPoint x: 673, endPoint y: 170, distance: 21.6
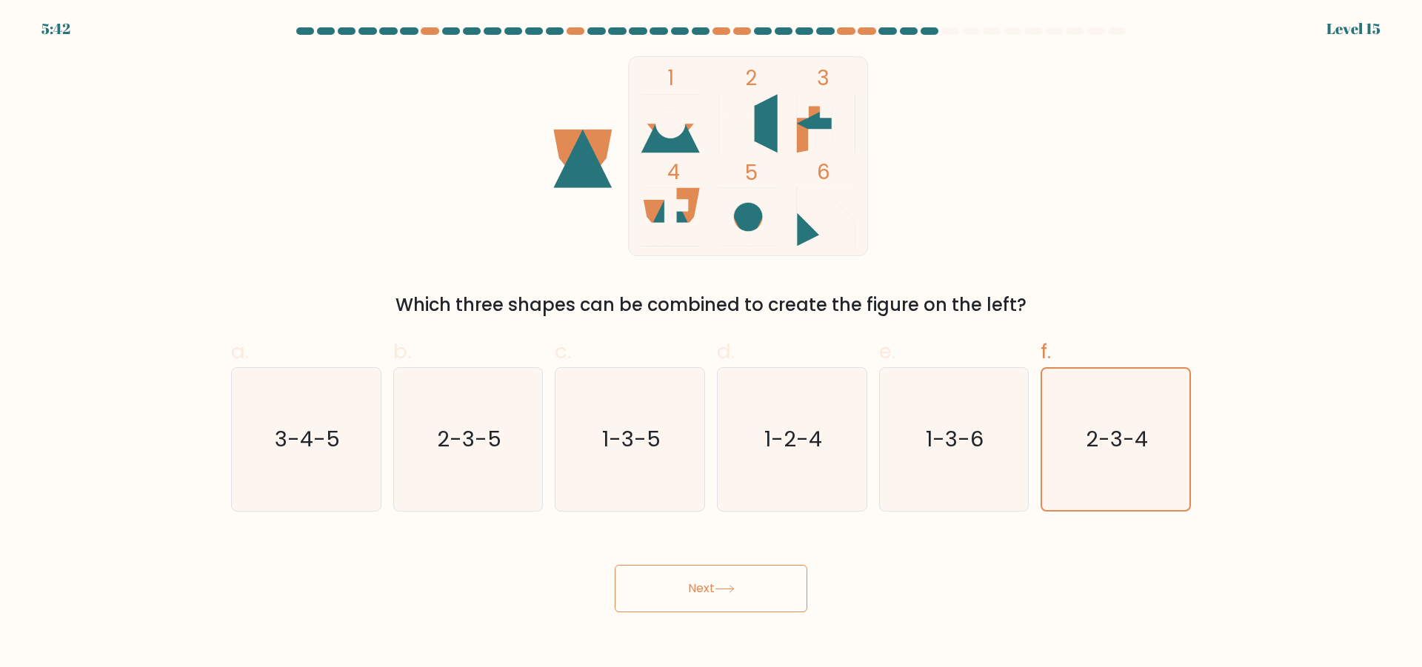
click at [668, 170] on icon "1 2 3 4 5 6" at bounding box center [711, 156] width 399 height 200
click at [693, 179] on rect at bounding box center [748, 156] width 239 height 200
drag, startPoint x: 738, startPoint y: 161, endPoint x: 788, endPoint y: 126, distance: 61.2
click at [739, 159] on rect at bounding box center [748, 156] width 239 height 200
drag, startPoint x: 788, startPoint y: 126, endPoint x: 833, endPoint y: 117, distance: 45.3
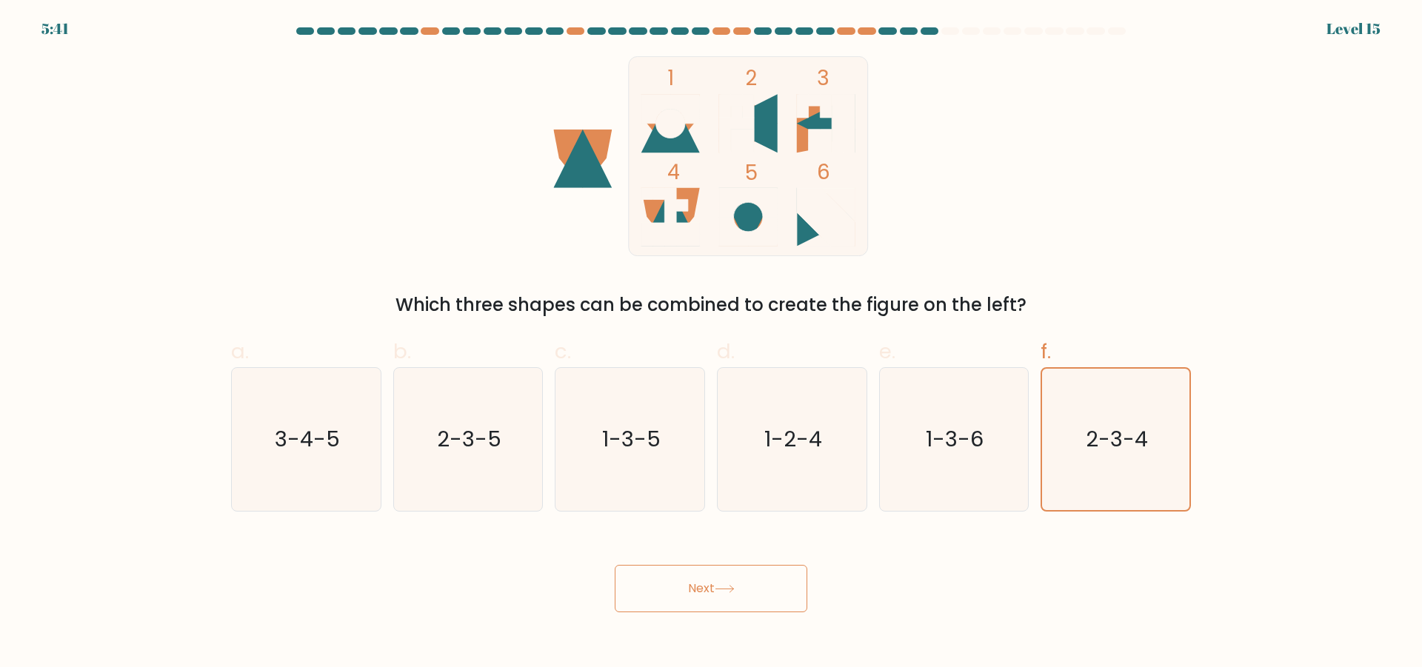
click at [802, 123] on icon "1 2 3 4 5 6" at bounding box center [711, 156] width 399 height 200
drag, startPoint x: 833, startPoint y: 117, endPoint x: 671, endPoint y: 122, distance: 161.6
click at [831, 119] on g at bounding box center [826, 123] width 59 height 59
drag, startPoint x: 666, startPoint y: 123, endPoint x: 742, endPoint y: 124, distance: 76.3
click at [736, 124] on icon "1 2 3 4 5 6" at bounding box center [711, 156] width 399 height 200
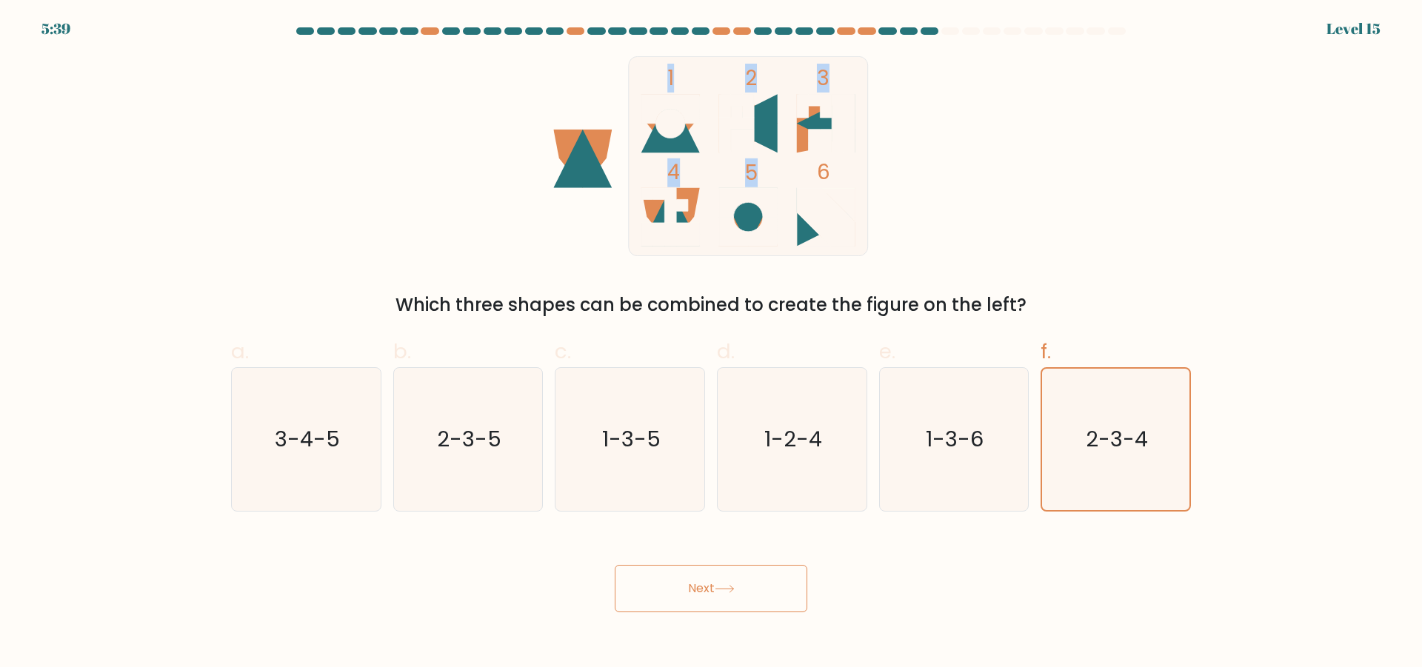
drag, startPoint x: 759, startPoint y: 123, endPoint x: 756, endPoint y: 183, distance: 60.0
click at [756, 183] on icon "1 2 3 4 5 6" at bounding box center [711, 156] width 399 height 200
click at [756, 183] on tspan "5" at bounding box center [752, 173] width 13 height 29
drag, startPoint x: 895, startPoint y: 158, endPoint x: 1033, endPoint y: 391, distance: 271.0
click at [897, 162] on icon "1 2 3 4 5 6" at bounding box center [711, 156] width 399 height 200
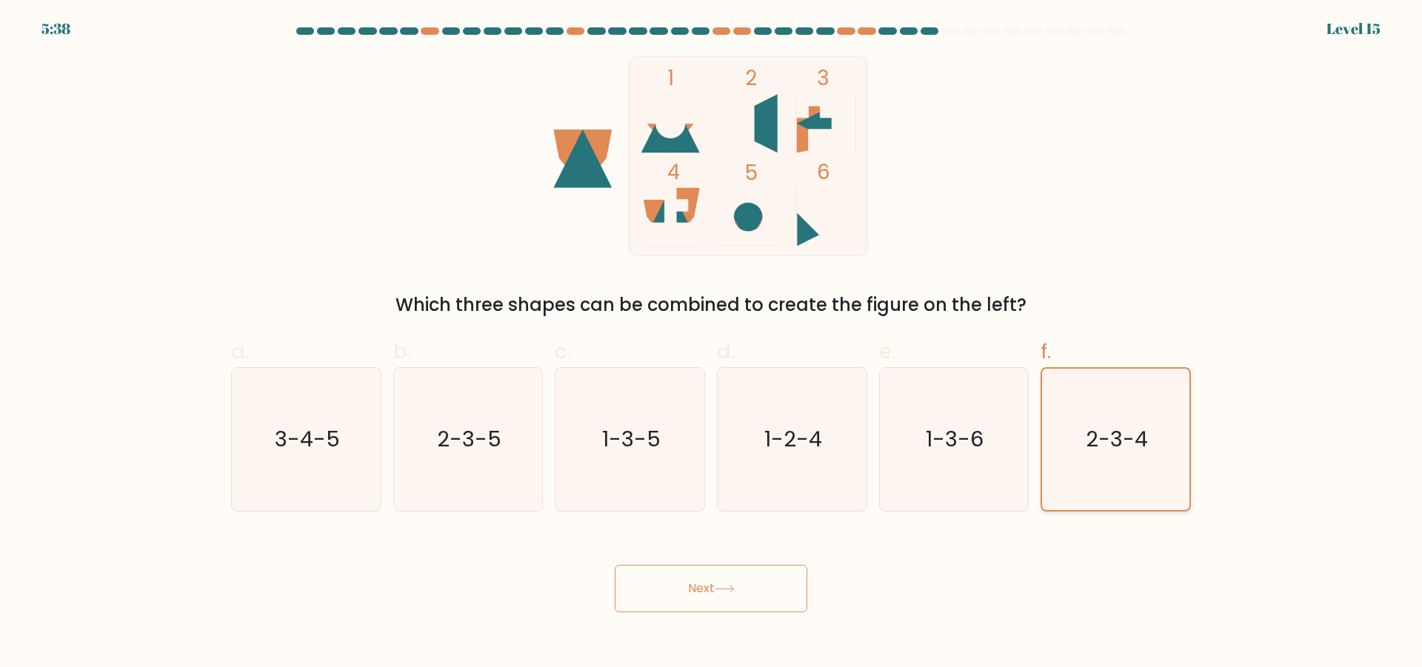
click at [1073, 413] on icon "2-3-4" at bounding box center [1115, 439] width 141 height 141
click at [712, 344] on input "f. 2-3-4" at bounding box center [711, 339] width 1 height 10
click at [709, 586] on button "Next" at bounding box center [711, 588] width 193 height 47
click at [711, 585] on button "Next" at bounding box center [711, 588] width 193 height 47
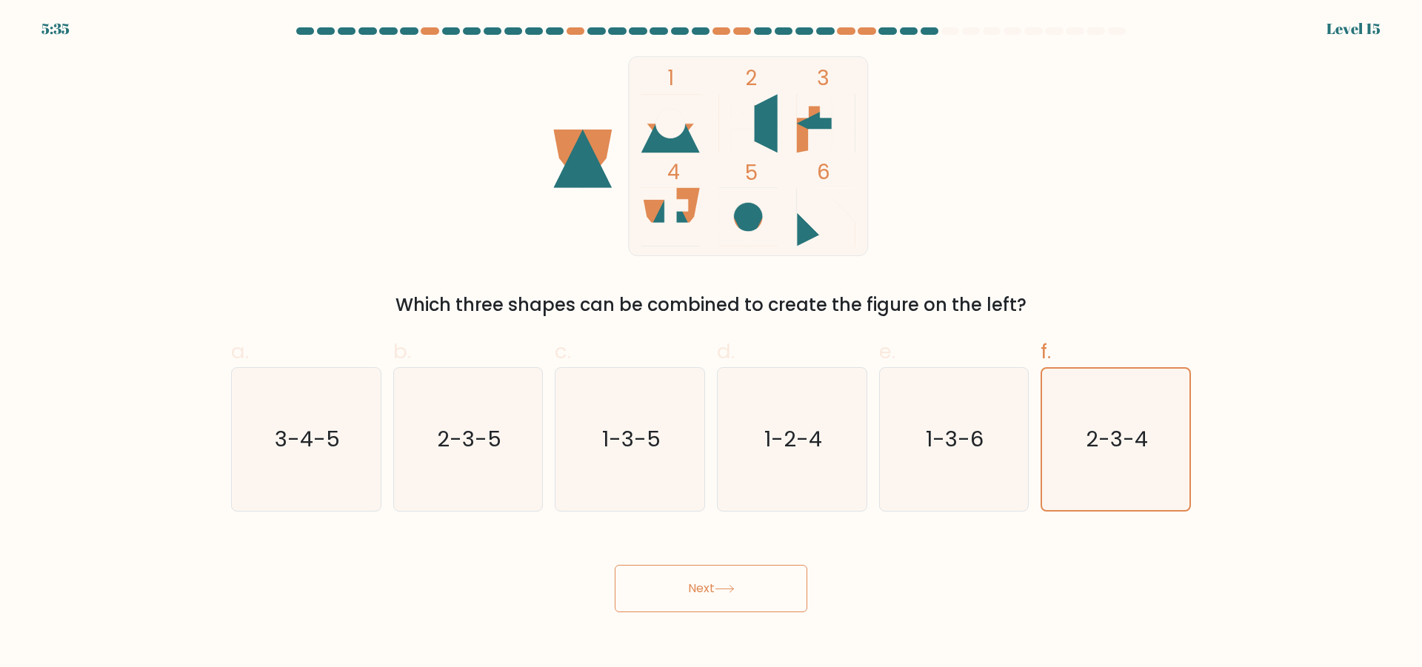
click at [690, 594] on button "Next" at bounding box center [711, 588] width 193 height 47
drag, startPoint x: 690, startPoint y: 594, endPoint x: 693, endPoint y: 583, distance: 11.3
click at [693, 583] on button "Next" at bounding box center [711, 588] width 193 height 47
drag, startPoint x: 693, startPoint y: 583, endPoint x: 695, endPoint y: 576, distance: 7.7
click at [695, 576] on button "Next" at bounding box center [711, 588] width 193 height 47
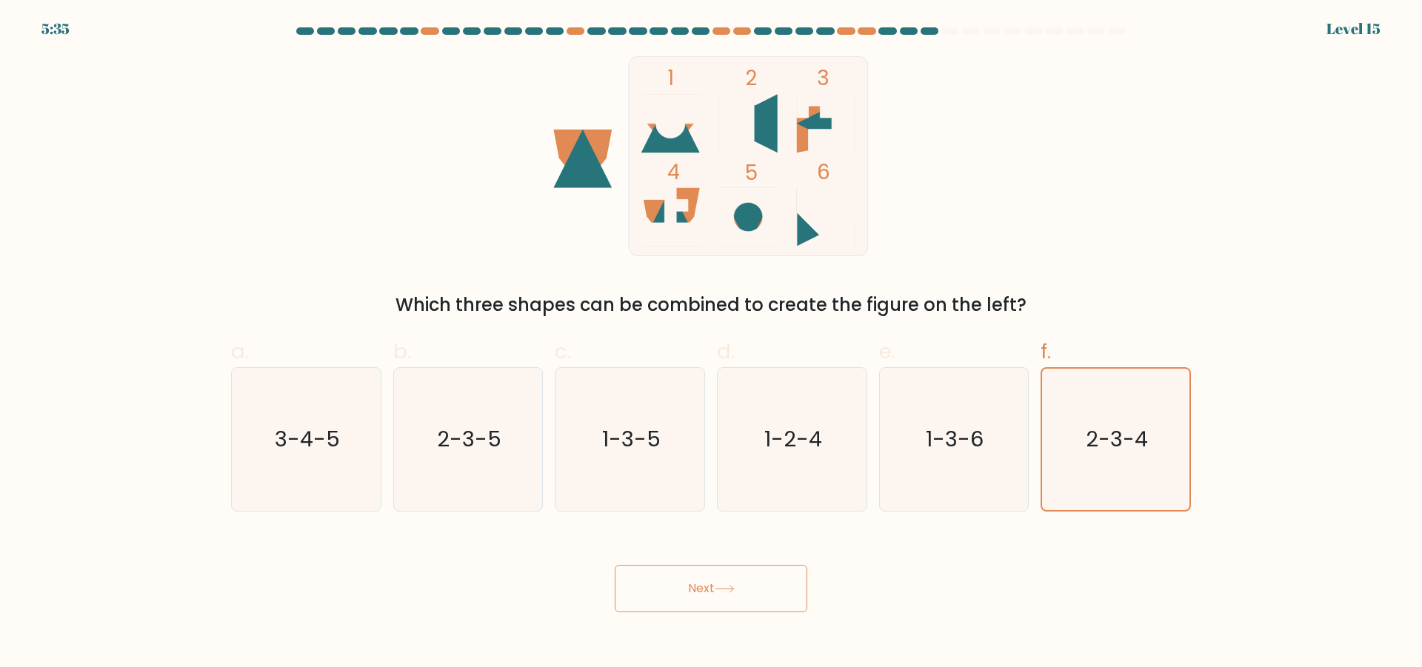
click at [696, 570] on button "Next" at bounding box center [711, 588] width 193 height 47
click at [696, 573] on button "Next" at bounding box center [711, 588] width 193 height 47
click at [695, 577] on button "Next" at bounding box center [711, 588] width 193 height 47
click at [500, 484] on icon "2-3-5" at bounding box center [467, 439] width 143 height 143
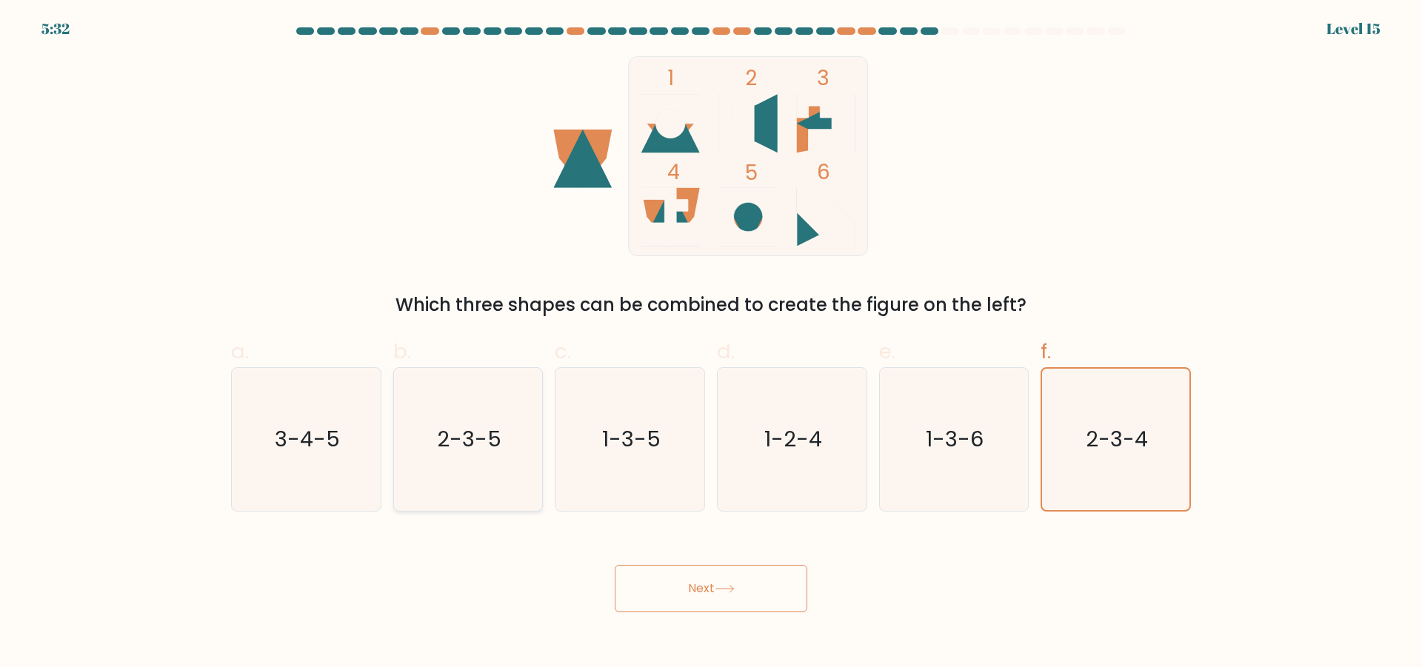
click at [711, 344] on input "b. 2-3-5" at bounding box center [711, 339] width 1 height 10
radio input "true"
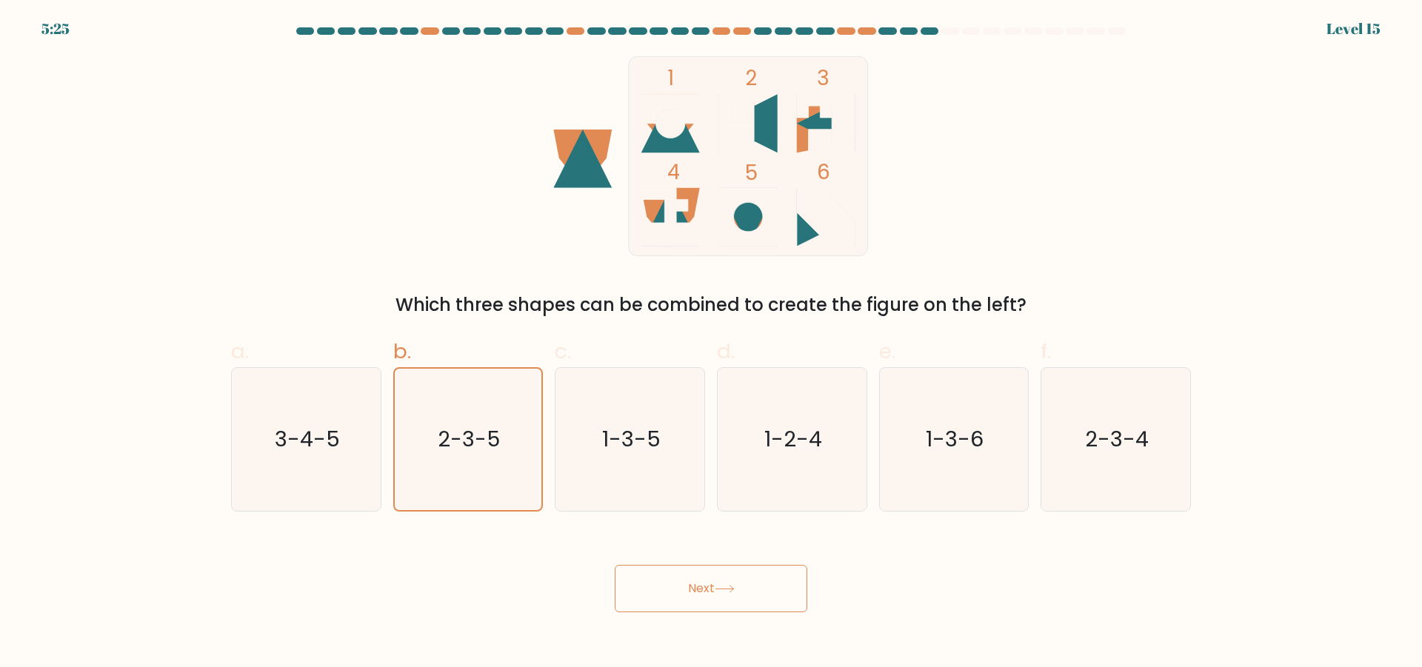
click at [1314, 177] on form at bounding box center [711, 319] width 1422 height 585
drag, startPoint x: 1223, startPoint y: 380, endPoint x: 1202, endPoint y: 397, distance: 26.8
click at [1222, 380] on form at bounding box center [711, 319] width 1422 height 585
click at [1150, 446] on icon "2-3-4" at bounding box center [1116, 439] width 143 height 143
click at [712, 344] on input "f. 2-3-4" at bounding box center [711, 339] width 1 height 10
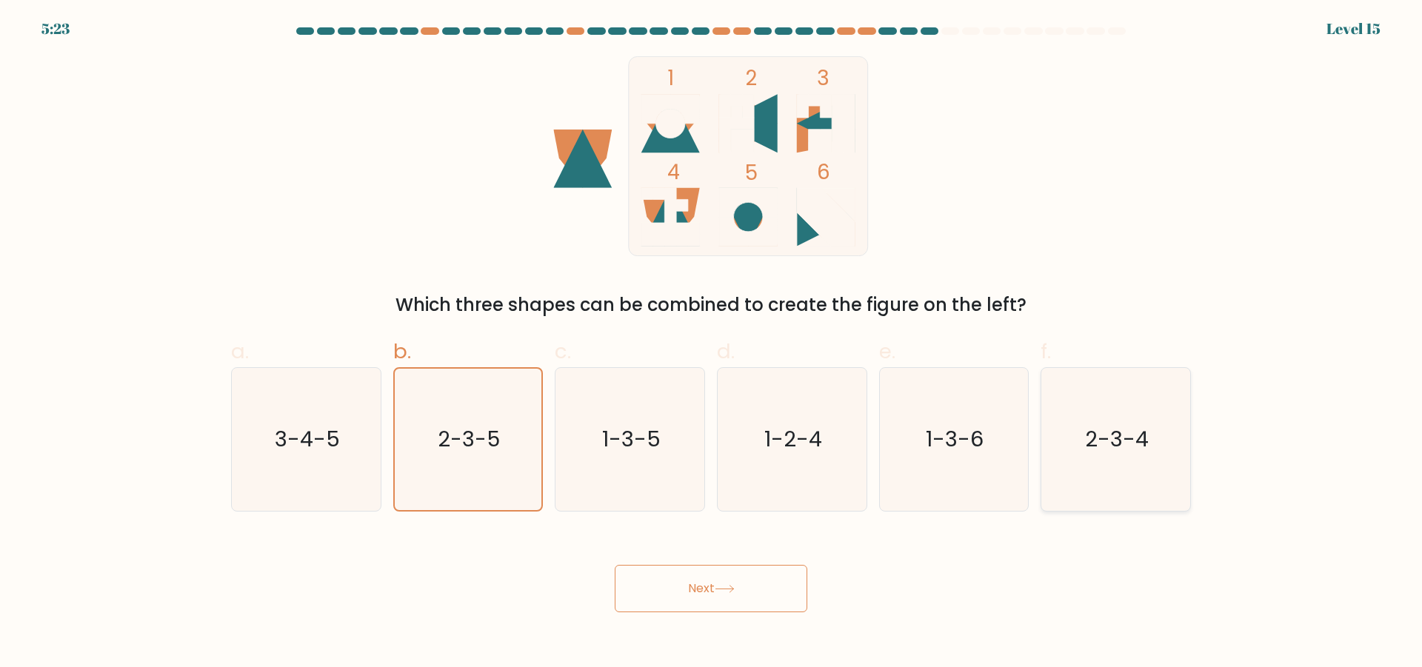
radio input "true"
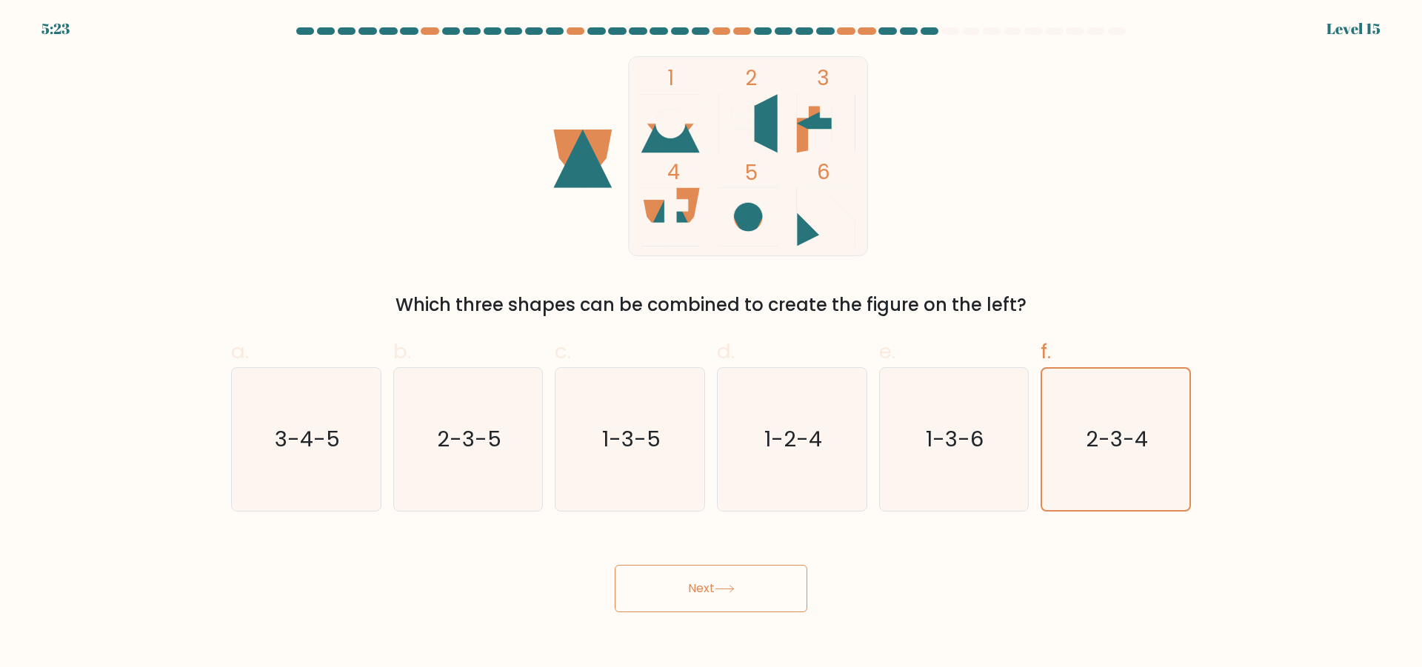
click at [744, 595] on button "Next" at bounding box center [711, 588] width 193 height 47
click at [747, 593] on button "Next" at bounding box center [711, 588] width 193 height 47
click at [752, 591] on button "Next" at bounding box center [711, 588] width 193 height 47
click at [756, 589] on button "Next" at bounding box center [711, 588] width 193 height 47
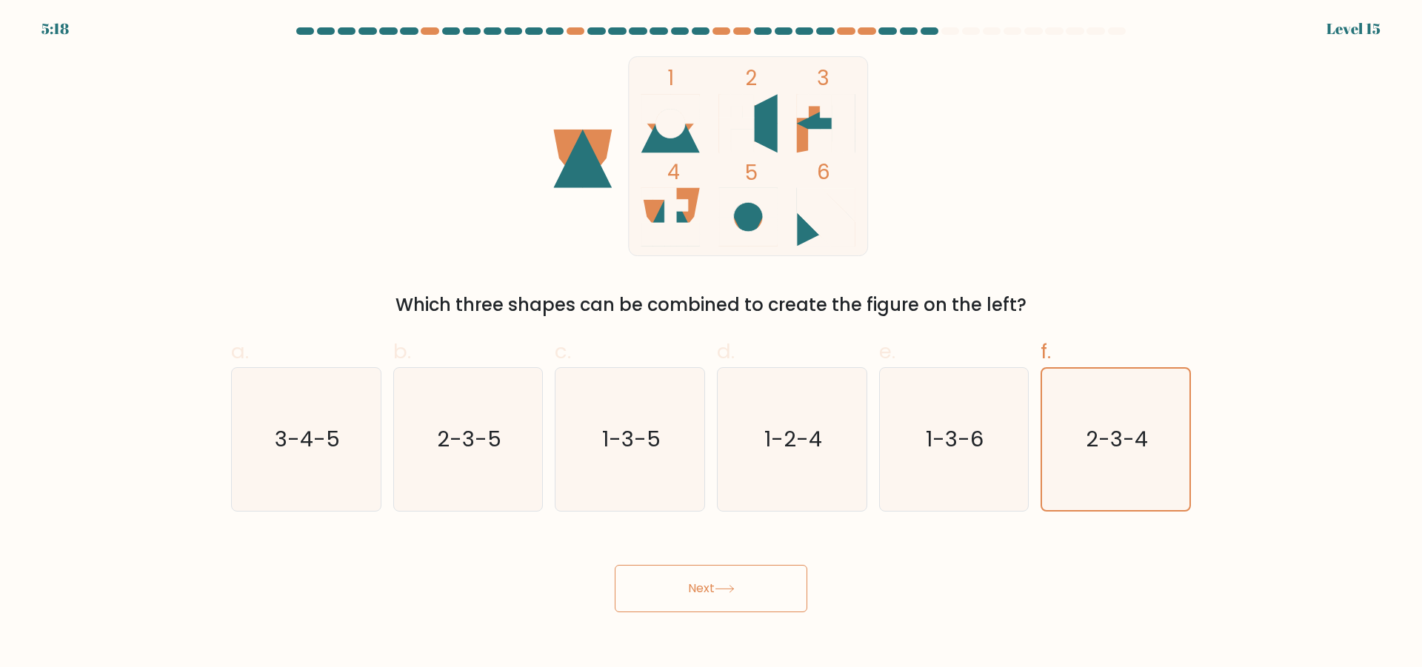
click at [770, 590] on button "Next" at bounding box center [711, 588] width 193 height 47
click at [774, 588] on button "Next" at bounding box center [711, 588] width 193 height 47
click at [775, 588] on button "Next" at bounding box center [711, 588] width 193 height 47
drag, startPoint x: 1335, startPoint y: 37, endPoint x: 1341, endPoint y: 31, distance: 8.4
click at [1334, 36] on form at bounding box center [711, 319] width 1422 height 585
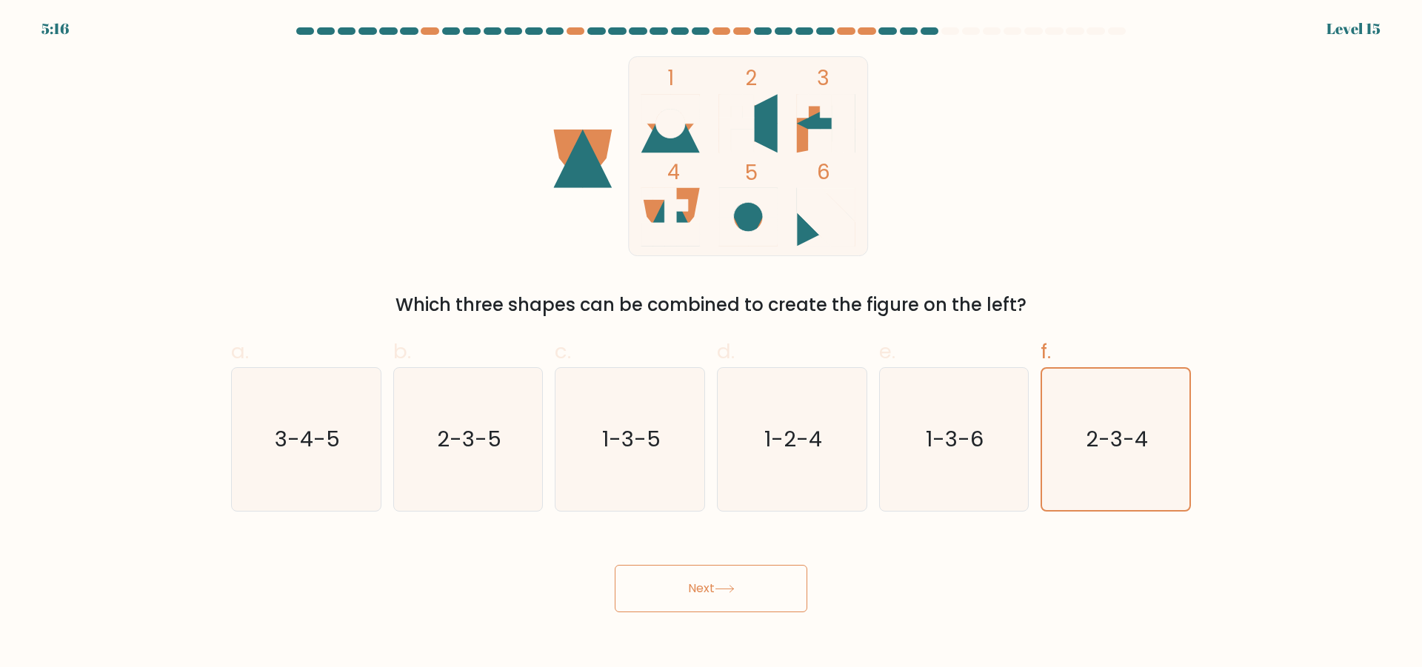
click at [1347, 26] on div "Level 15" at bounding box center [1354, 29] width 54 height 22
click at [868, 31] on div at bounding box center [867, 30] width 18 height 7
click at [864, 31] on div at bounding box center [867, 30] width 18 height 7
drag, startPoint x: 715, startPoint y: 555, endPoint x: 740, endPoint y: 611, distance: 61.7
click at [715, 563] on div "Next" at bounding box center [711, 571] width 978 height 83
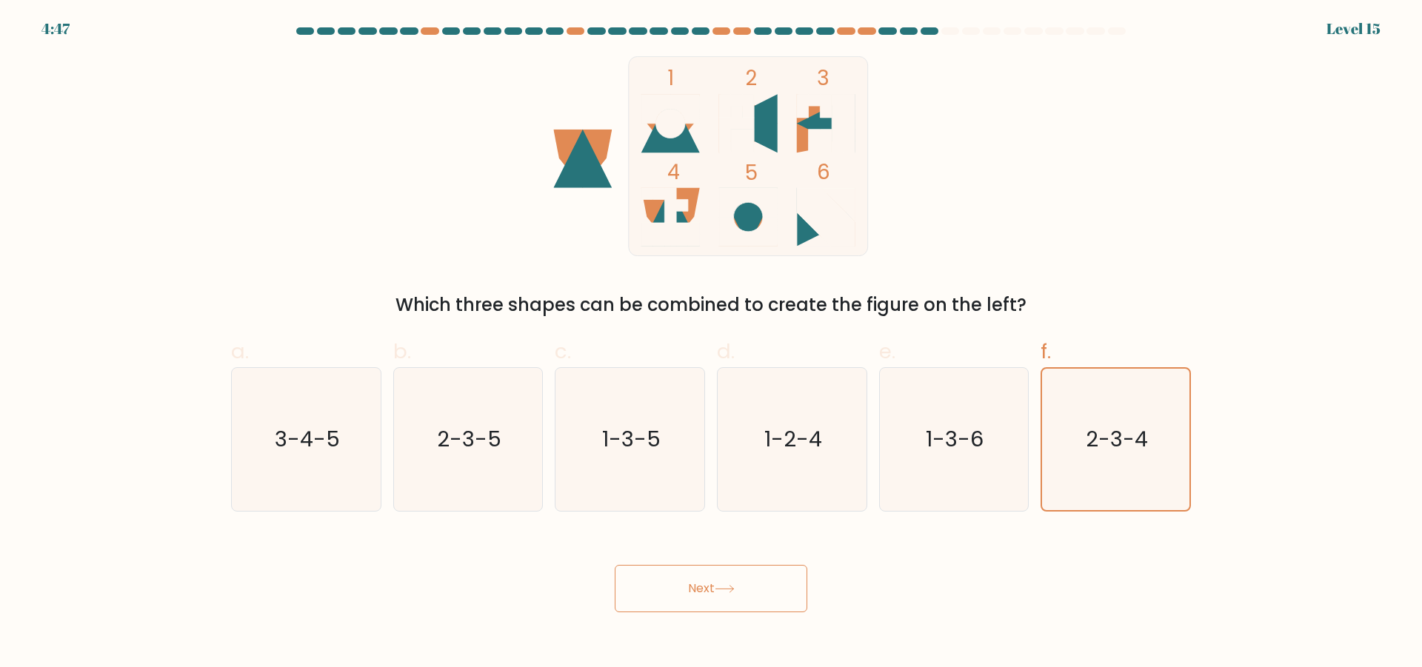
click at [717, 582] on button "Next" at bounding box center [711, 588] width 193 height 47
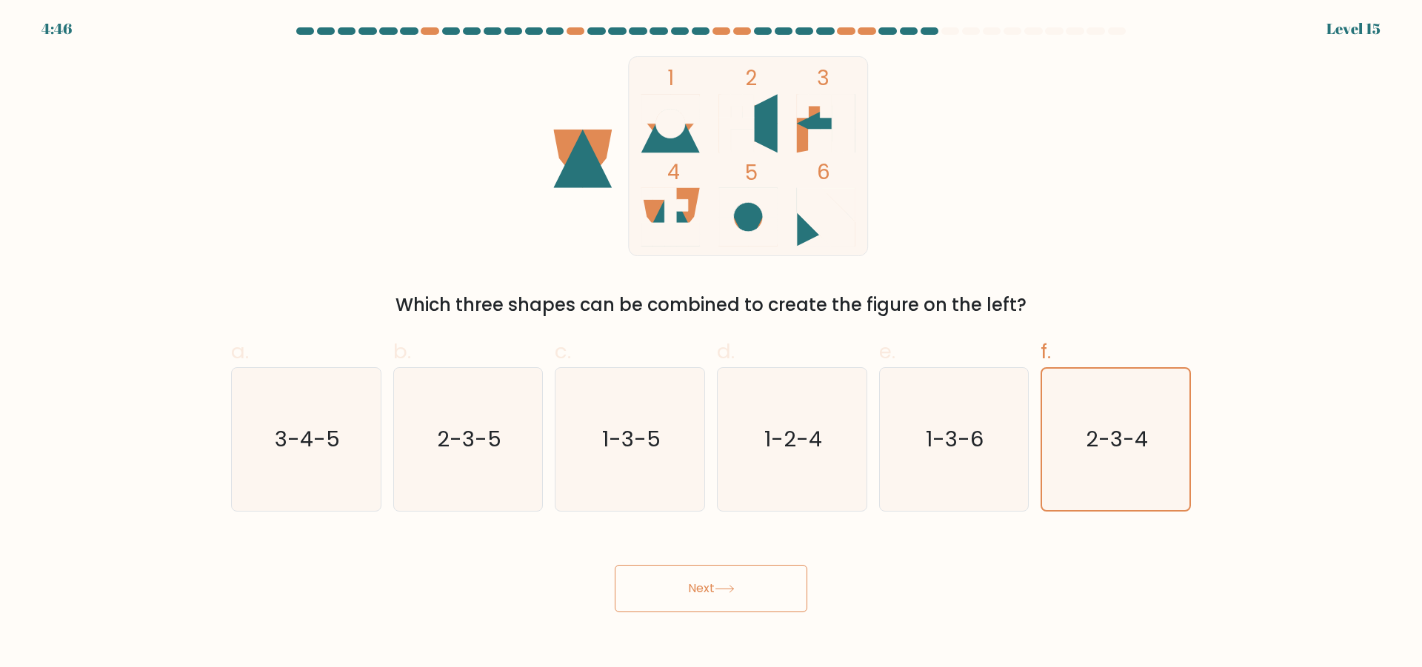
click at [717, 582] on button "Next" at bounding box center [711, 588] width 193 height 47
drag, startPoint x: 717, startPoint y: 582, endPoint x: 916, endPoint y: 543, distance: 203.1
click at [732, 580] on button "Next" at bounding box center [711, 588] width 193 height 47
click at [1080, 442] on icon "2-3-4" at bounding box center [1115, 439] width 141 height 141
click at [712, 344] on input "f. 2-3-4" at bounding box center [711, 339] width 1 height 10
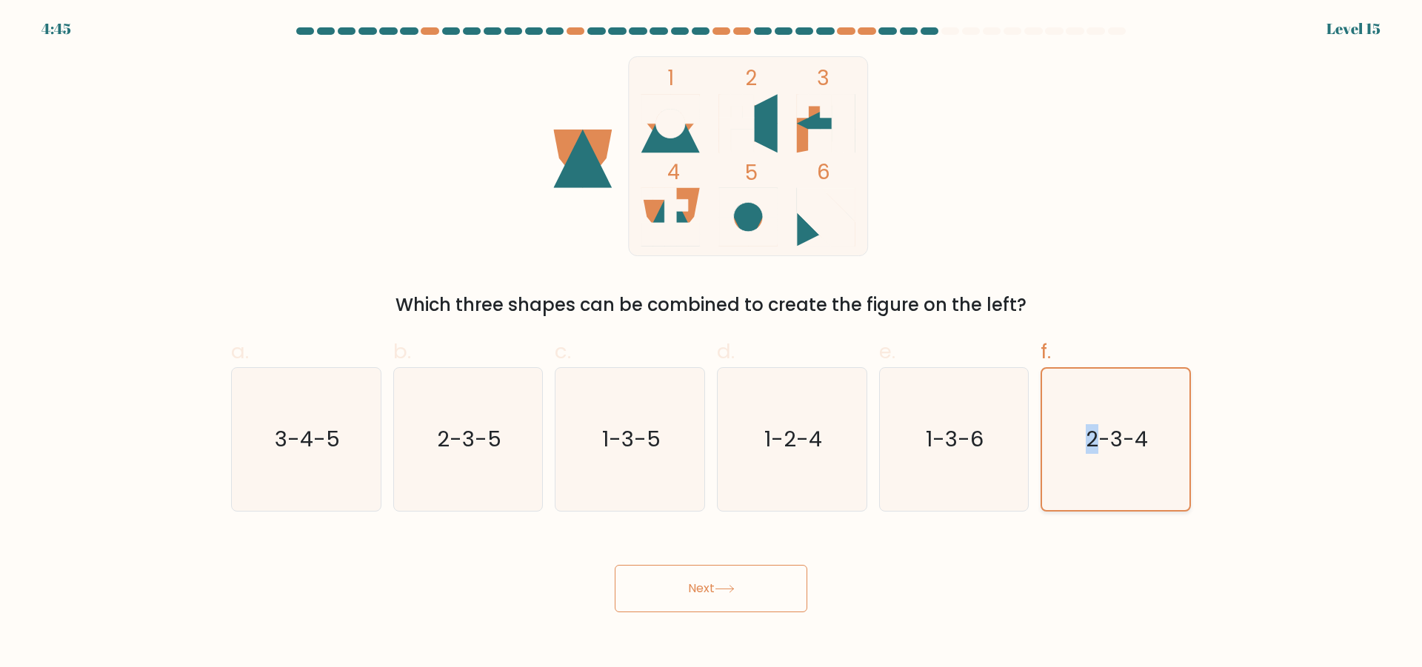
click at [1080, 442] on icon "2-3-4" at bounding box center [1115, 439] width 141 height 141
click at [712, 344] on input "f. 2-3-4" at bounding box center [711, 339] width 1 height 10
click at [1080, 442] on icon "2-3-4" at bounding box center [1115, 439] width 141 height 141
click at [712, 344] on input "f. 2-3-4" at bounding box center [711, 339] width 1 height 10
click at [1022, 302] on div "Which three shapes can be combined to create the figure on the left?" at bounding box center [711, 305] width 942 height 27
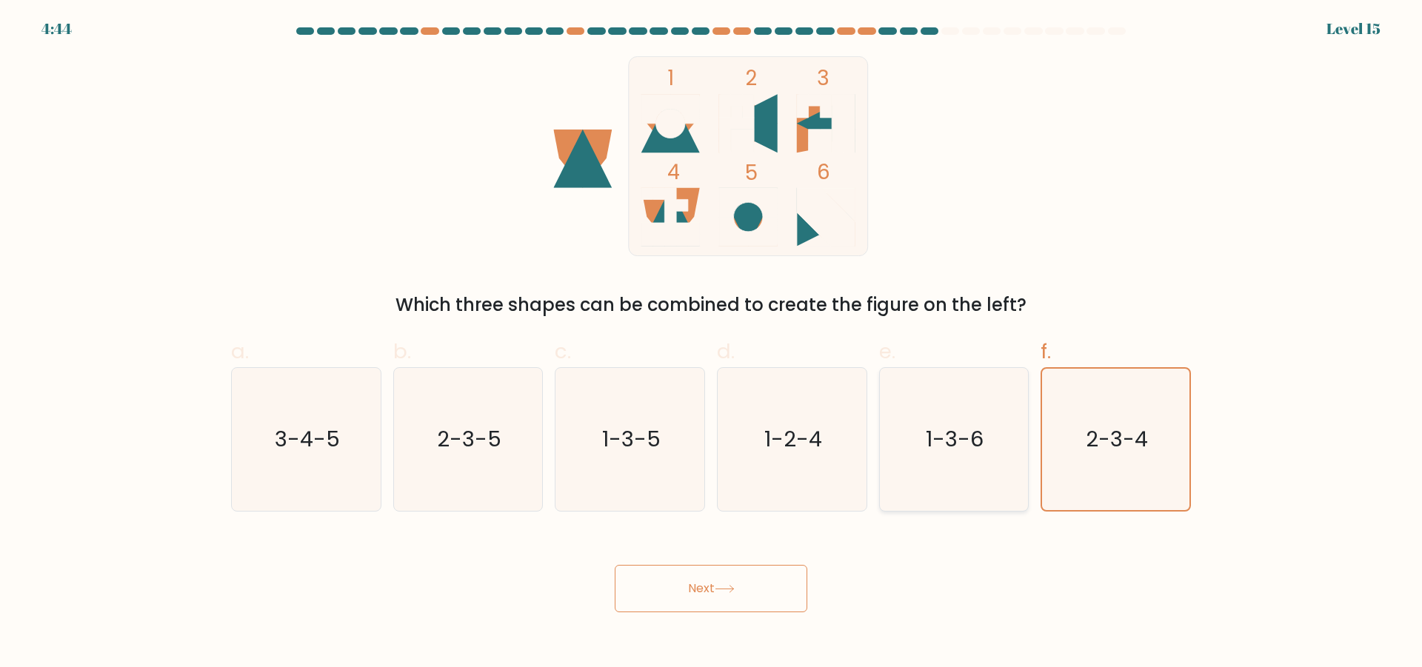
drag, startPoint x: 976, startPoint y: 376, endPoint x: 985, endPoint y: 384, distance: 11.5
click at [976, 377] on icon "1-3-6" at bounding box center [953, 439] width 143 height 143
click at [712, 344] on input "e. 1-3-6" at bounding box center [711, 339] width 1 height 10
radio input "true"
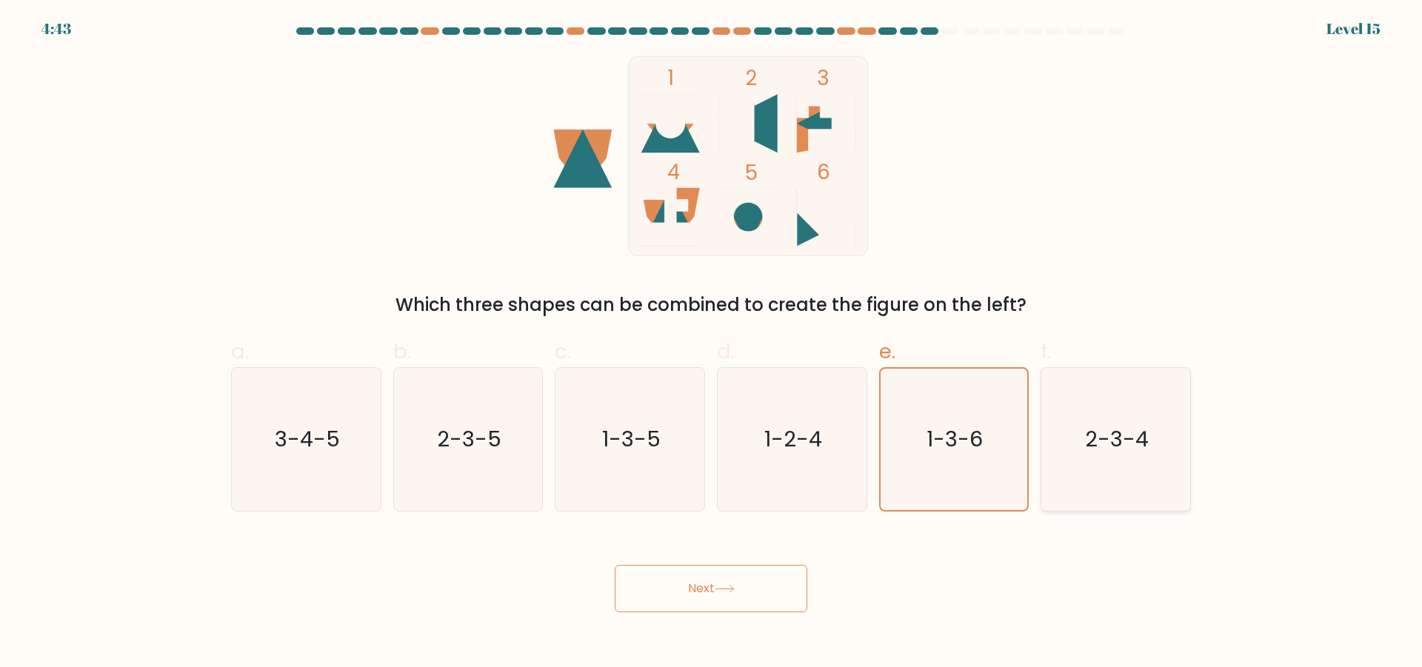
drag, startPoint x: 1094, startPoint y: 406, endPoint x: 1085, endPoint y: 443, distance: 38.1
click at [1095, 410] on icon "2-3-4" at bounding box center [1116, 439] width 143 height 143
click at [712, 344] on input "f. 2-3-4" at bounding box center [711, 339] width 1 height 10
radio input "true"
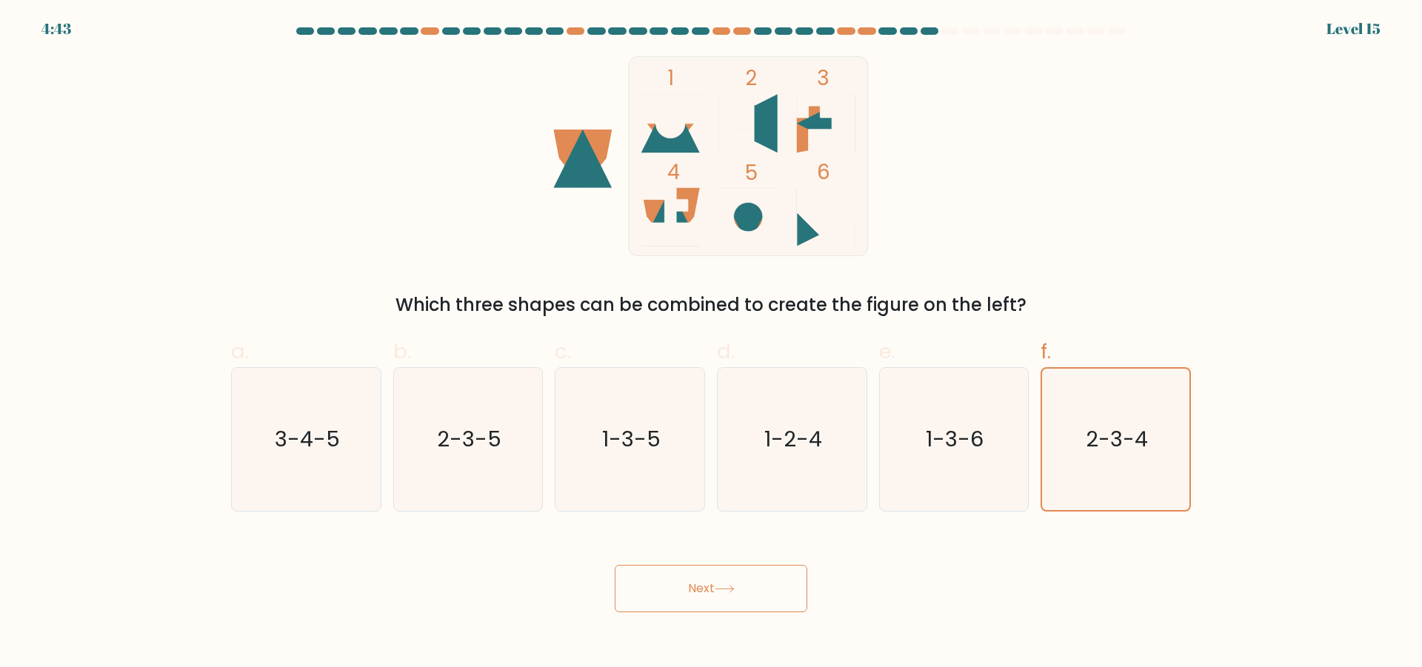
click at [721, 589] on icon at bounding box center [725, 589] width 18 height 7
click at [52, 32] on form at bounding box center [711, 319] width 1422 height 585
click at [52, 33] on form at bounding box center [711, 319] width 1422 height 585
click at [646, 604] on button "Next" at bounding box center [711, 588] width 193 height 47
click at [676, 578] on button "Next" at bounding box center [711, 588] width 193 height 47
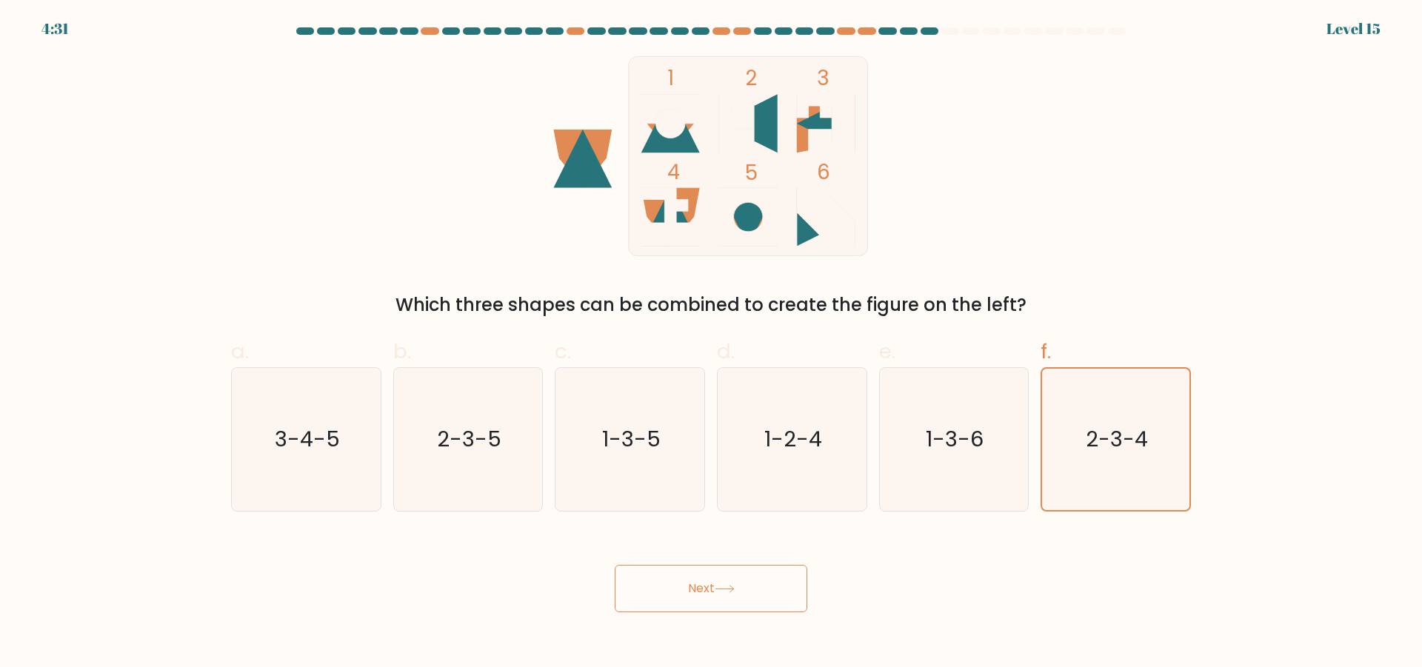
click at [676, 578] on button "Next" at bounding box center [711, 588] width 193 height 47
click at [616, 467] on icon "1-3-5" at bounding box center [630, 439] width 143 height 143
click at [711, 344] on input "c. 1-3-5" at bounding box center [711, 339] width 1 height 10
radio input "true"
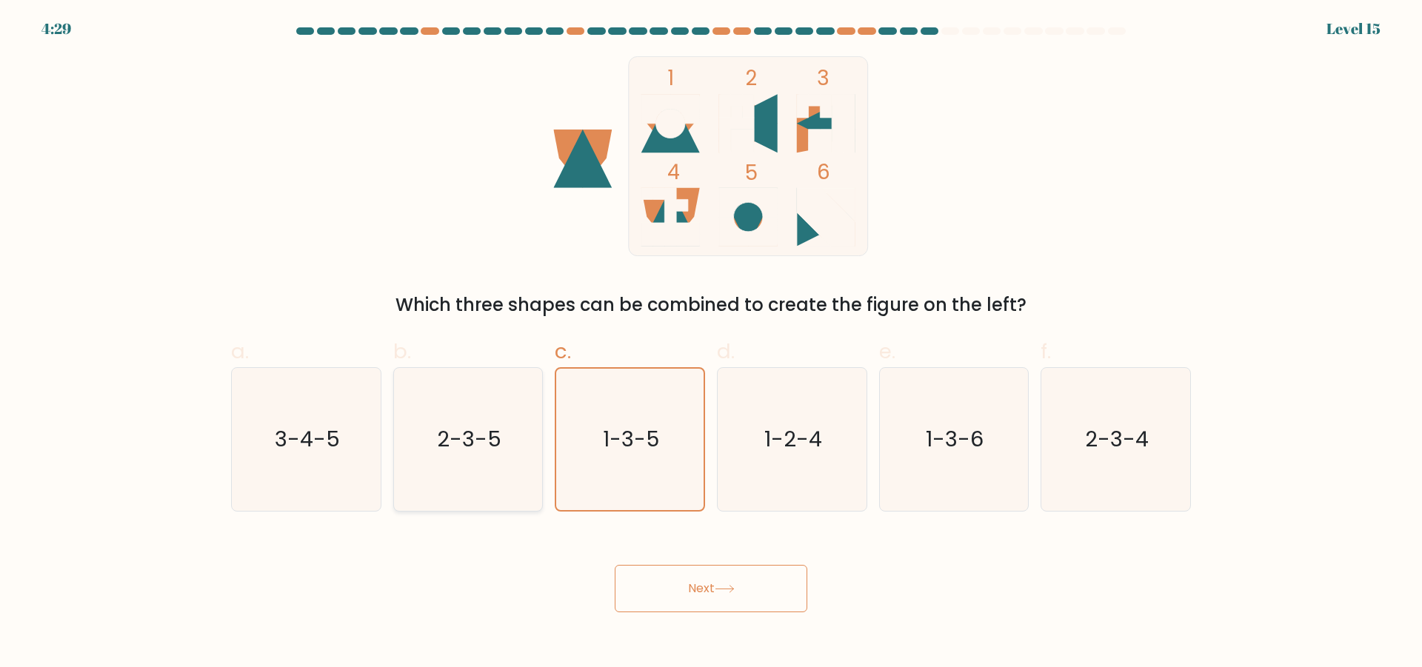
click at [516, 444] on icon "2-3-5" at bounding box center [467, 439] width 143 height 143
click at [711, 344] on input "b. 2-3-5" at bounding box center [711, 339] width 1 height 10
radio input "true"
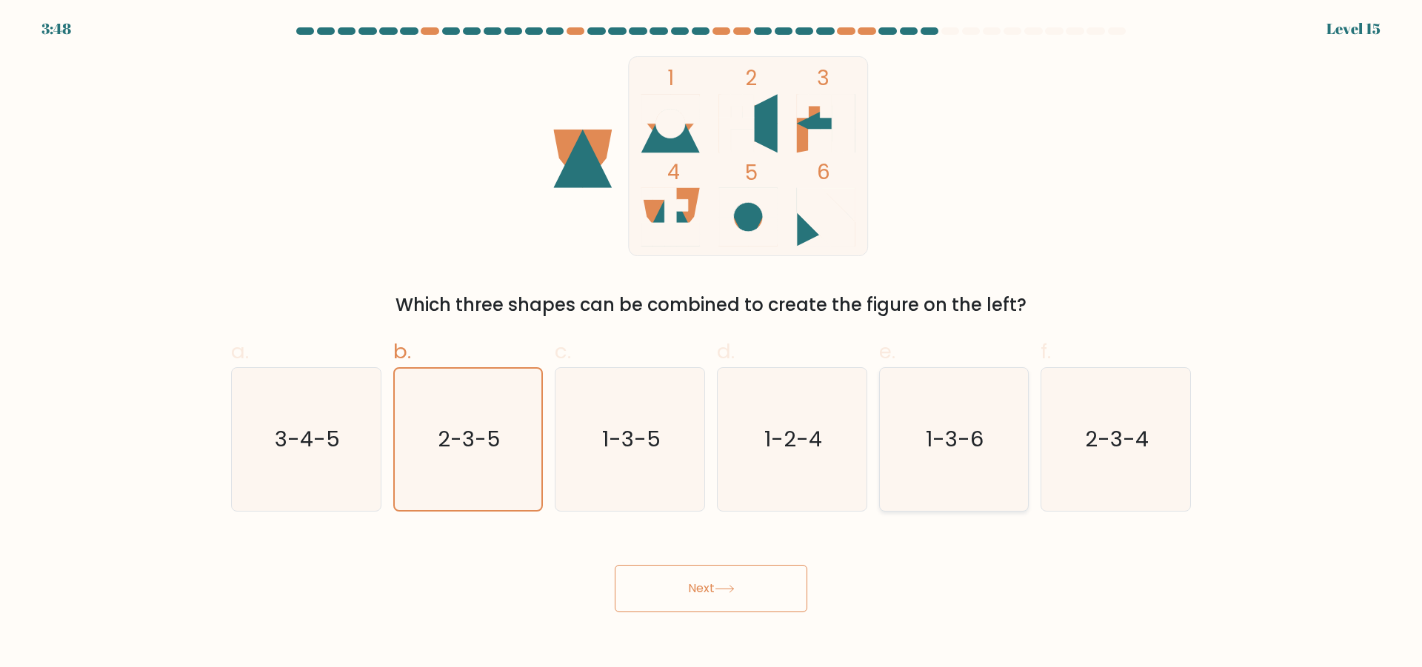
click at [1021, 499] on icon "1-3-6" at bounding box center [953, 439] width 143 height 143
click at [712, 344] on input "e. 1-3-6" at bounding box center [711, 339] width 1 height 10
radio input "true"
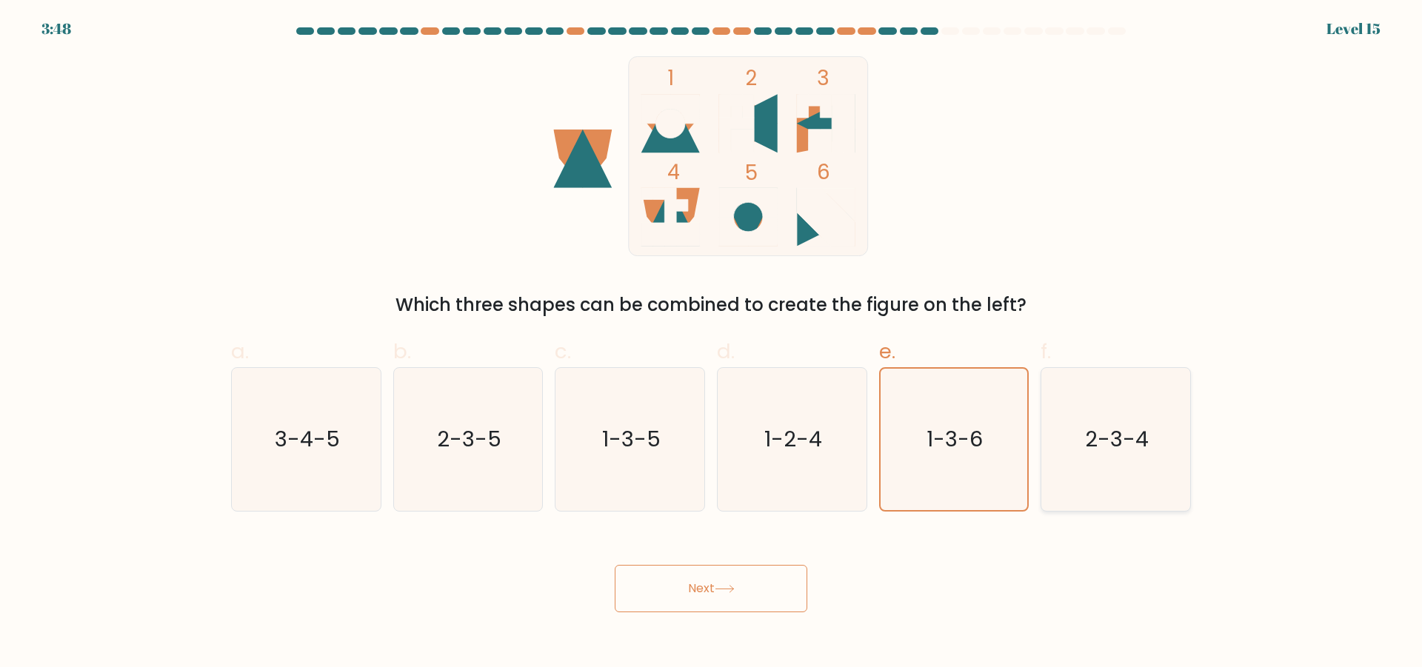
click at [1114, 485] on icon "2-3-4" at bounding box center [1116, 439] width 143 height 143
click at [712, 344] on input "f. 2-3-4" at bounding box center [711, 339] width 1 height 10
radio input "true"
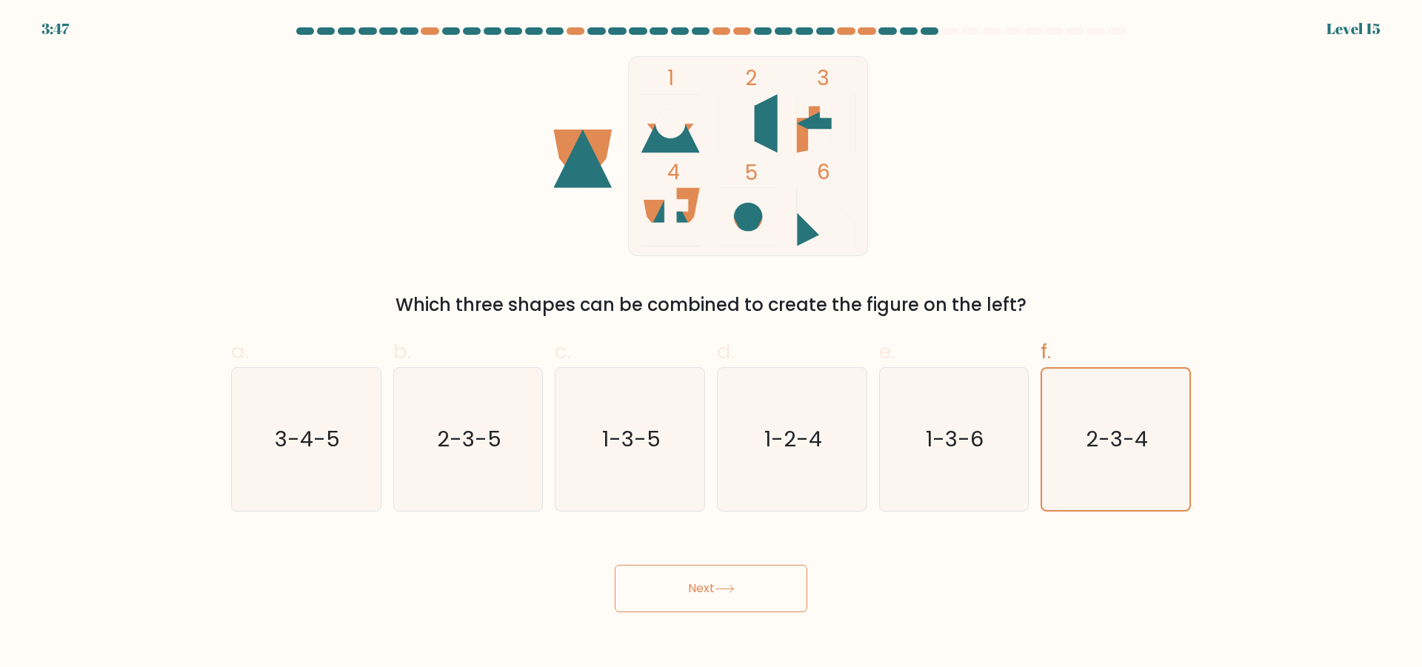
click at [747, 582] on button "Next" at bounding box center [711, 588] width 193 height 47
click at [1083, 145] on div "1 2 3 4 5 6 Which three shapes can be combined to create the figure on the left?" at bounding box center [711, 187] width 978 height 262
click at [1158, 458] on icon "2-3-4" at bounding box center [1115, 439] width 141 height 141
click at [712, 344] on input "f. 2-3-4" at bounding box center [711, 339] width 1 height 10
click at [773, 583] on button "Next" at bounding box center [711, 588] width 193 height 47
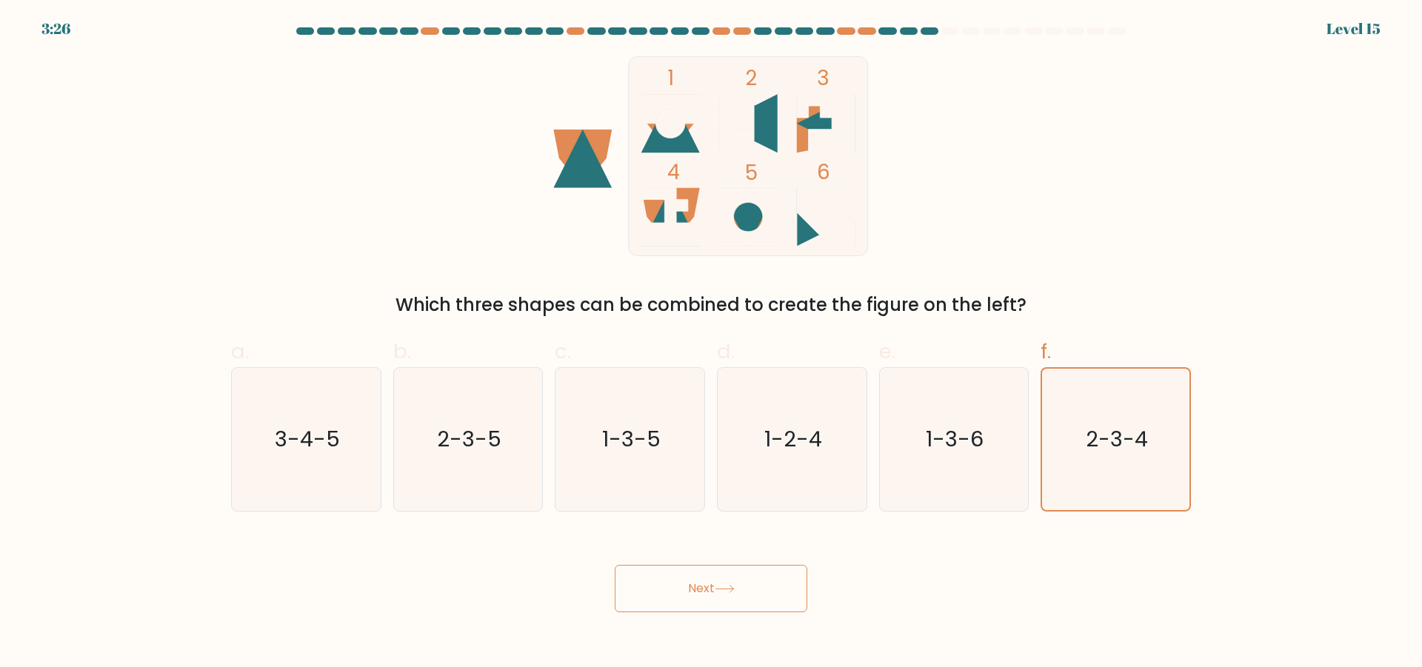
click at [763, 593] on button "Next" at bounding box center [711, 588] width 193 height 47
click at [762, 595] on button "Next" at bounding box center [711, 588] width 193 height 47
drag, startPoint x: 762, startPoint y: 595, endPoint x: 680, endPoint y: 593, distance: 81.5
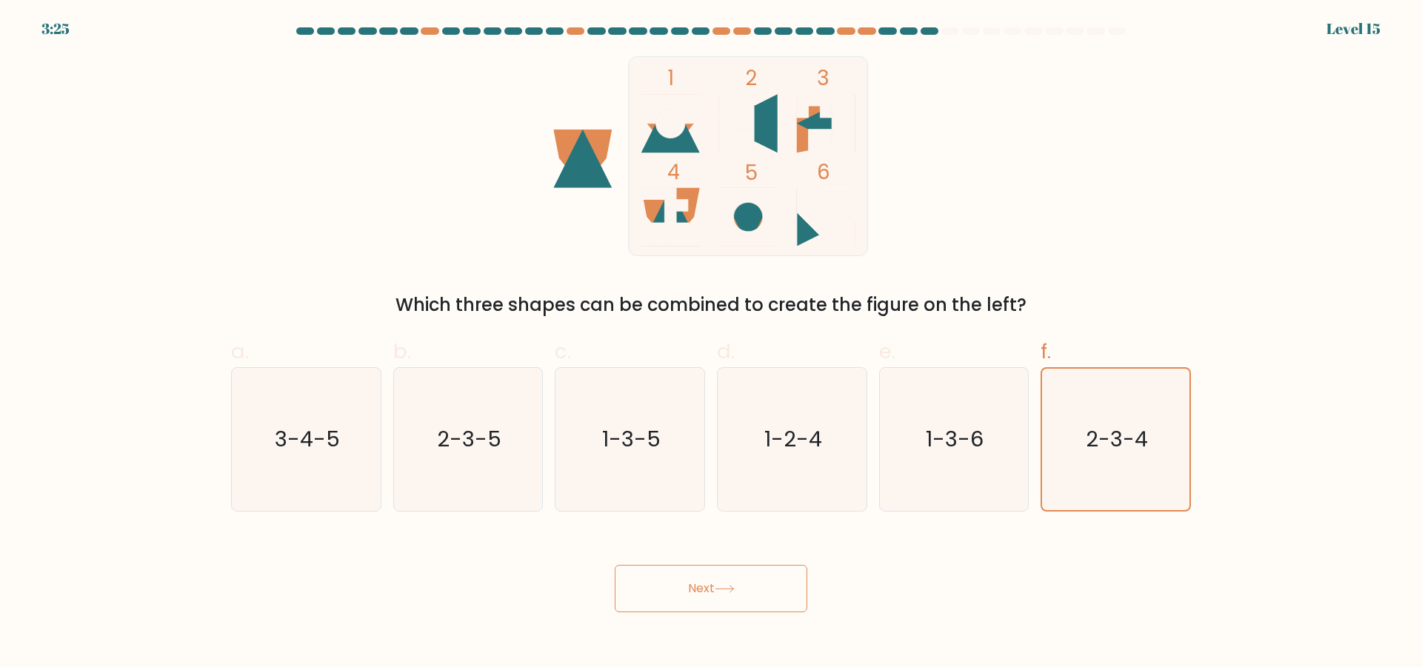
click at [759, 596] on button "Next" at bounding box center [711, 588] width 193 height 47
click at [679, 592] on button "Next" at bounding box center [711, 588] width 193 height 47
drag, startPoint x: 634, startPoint y: 584, endPoint x: 852, endPoint y: 585, distance: 217.8
click at [805, 586] on button "Next" at bounding box center [711, 588] width 193 height 47
drag, startPoint x: 852, startPoint y: 585, endPoint x: 621, endPoint y: 585, distance: 231.1
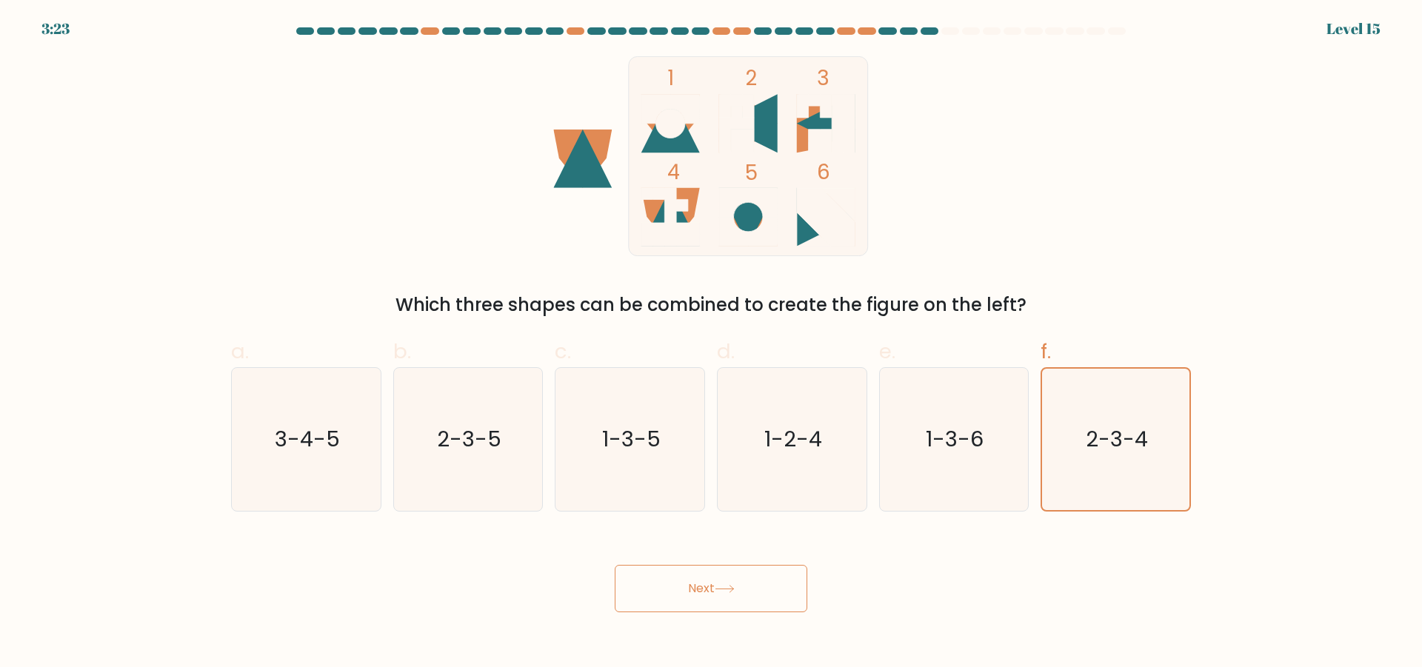
click at [621, 585] on div "Next" at bounding box center [711, 571] width 978 height 83
click at [617, 583] on button "Next" at bounding box center [711, 588] width 193 height 47
click at [1113, 439] on text "2-3-4" at bounding box center [1118, 439] width 62 height 30
click at [712, 344] on input "f. 2-3-4" at bounding box center [711, 339] width 1 height 10
click at [1367, 13] on div "3:16 Level 15" at bounding box center [711, 9] width 1422 height 18
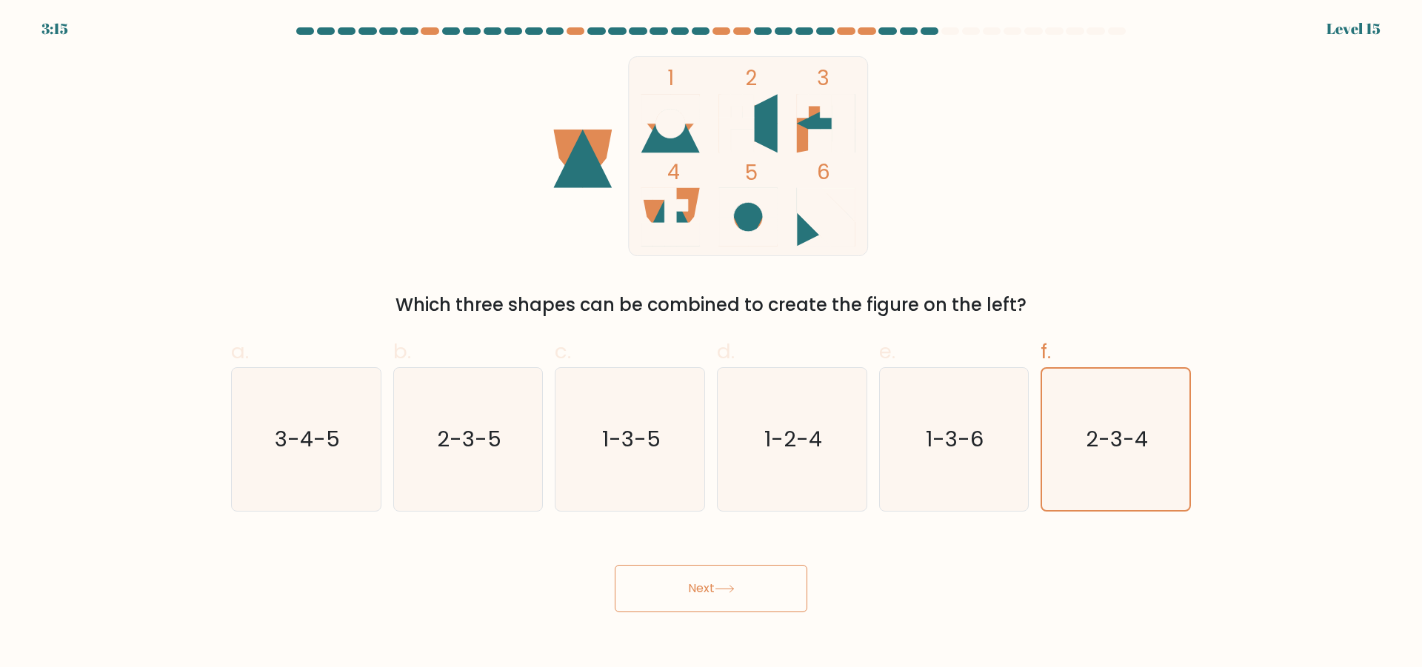
click at [1358, 33] on form at bounding box center [711, 319] width 1422 height 585
click at [680, 569] on button "Next" at bounding box center [711, 588] width 193 height 47
drag, startPoint x: 704, startPoint y: 576, endPoint x: 733, endPoint y: 579, distance: 29.8
click at [704, 577] on button "Next" at bounding box center [711, 588] width 193 height 47
drag, startPoint x: 1142, startPoint y: 444, endPoint x: 1064, endPoint y: 453, distance: 78.2
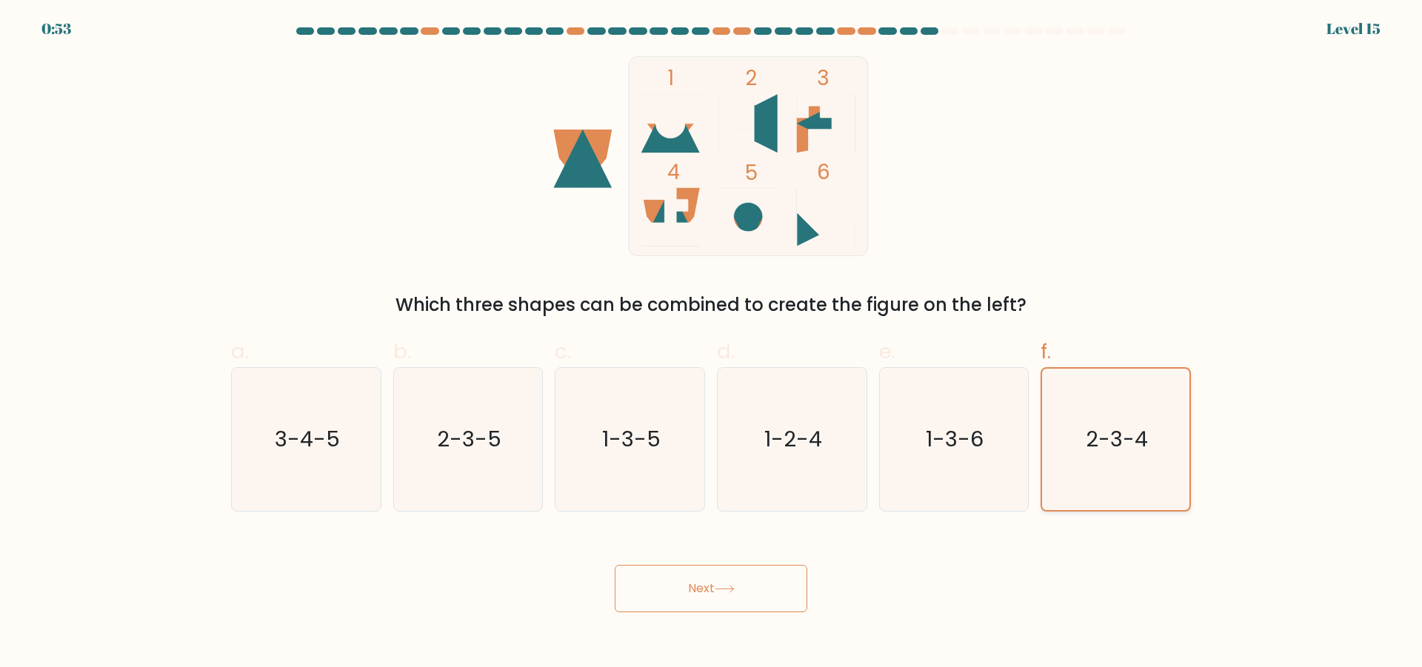
click at [1142, 444] on text "2-3-4" at bounding box center [1118, 439] width 62 height 30
click at [712, 344] on input "f. 2-3-4" at bounding box center [711, 339] width 1 height 10
click at [1076, 451] on icon "2-3-4" at bounding box center [1115, 439] width 141 height 141
click at [712, 344] on input "f. 2-3-4" at bounding box center [711, 339] width 1 height 10
drag, startPoint x: 744, startPoint y: 587, endPoint x: 736, endPoint y: 590, distance: 9.2
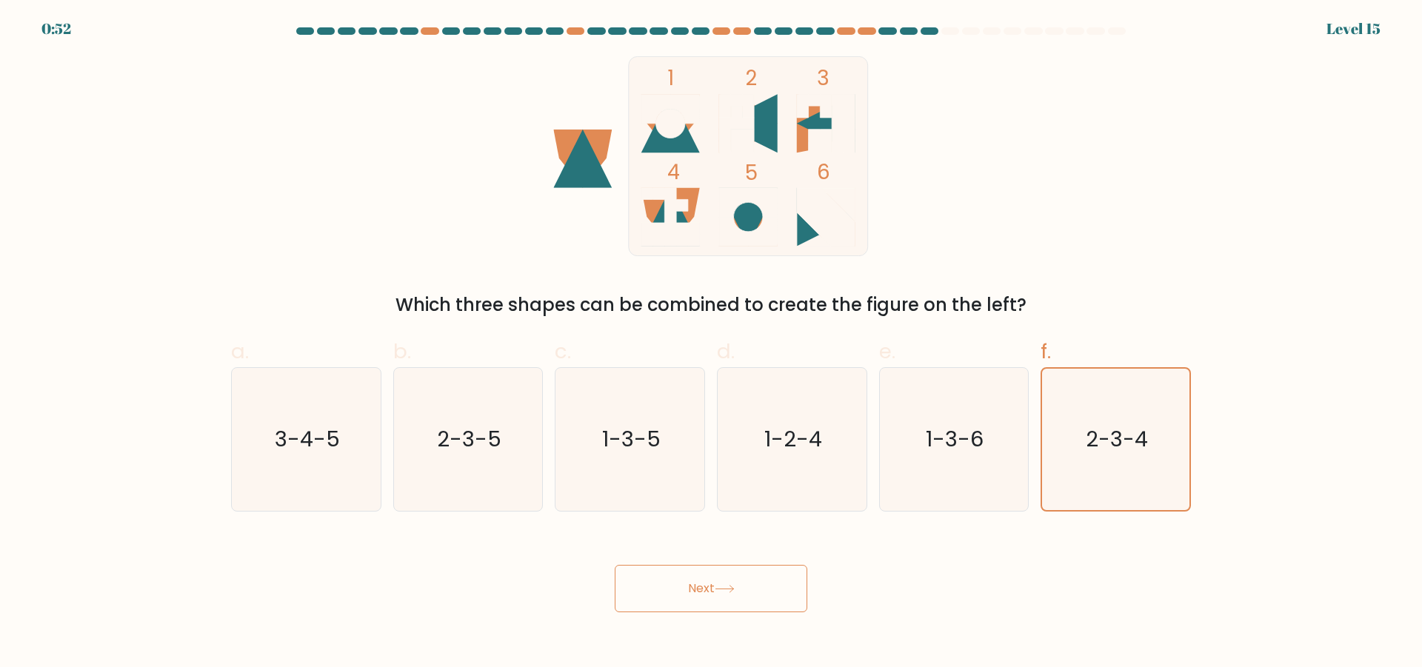
click at [744, 588] on button "Next" at bounding box center [711, 588] width 193 height 47
click at [733, 590] on icon at bounding box center [725, 589] width 20 height 8
click at [691, 590] on button "Next" at bounding box center [711, 588] width 193 height 47
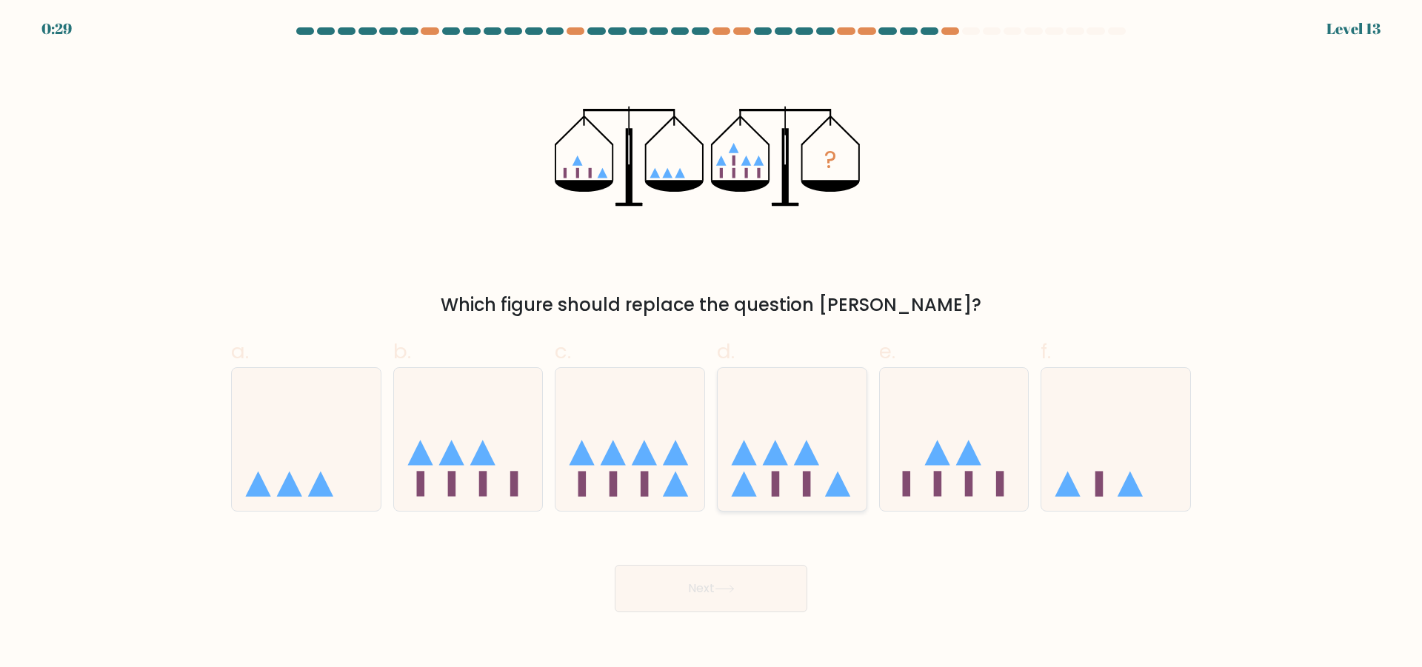
click at [783, 430] on icon at bounding box center [792, 439] width 149 height 123
click at [712, 344] on input "d." at bounding box center [711, 339] width 1 height 10
radio input "true"
click at [751, 595] on button "Next" at bounding box center [711, 588] width 193 height 47
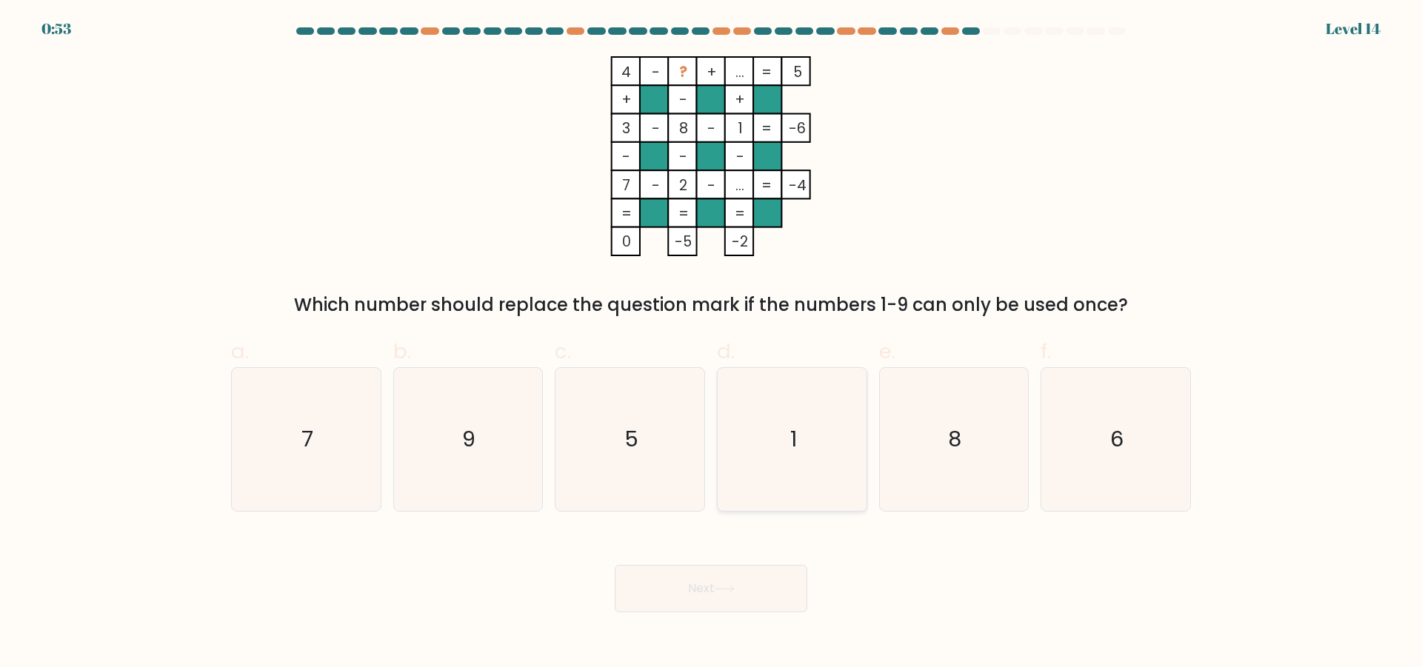
click at [767, 447] on icon "1" at bounding box center [792, 439] width 143 height 143
click at [712, 344] on input "d. 1" at bounding box center [711, 339] width 1 height 10
radio input "true"
click at [732, 593] on icon at bounding box center [725, 589] width 20 height 8
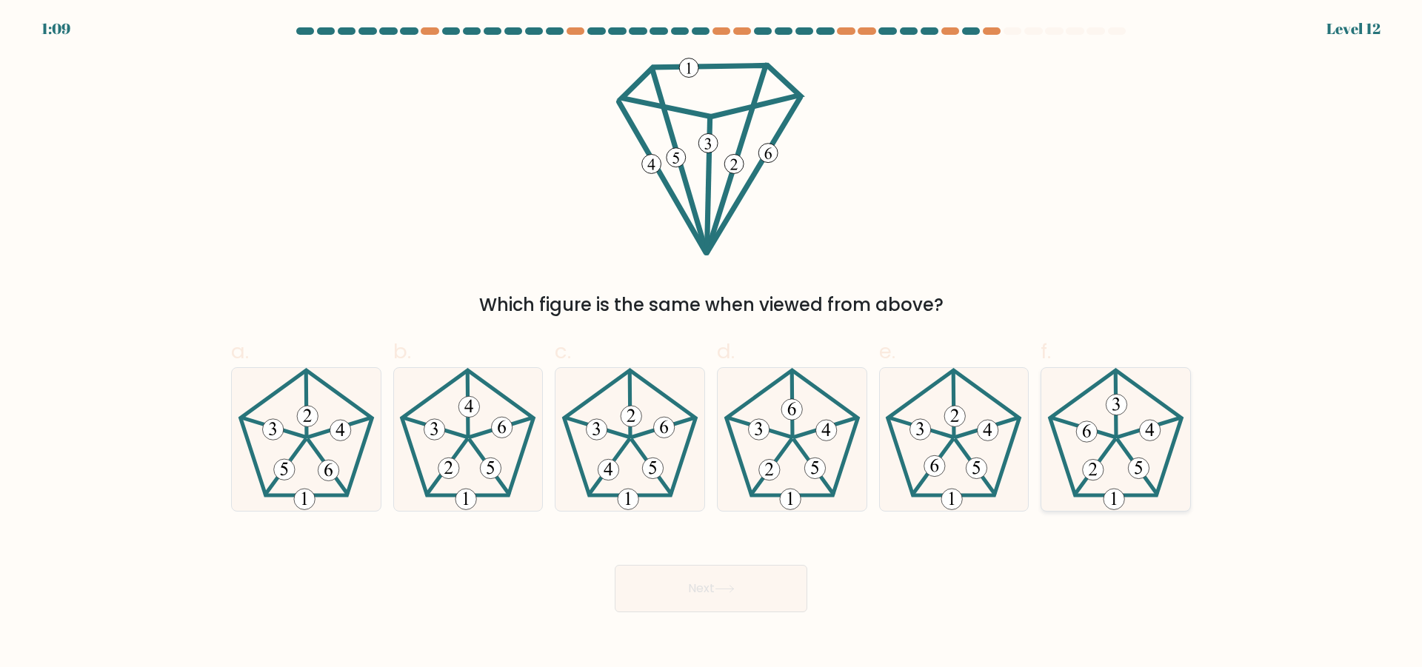
click at [1100, 453] on icon at bounding box center [1116, 439] width 143 height 143
click at [712, 344] on input "f." at bounding box center [711, 339] width 1 height 10
radio input "true"
click at [735, 584] on button "Next" at bounding box center [711, 588] width 193 height 47
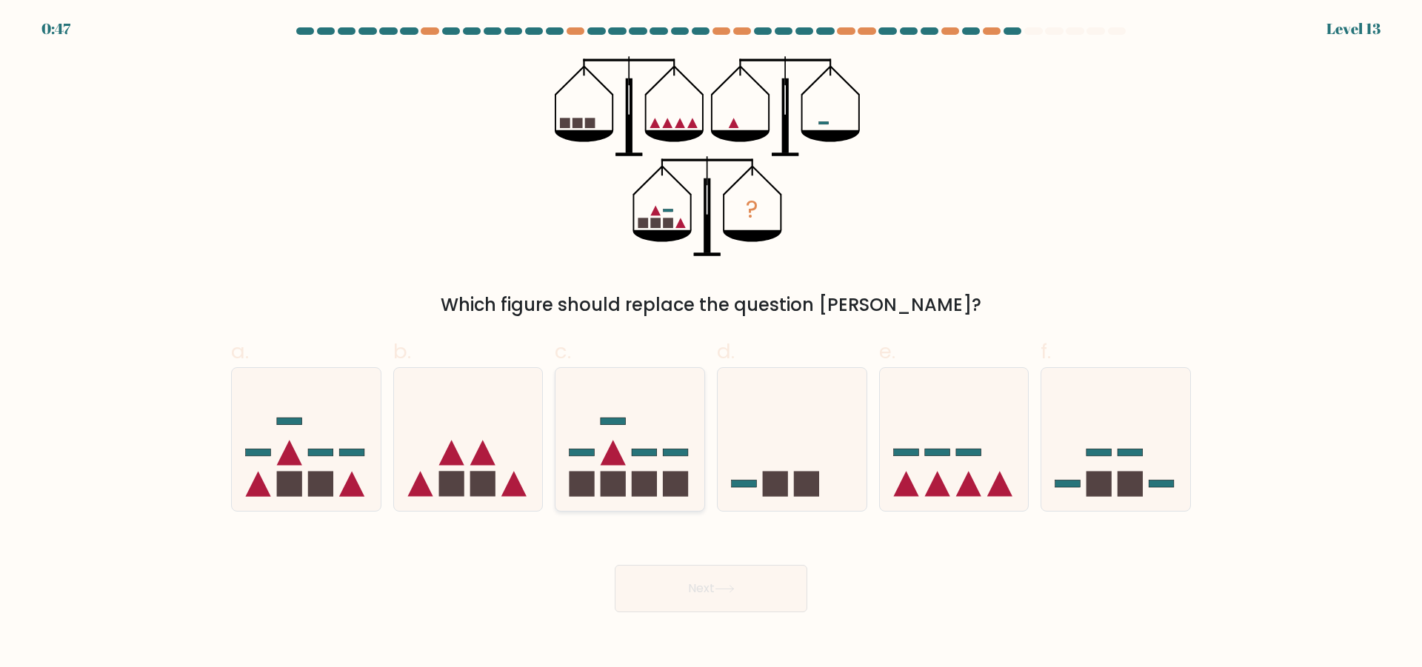
drag, startPoint x: 668, startPoint y: 469, endPoint x: 677, endPoint y: 489, distance: 21.9
click at [669, 469] on icon at bounding box center [630, 439] width 149 height 123
click at [711, 344] on input "c." at bounding box center [711, 339] width 1 height 10
radio input "true"
click at [696, 593] on button "Next" at bounding box center [711, 588] width 193 height 47
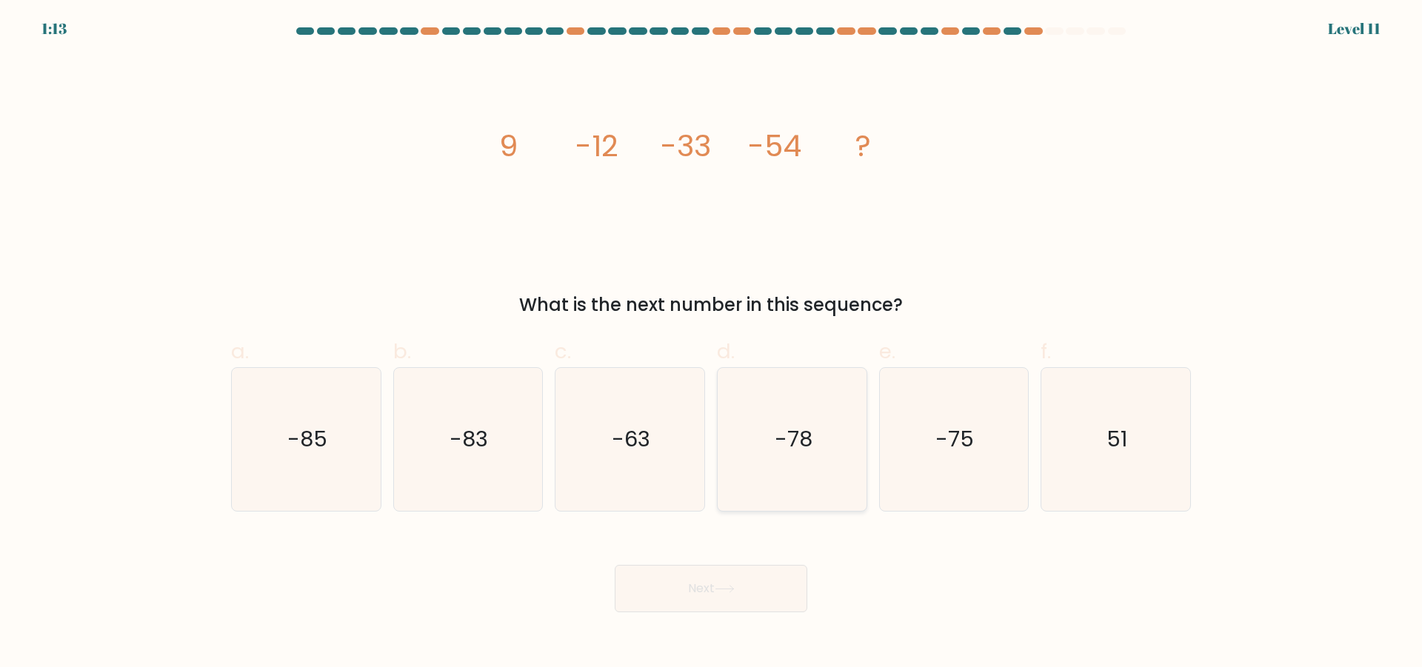
click at [767, 441] on icon "-78" at bounding box center [792, 439] width 143 height 143
click at [712, 344] on input "d. -78" at bounding box center [711, 339] width 1 height 10
radio input "true"
click at [759, 582] on button "Next" at bounding box center [711, 588] width 193 height 47
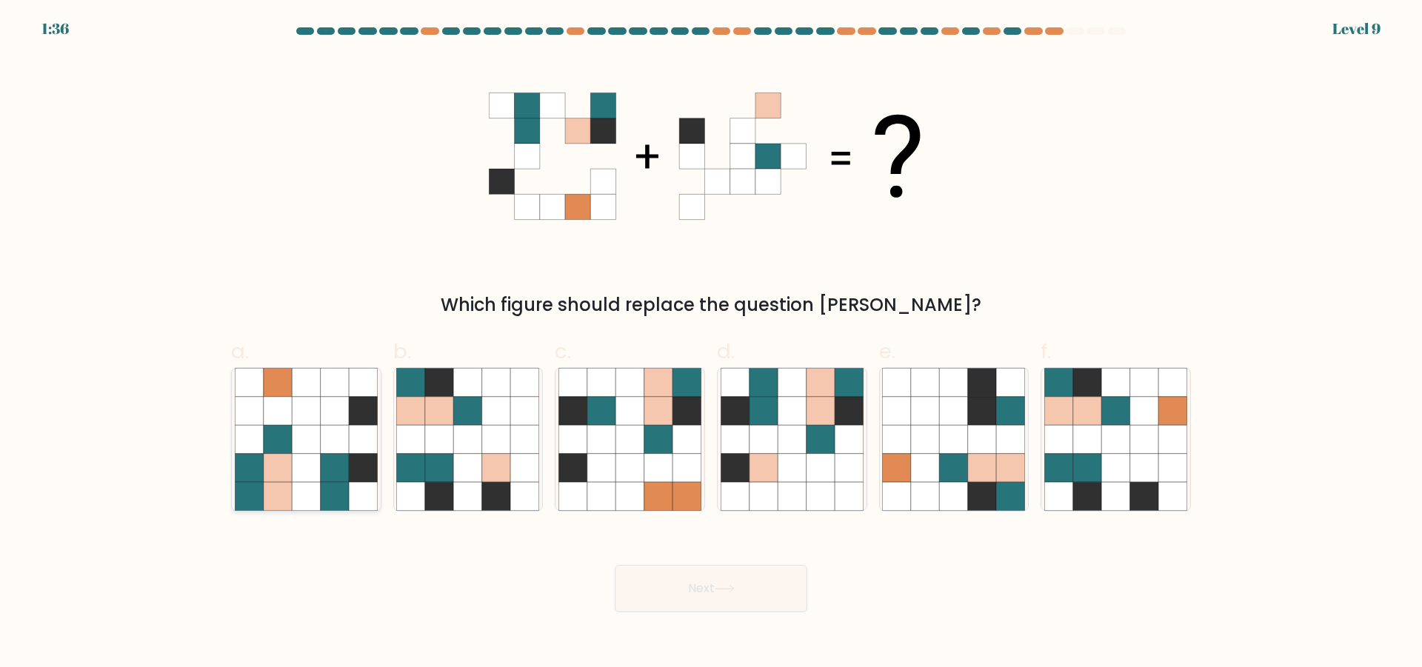
click at [299, 452] on icon at bounding box center [306, 439] width 28 height 28
click at [711, 344] on input "a." at bounding box center [711, 339] width 1 height 10
radio input "true"
click at [735, 586] on icon at bounding box center [725, 589] width 20 height 8
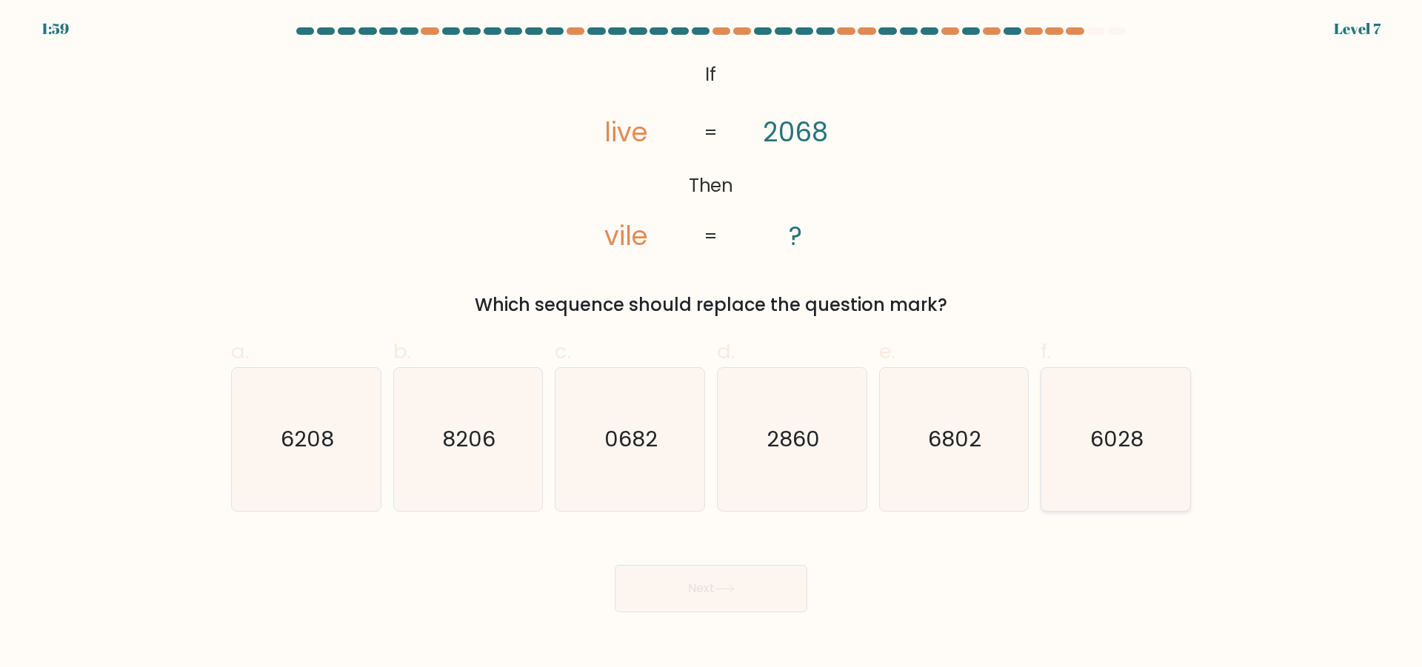
click at [1092, 447] on text "6028" at bounding box center [1117, 439] width 53 height 30
click at [712, 344] on input "f. 6028" at bounding box center [711, 339] width 1 height 10
radio input "true"
click at [676, 599] on button "Next" at bounding box center [711, 588] width 193 height 47
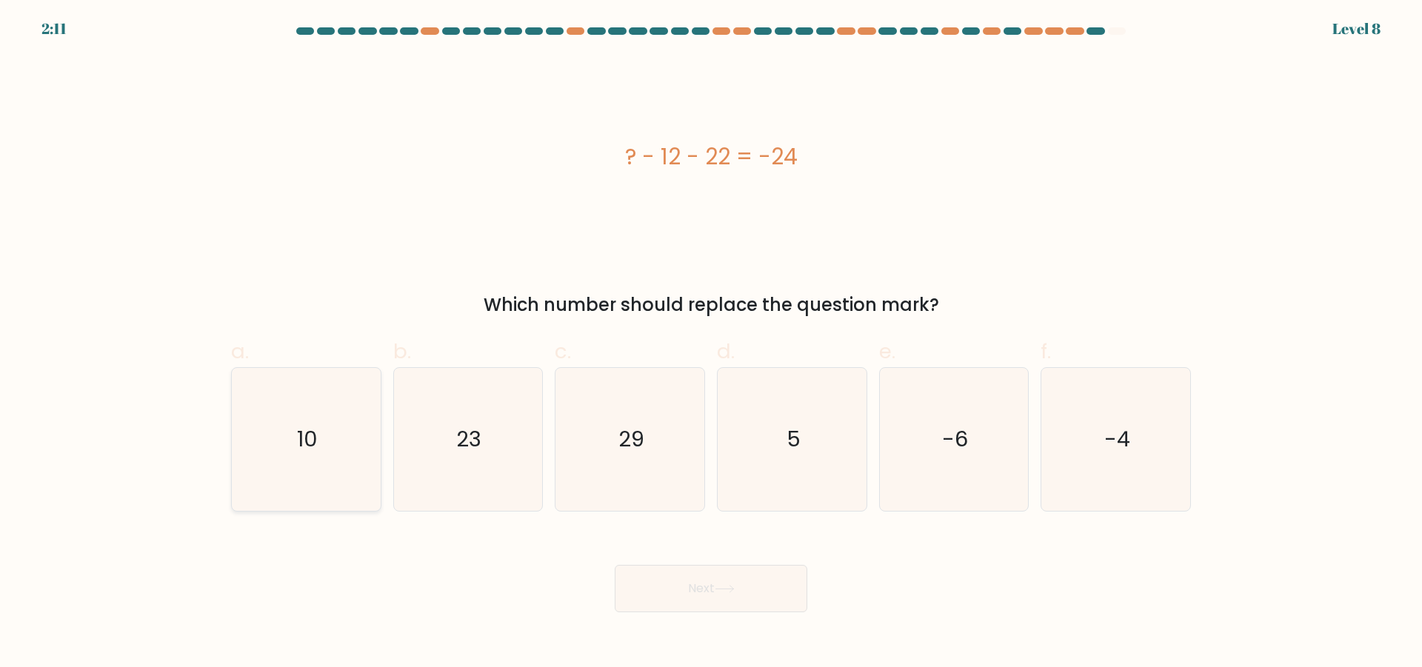
click at [282, 439] on icon "10" at bounding box center [306, 439] width 143 height 143
click at [711, 344] on input "a. 10" at bounding box center [711, 339] width 1 height 10
radio input "true"
click at [676, 592] on button "Next" at bounding box center [711, 588] width 193 height 47
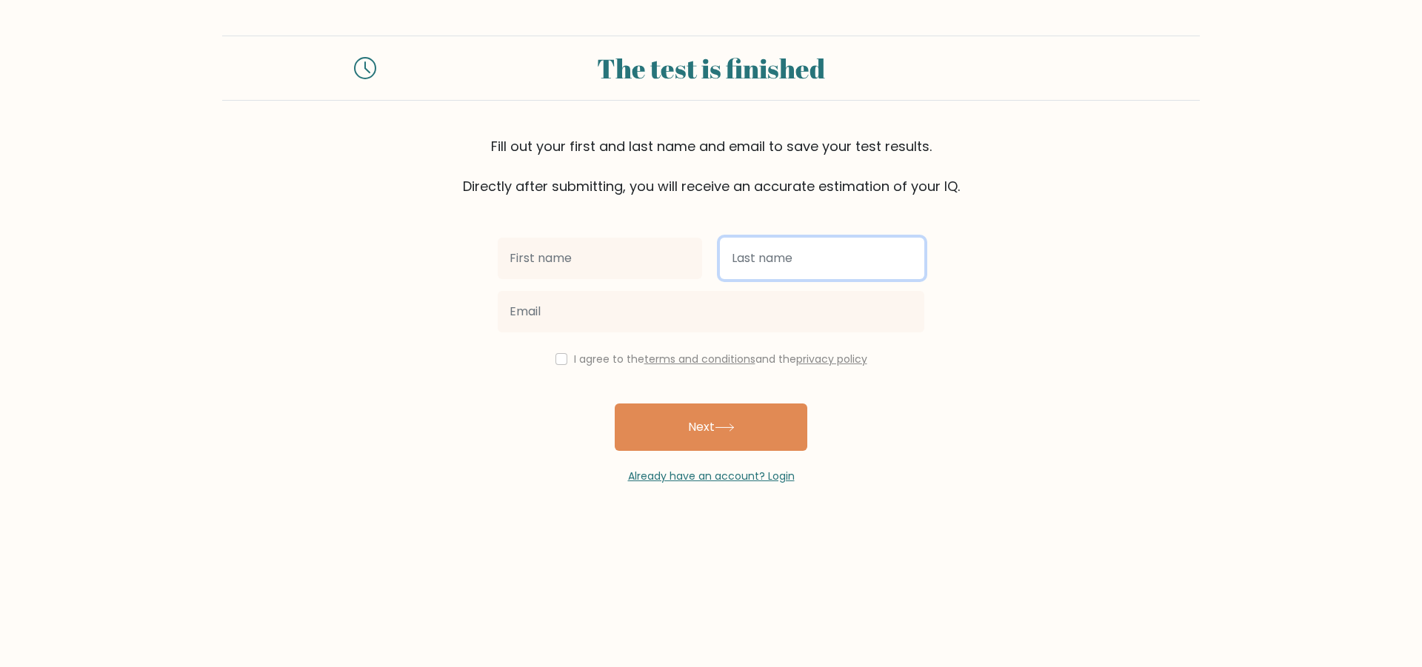
click at [767, 253] on input "text" at bounding box center [822, 258] width 204 height 41
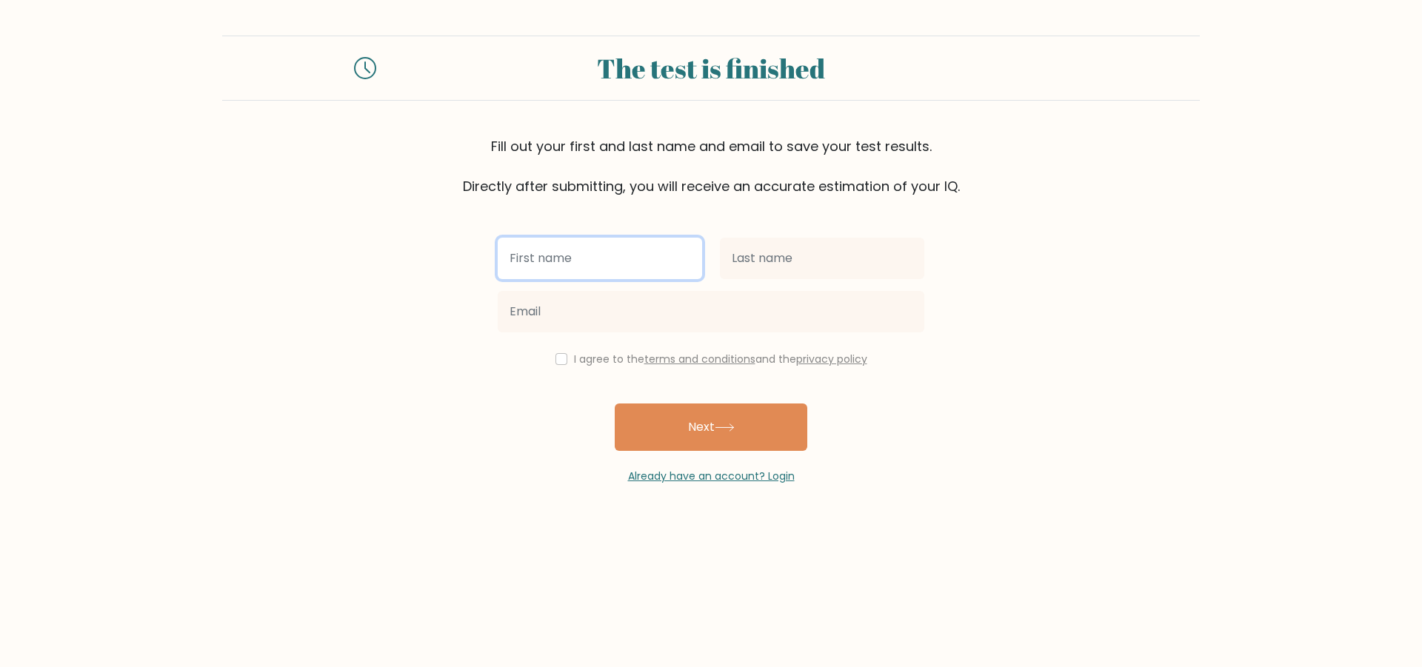
click at [609, 253] on input "text" at bounding box center [600, 258] width 204 height 41
type input "[PERSON_NAME]"
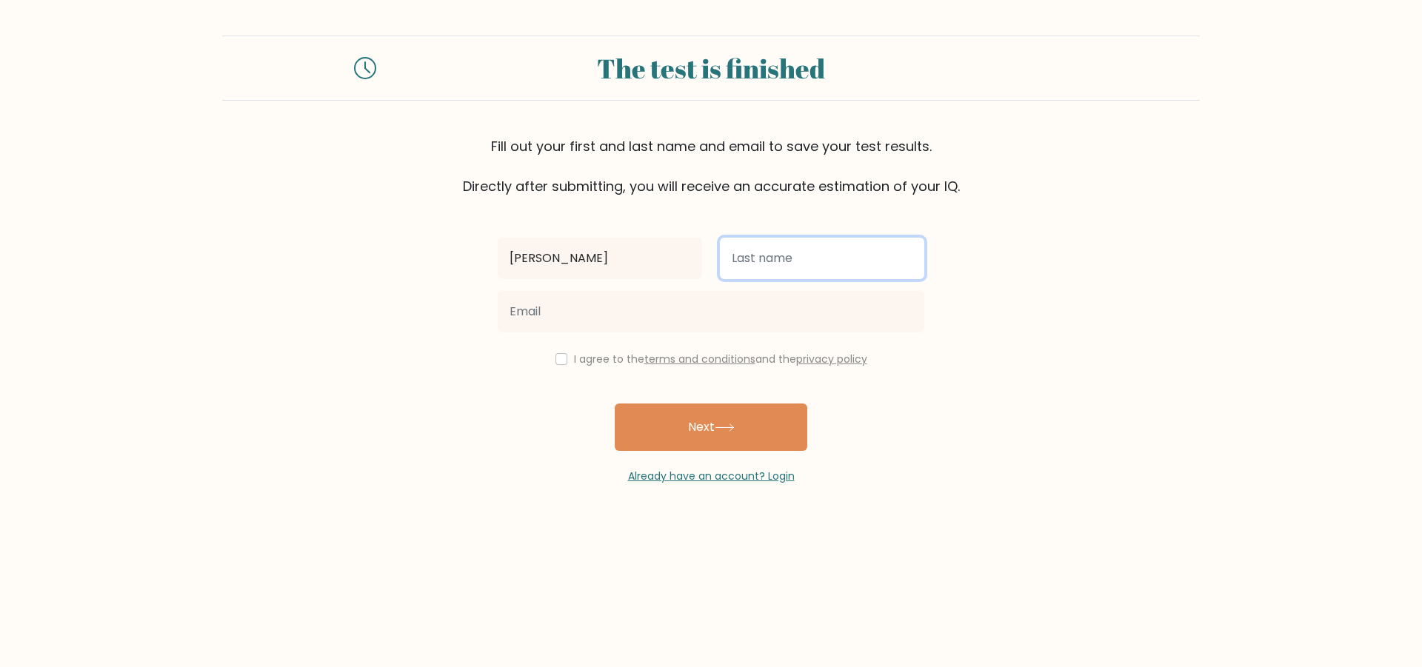
click at [844, 277] on input "text" at bounding box center [822, 258] width 204 height 41
type input "[PERSON_NAME]"
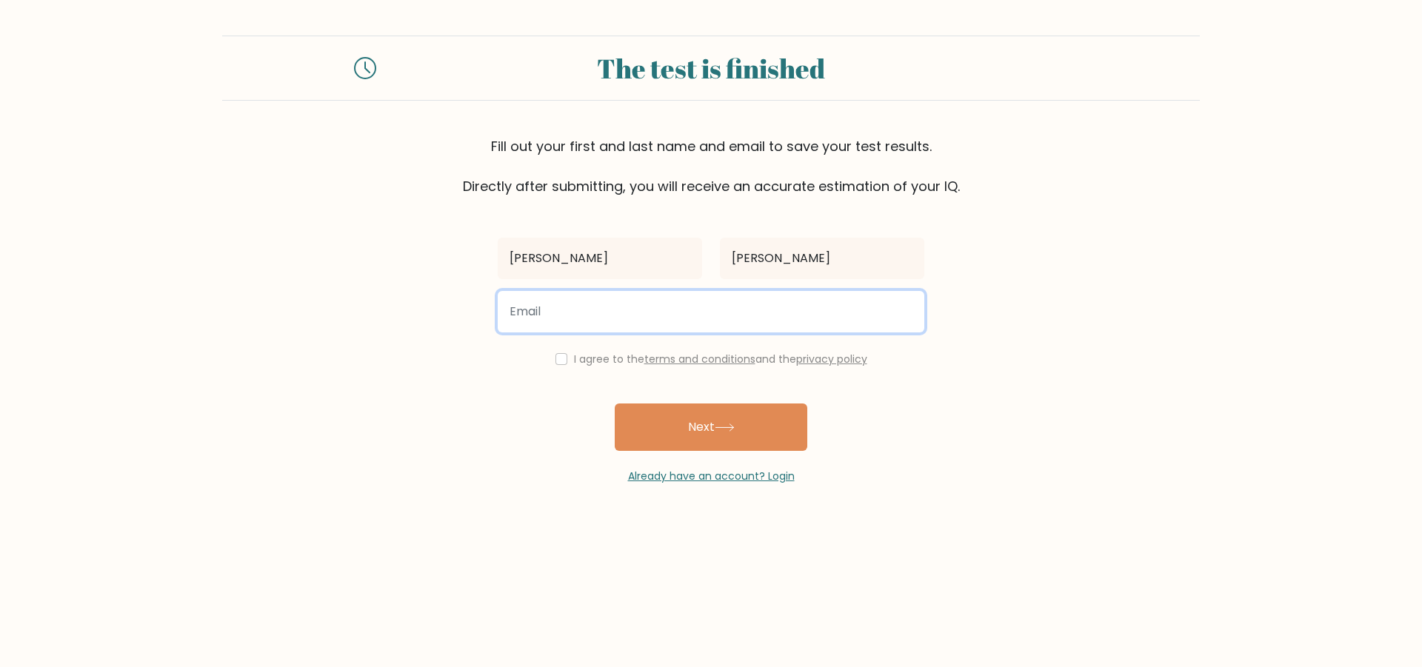
click at [562, 311] on input "email" at bounding box center [711, 311] width 427 height 41
type input "berlianhidayat@gmail.com"
click at [562, 356] on input "checkbox" at bounding box center [562, 359] width 12 height 12
checkbox input "true"
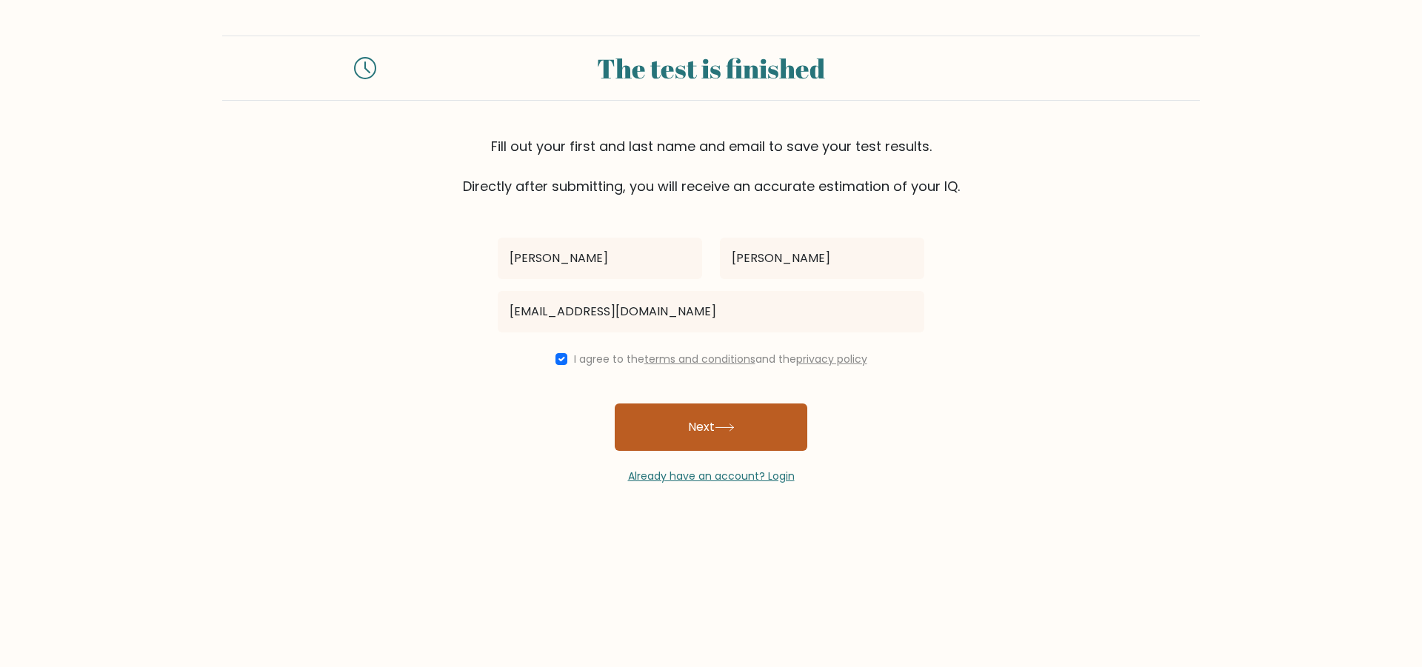
click at [716, 422] on button "Next" at bounding box center [711, 427] width 193 height 47
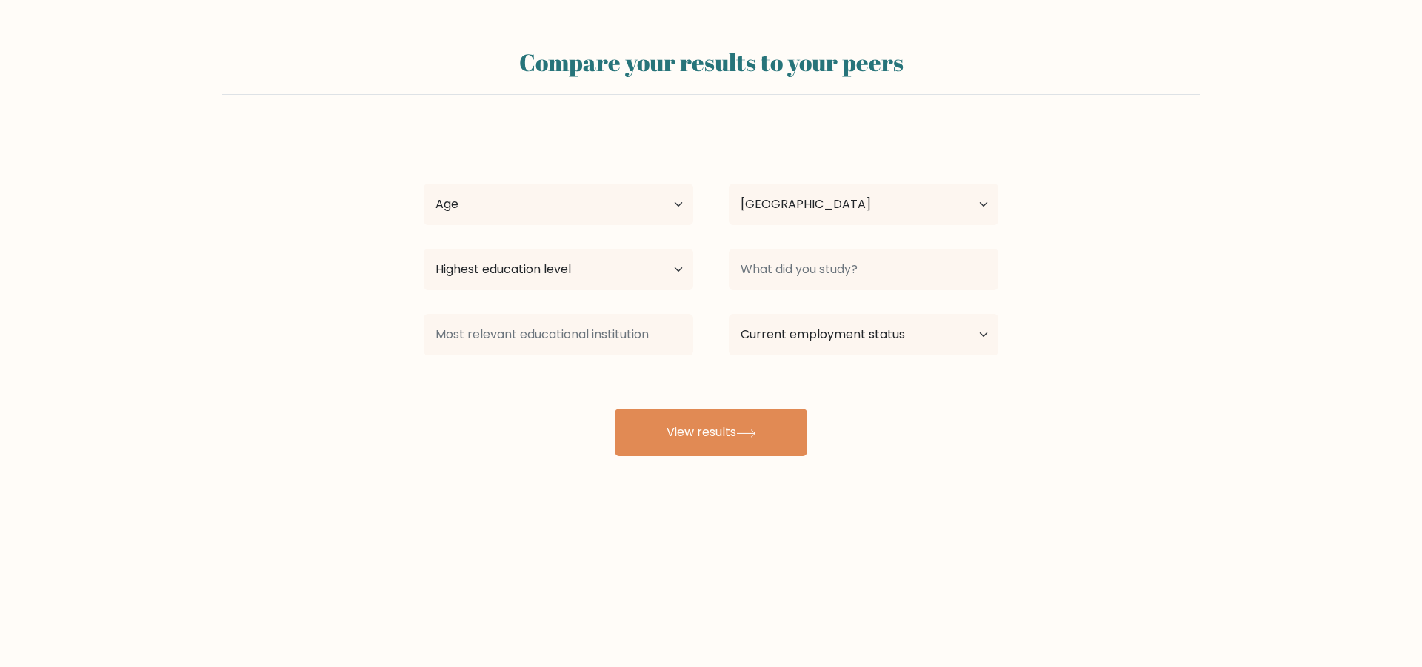
select select "ID"
click at [631, 218] on select "Age Under [DEMOGRAPHIC_DATA] [DEMOGRAPHIC_DATA] [DEMOGRAPHIC_DATA] [DEMOGRAPHIC…" at bounding box center [559, 204] width 270 height 41
select select "18_24"
click at [424, 184] on select "Age Under [DEMOGRAPHIC_DATA] [DEMOGRAPHIC_DATA] [DEMOGRAPHIC_DATA] [DEMOGRAPHIC…" at bounding box center [559, 204] width 270 height 41
click at [803, 204] on select "Country [GEOGRAPHIC_DATA] [GEOGRAPHIC_DATA] [GEOGRAPHIC_DATA] [US_STATE] [GEOGR…" at bounding box center [864, 204] width 270 height 41
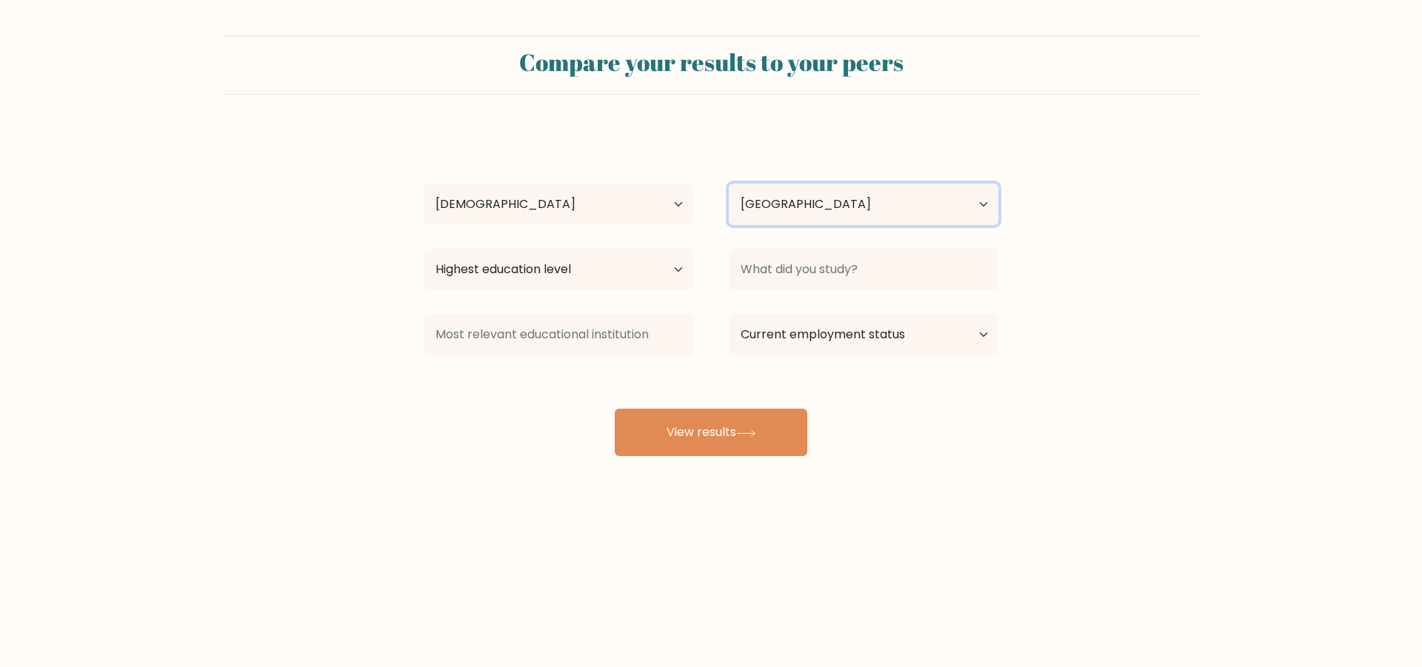
click at [729, 184] on select "Country [GEOGRAPHIC_DATA] [GEOGRAPHIC_DATA] [GEOGRAPHIC_DATA] [US_STATE] [GEOGR…" at bounding box center [864, 204] width 270 height 41
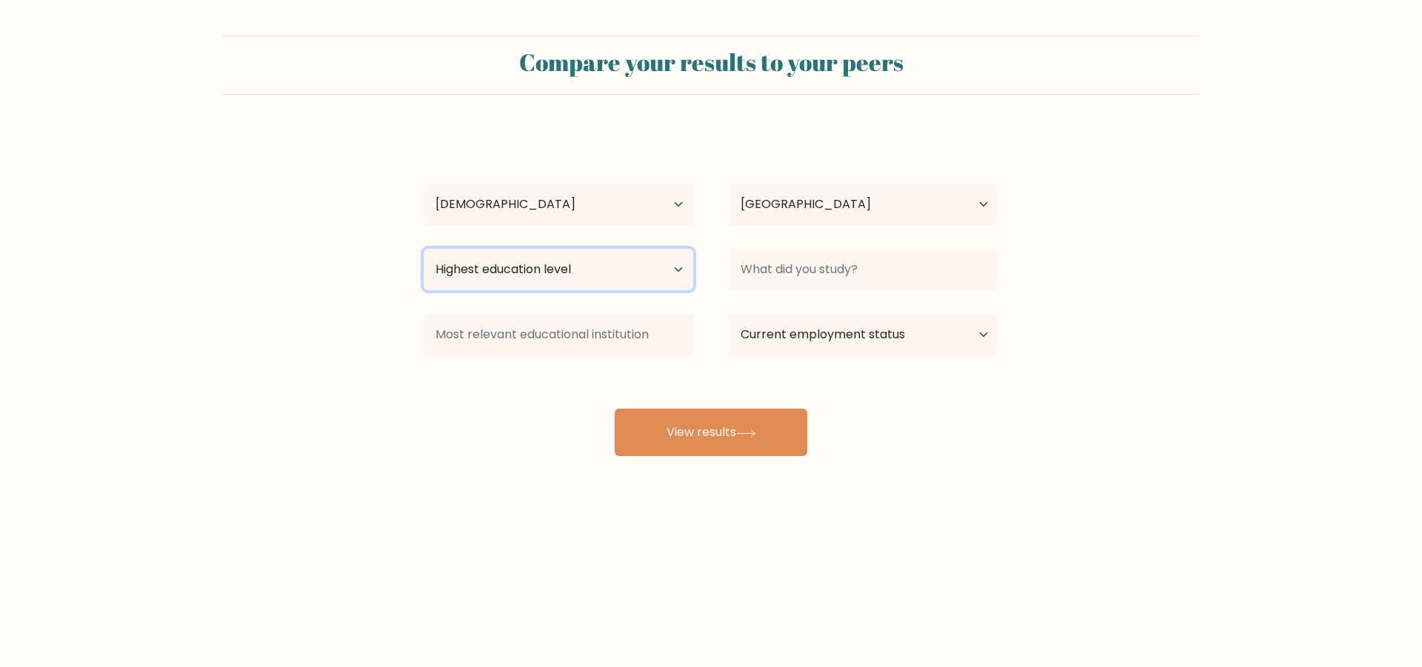
click at [587, 269] on select "Highest education level No schooling Primary Lower Secondary Upper Secondary Oc…" at bounding box center [559, 269] width 270 height 41
select select "bachelors_degree"
click at [424, 249] on select "Highest education level No schooling Primary Lower Secondary Upper Secondary Oc…" at bounding box center [559, 269] width 270 height 41
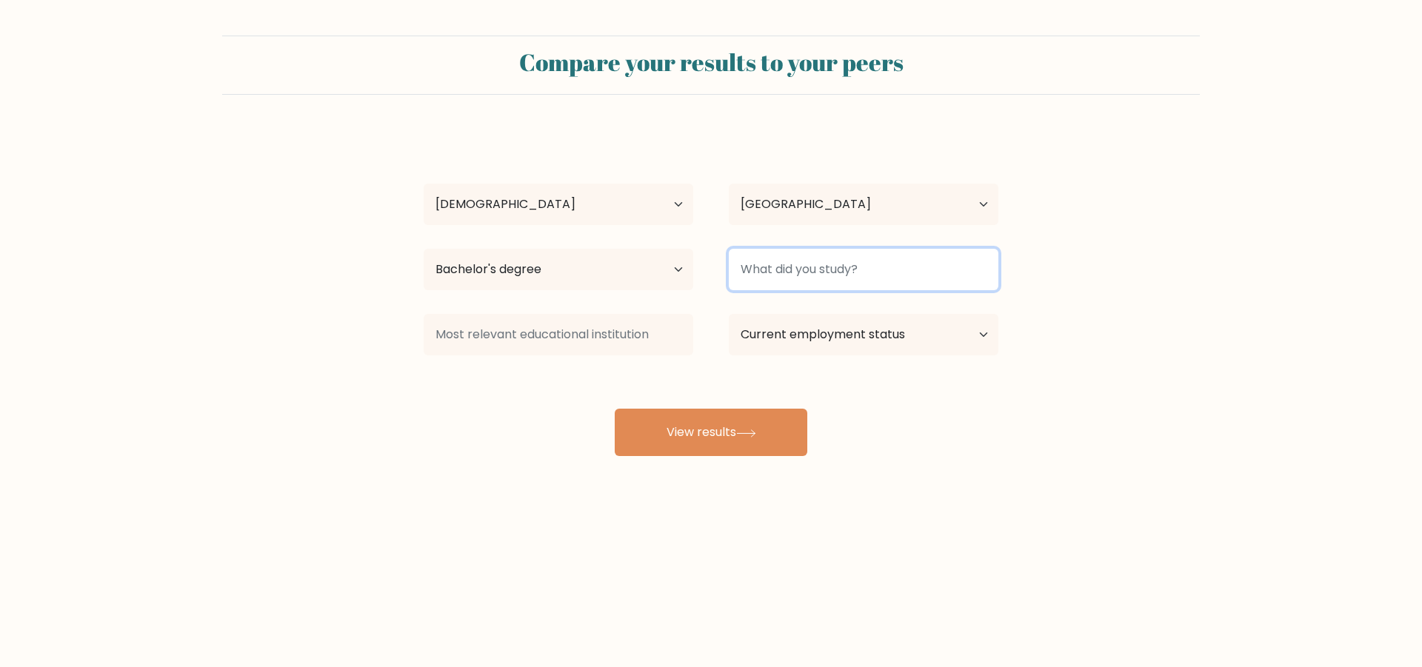
click at [810, 271] on input at bounding box center [864, 269] width 270 height 41
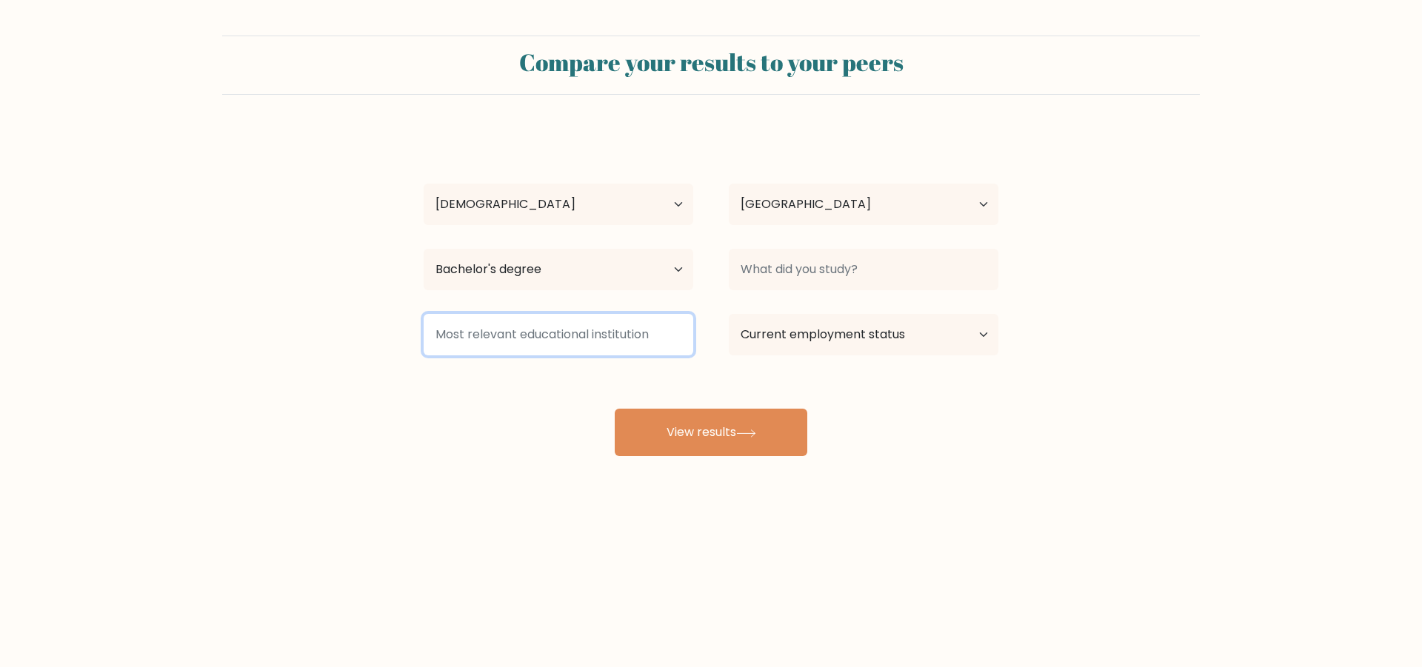
click at [608, 339] on input at bounding box center [559, 334] width 270 height 41
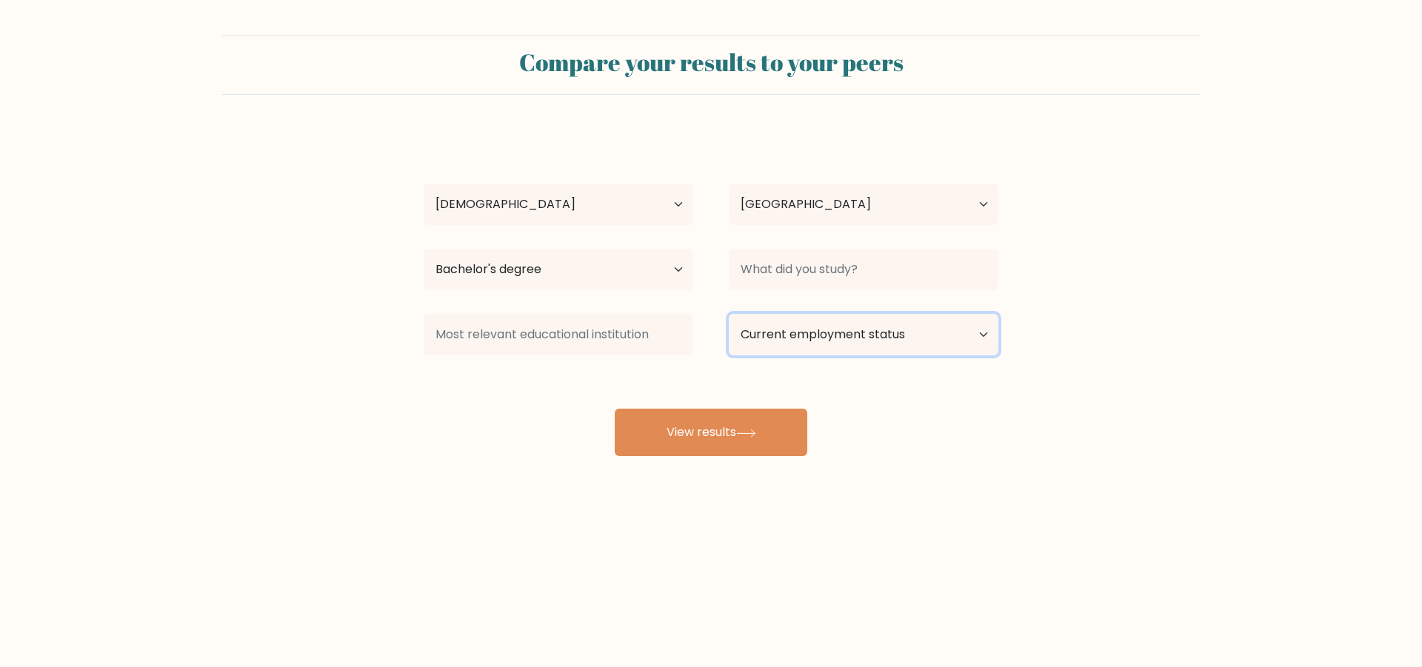
click at [809, 332] on select "Current employment status Employed Student Retired Other / prefer not to answer" at bounding box center [864, 334] width 270 height 41
click at [922, 345] on select "Current employment status Employed Student Retired Other / prefer not to answer" at bounding box center [864, 334] width 270 height 41
click at [729, 314] on select "Current employment status Employed Student Retired Other / prefer not to answer" at bounding box center [864, 334] width 270 height 41
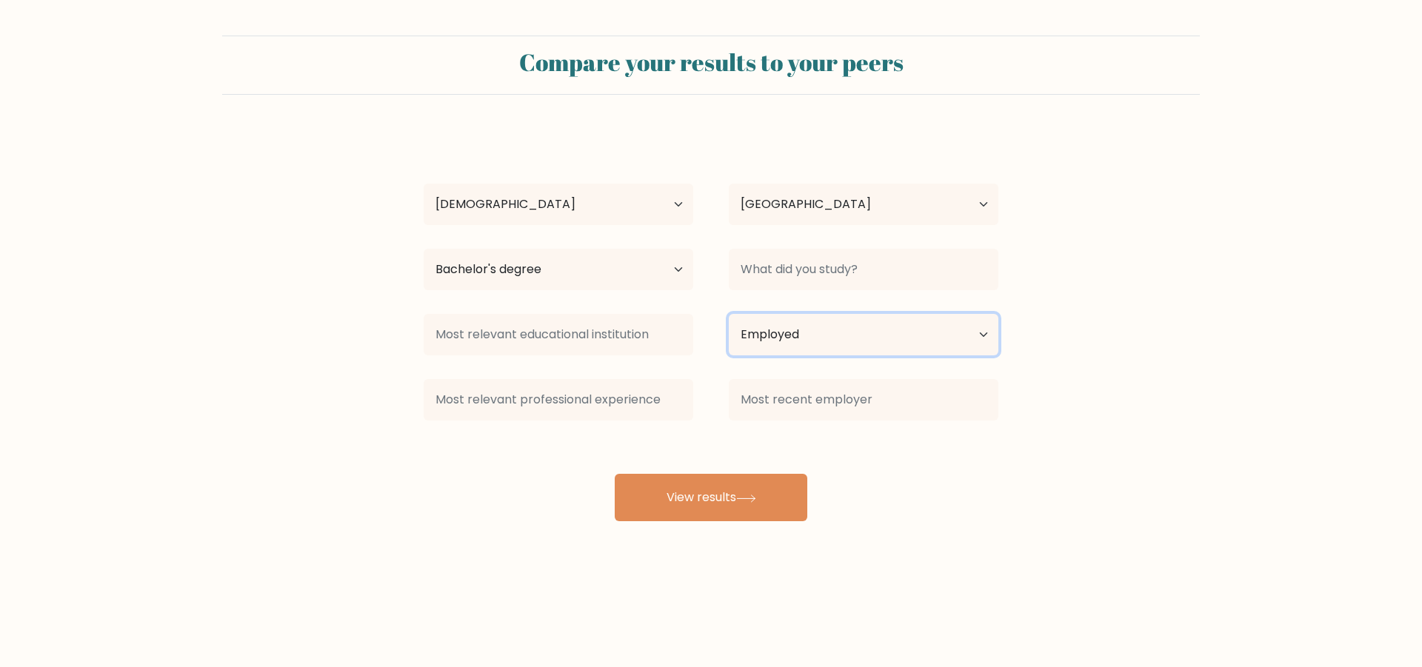
click at [880, 342] on select "Current employment status Employed Student Retired Other / prefer not to answer" at bounding box center [864, 334] width 270 height 41
select select "other"
click at [729, 314] on select "Current employment status Employed Student Retired Other / prefer not to answer" at bounding box center [864, 334] width 270 height 41
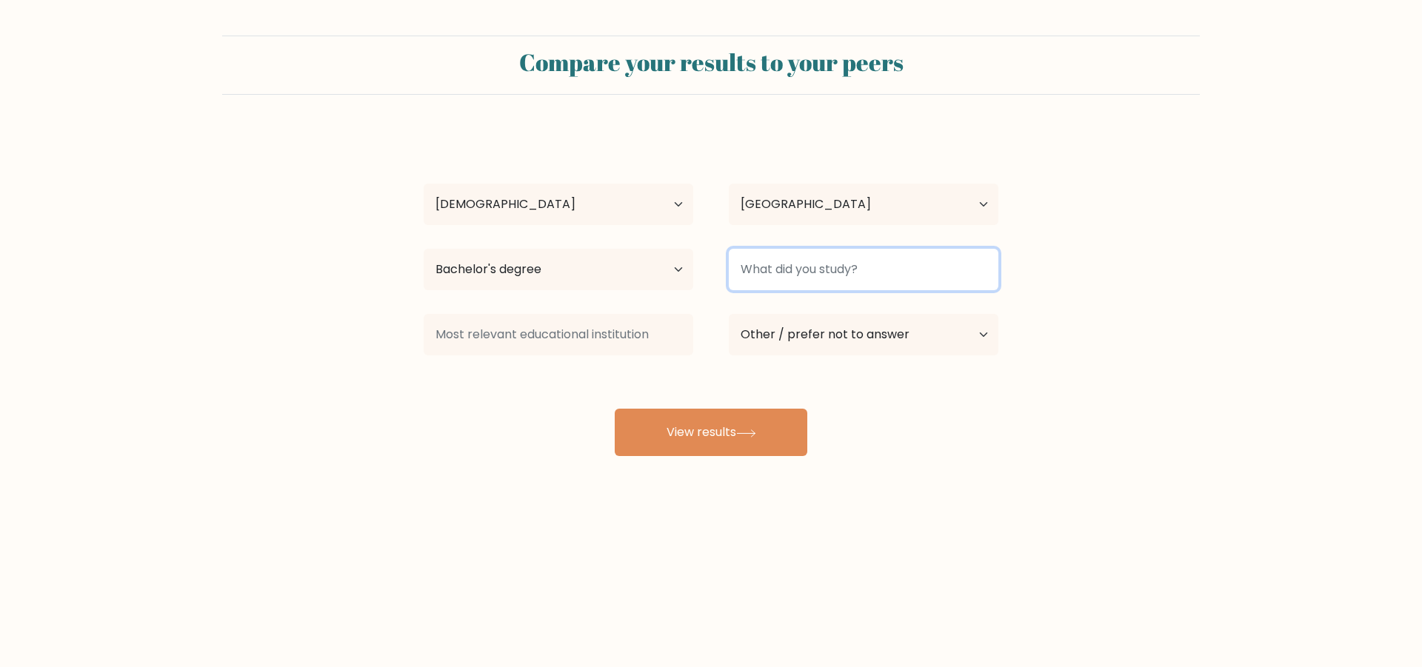
click at [884, 280] on input at bounding box center [864, 269] width 270 height 41
type input "I"
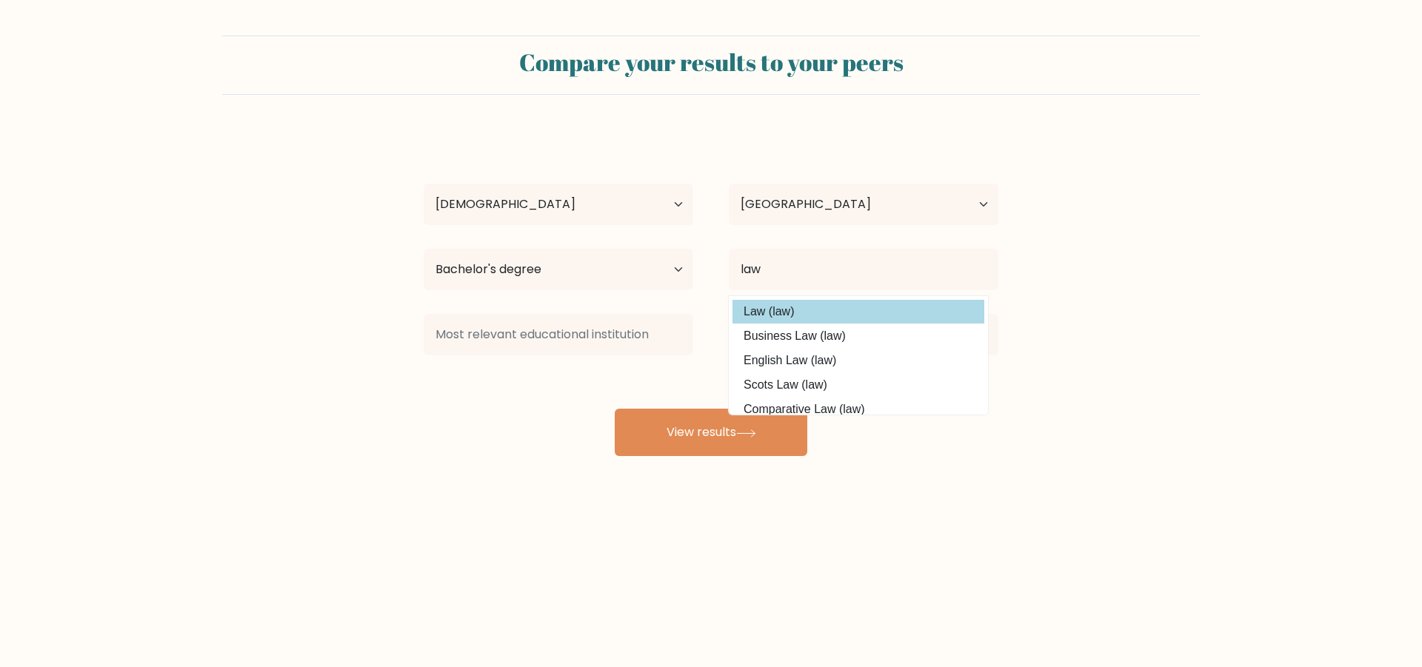
click at [827, 309] on option "Law (law)" at bounding box center [859, 312] width 252 height 24
type input "Law"
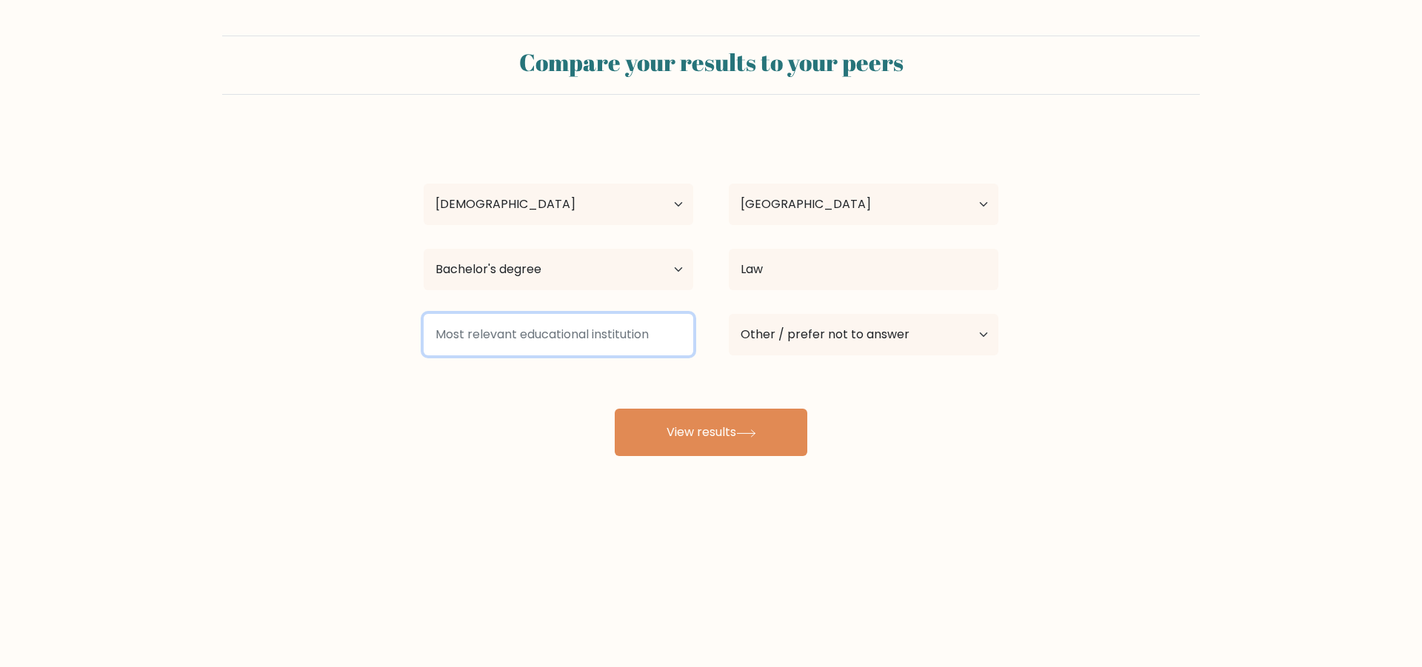
click at [552, 330] on input at bounding box center [559, 334] width 270 height 41
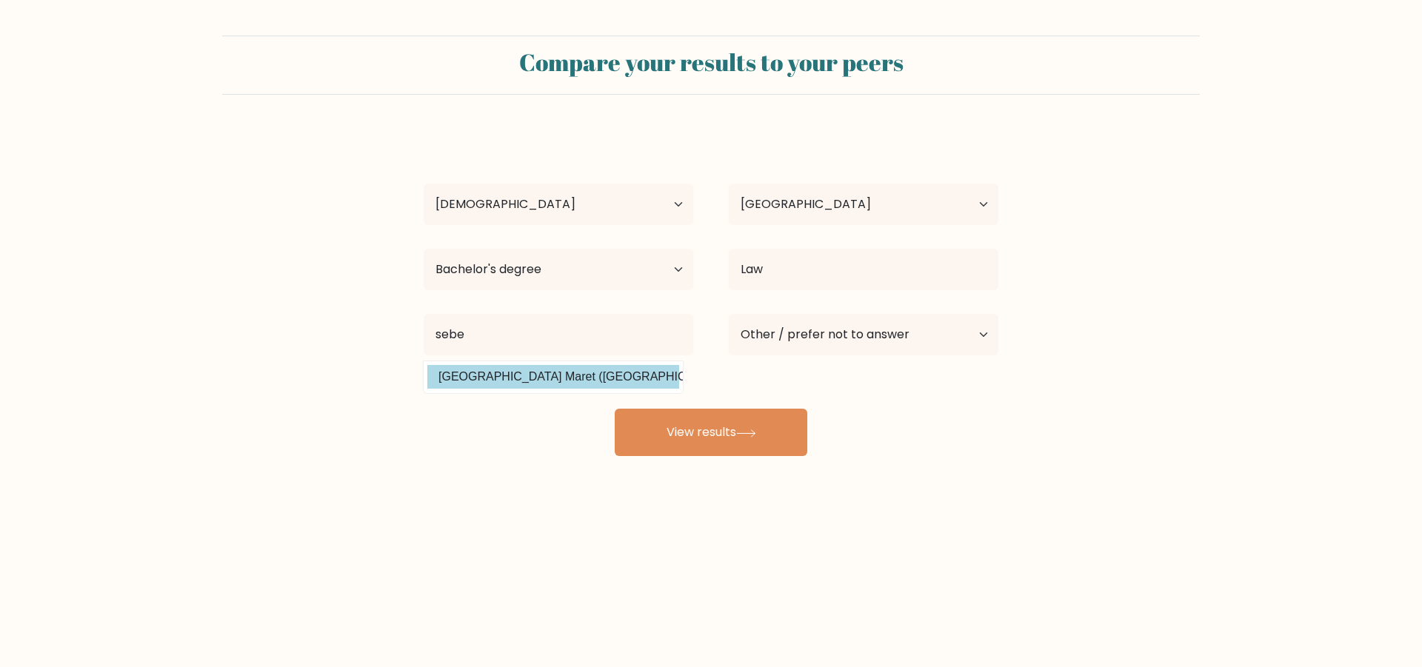
click at [527, 373] on option "Universitas Sebelas Maret (Indonesia)" at bounding box center [553, 377] width 252 height 24
type input "Universitas Sebelas Maret"
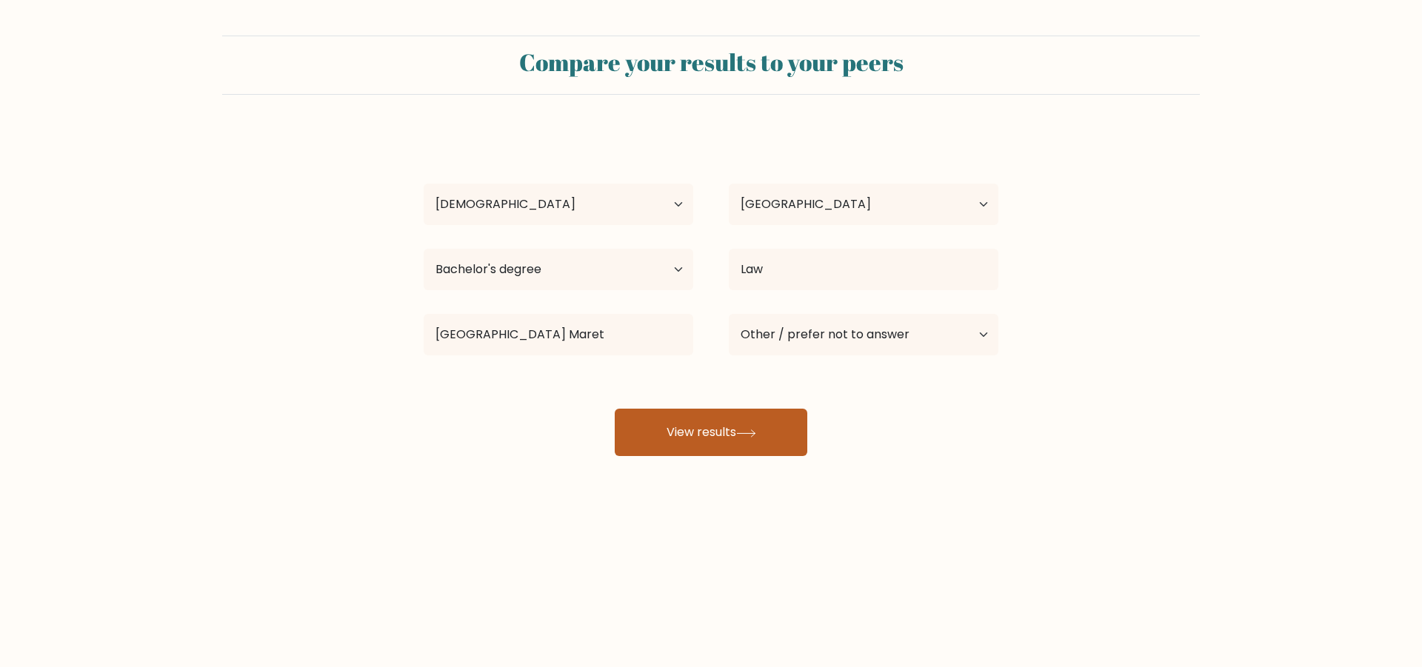
click at [738, 433] on button "View results" at bounding box center [711, 432] width 193 height 47
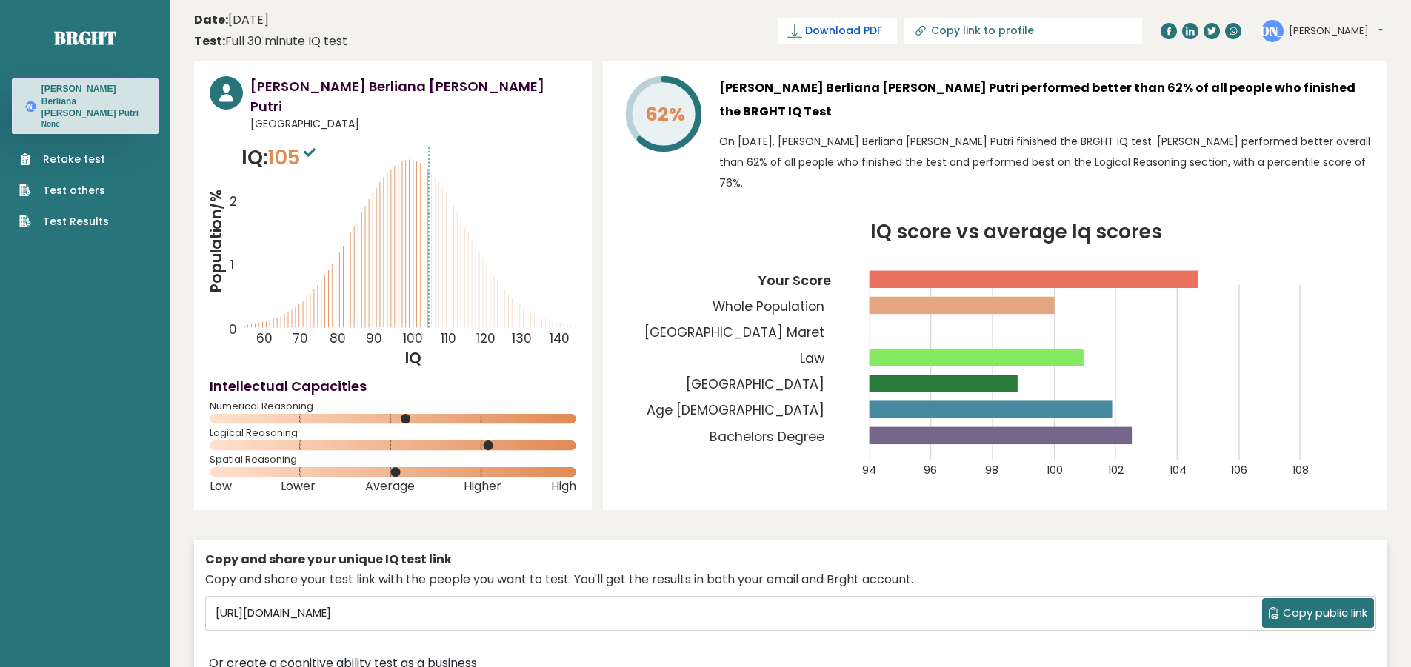
click at [882, 28] on span "Download PDF" at bounding box center [843, 31] width 77 height 16
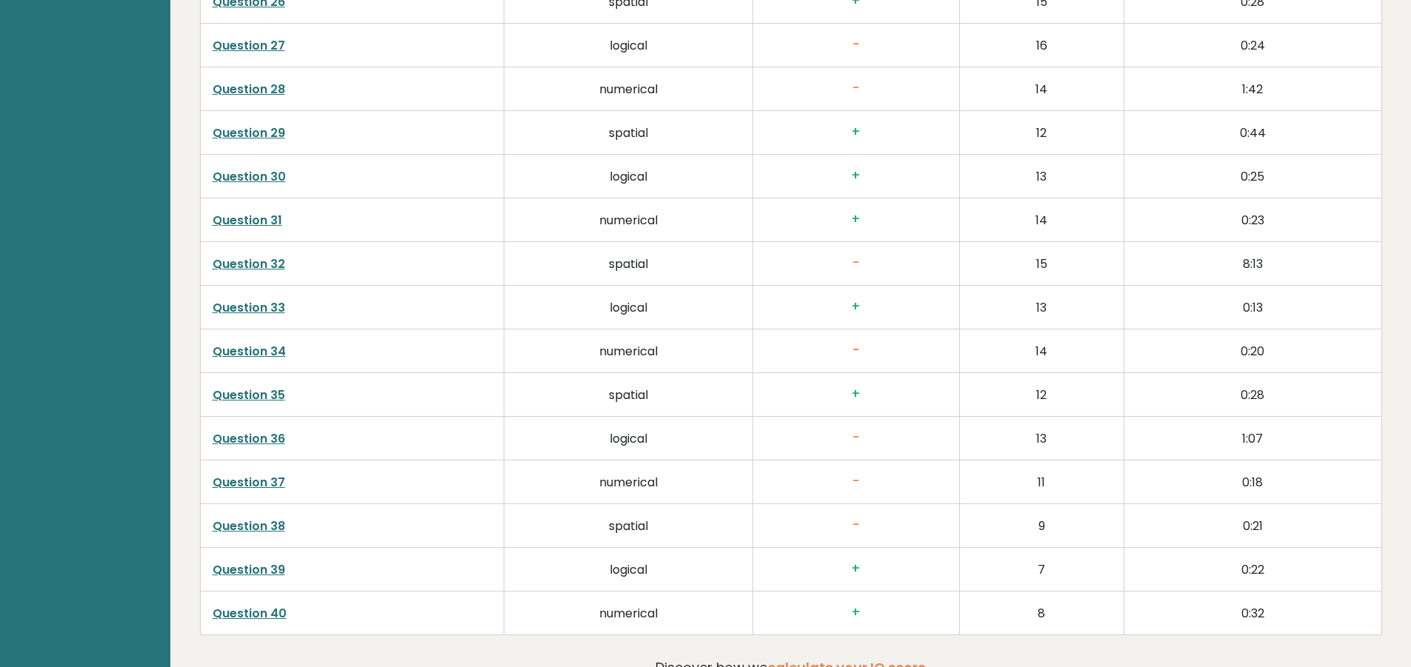
scroll to position [3847, 0]
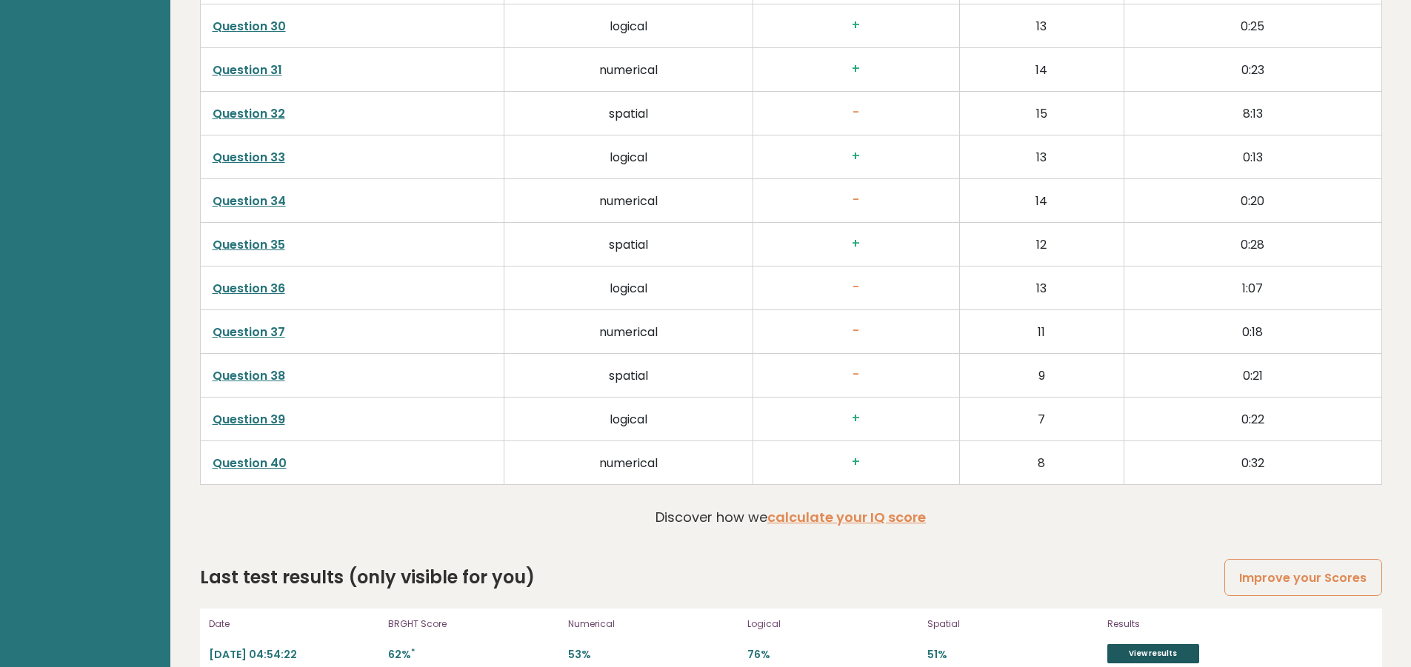
click at [1156, 644] on link "View results" at bounding box center [1153, 653] width 92 height 19
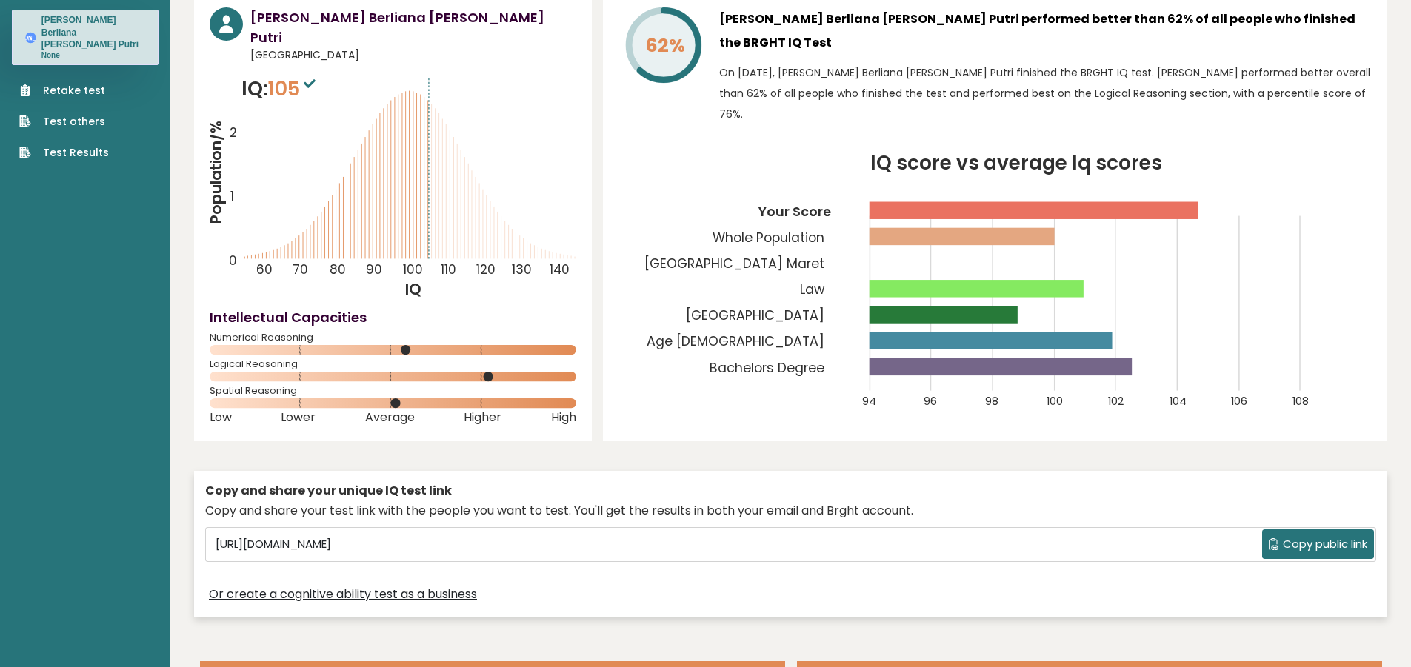
scroll to position [0, 0]
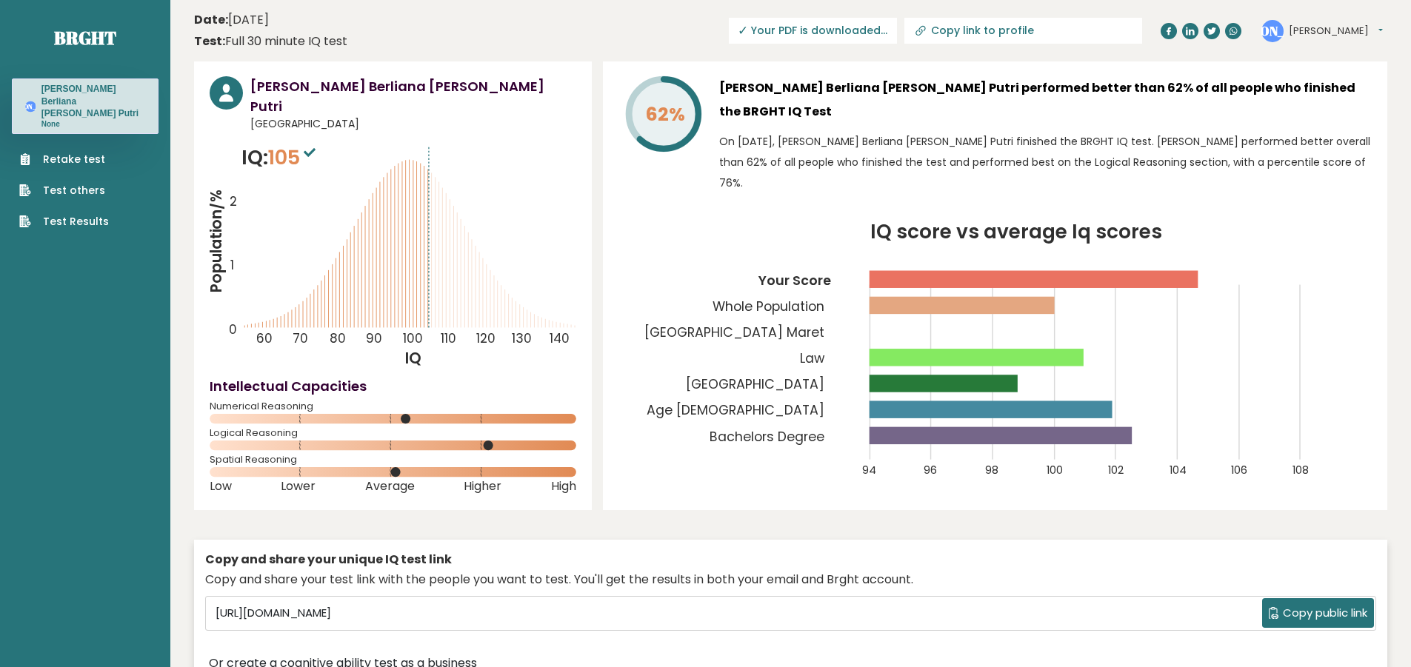
click at [893, 36] on span "✓ Your PDF is downloaded..." at bounding box center [813, 31] width 168 height 26
click at [830, 27] on span "✓ Your PDF is downloaded..." at bounding box center [813, 31] width 168 height 26
click at [1344, 30] on button "[PERSON_NAME]" at bounding box center [1336, 31] width 94 height 15
click at [1342, 11] on header "Date: [DATE] Test: Full 30 minute IQ test Download PDF Downloading... Downloadi…" at bounding box center [790, 30] width 1193 height 47
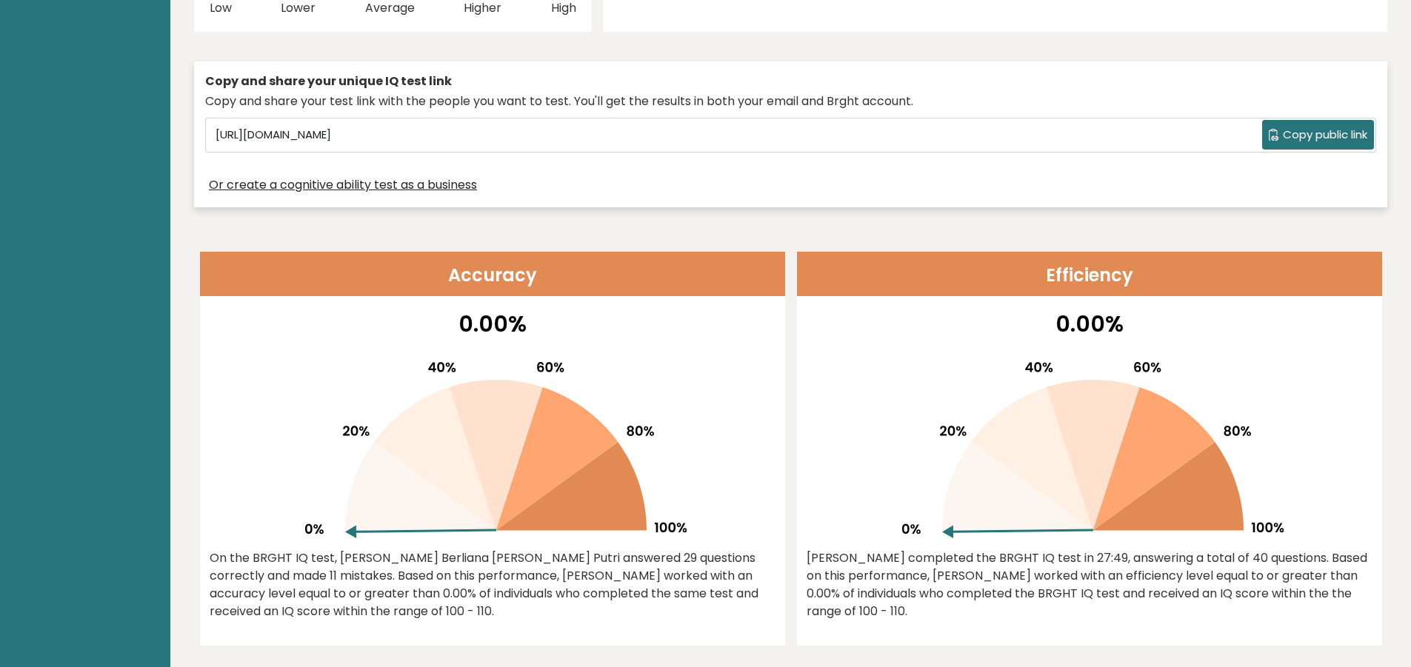
scroll to position [444, 0]
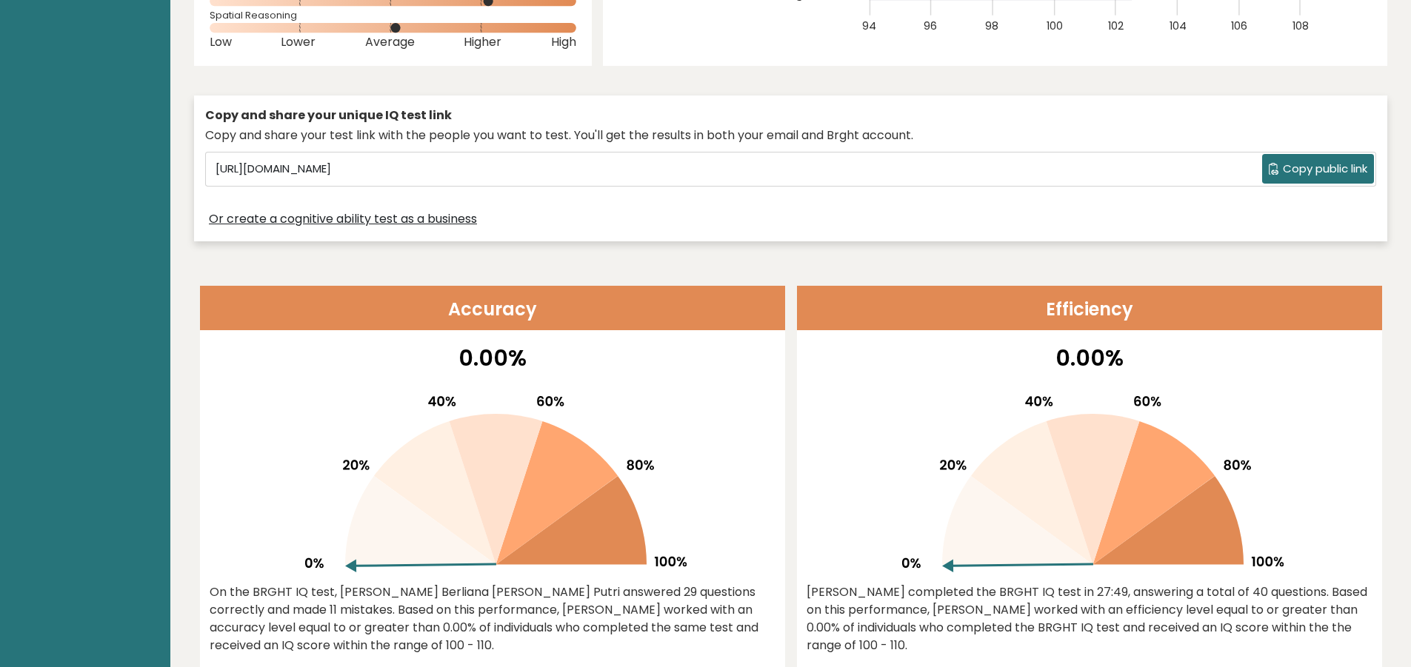
click at [1303, 161] on span "Copy public link" at bounding box center [1325, 169] width 84 height 17
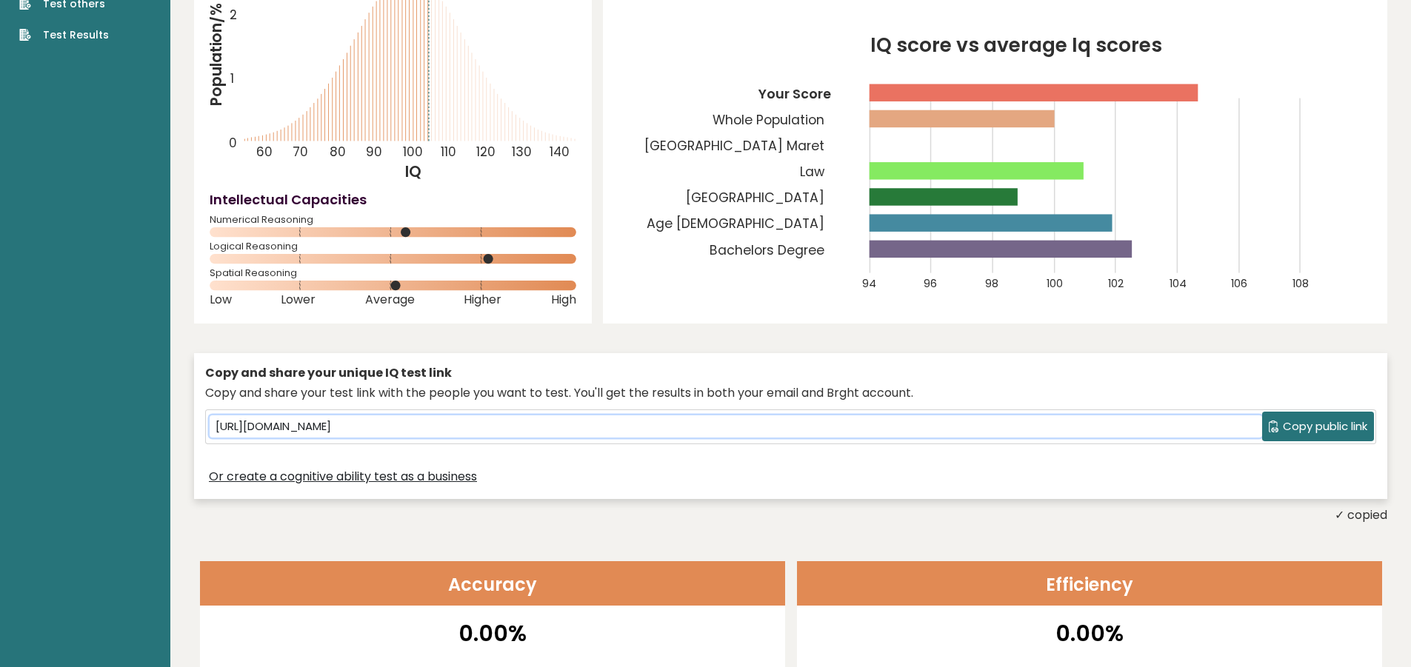
scroll to position [0, 0]
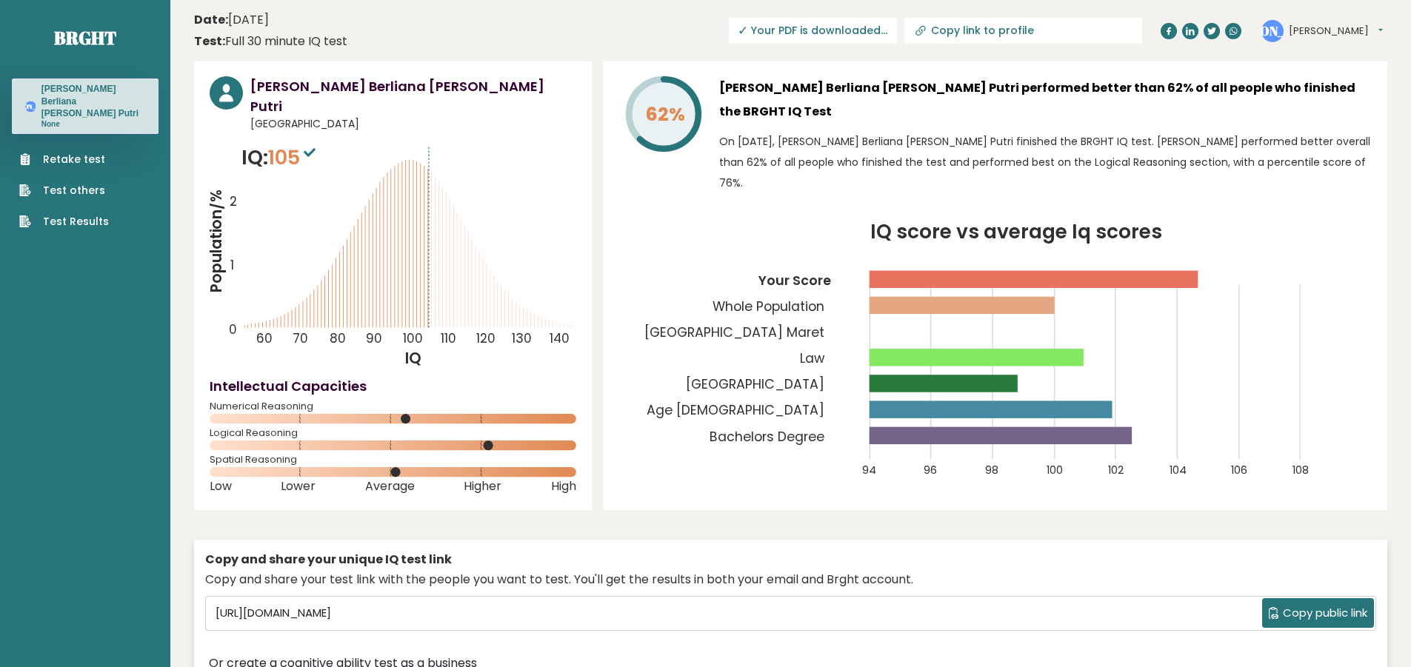
click at [1028, 30] on input "Copy link to profile" at bounding box center [1031, 30] width 201 height 12
type input "[URL][DOMAIN_NAME]"
drag, startPoint x: 1389, startPoint y: 238, endPoint x: 1210, endPoint y: 264, distance: 180.5
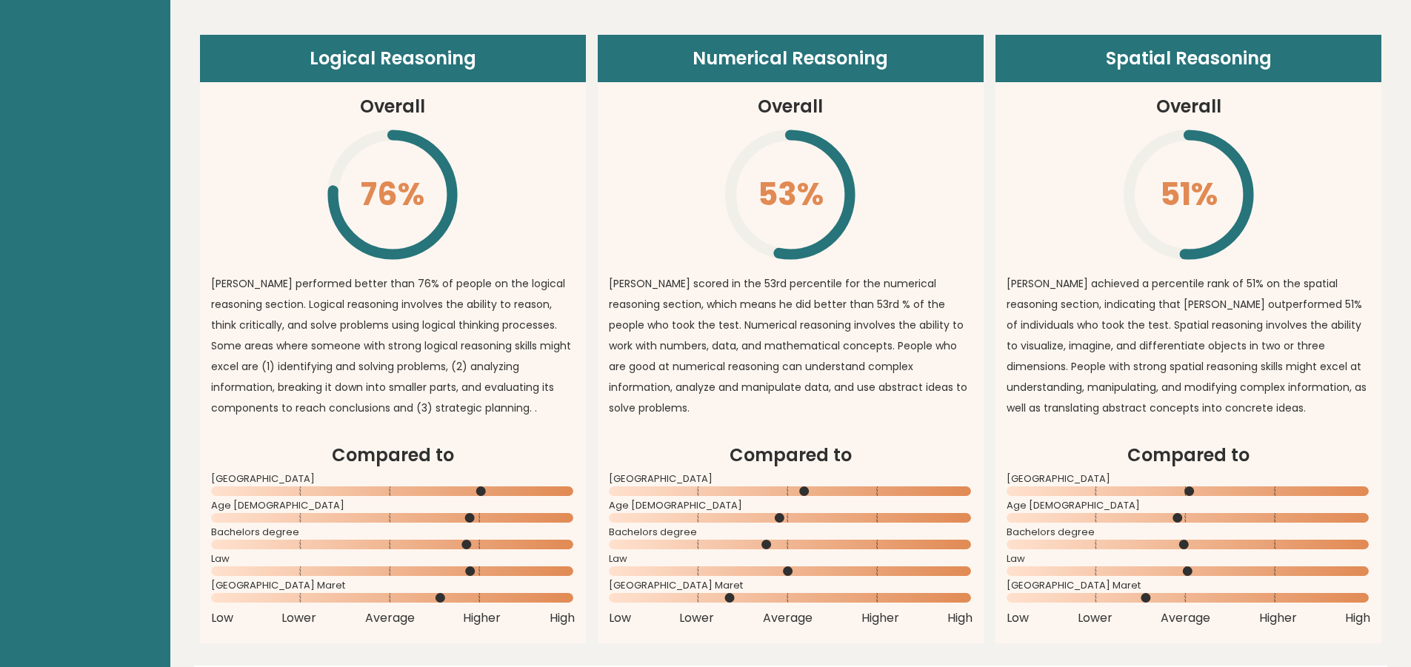
scroll to position [1111, 0]
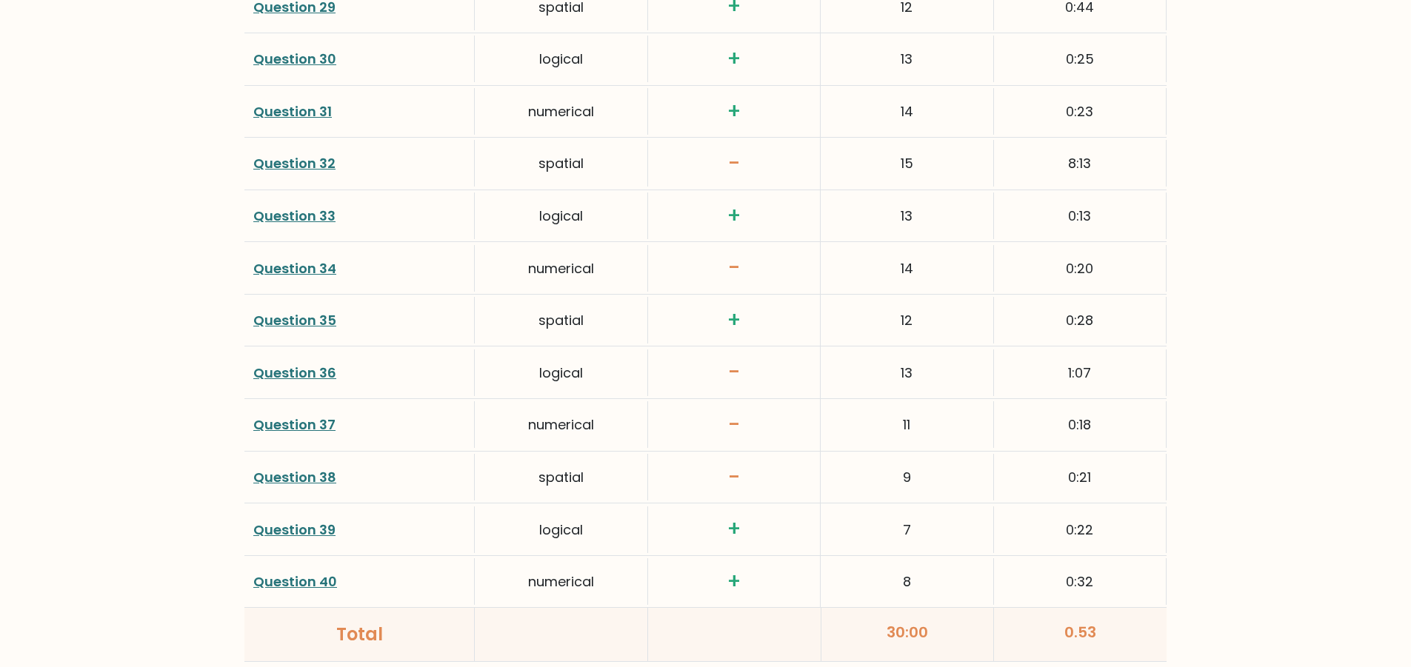
scroll to position [3801, 0]
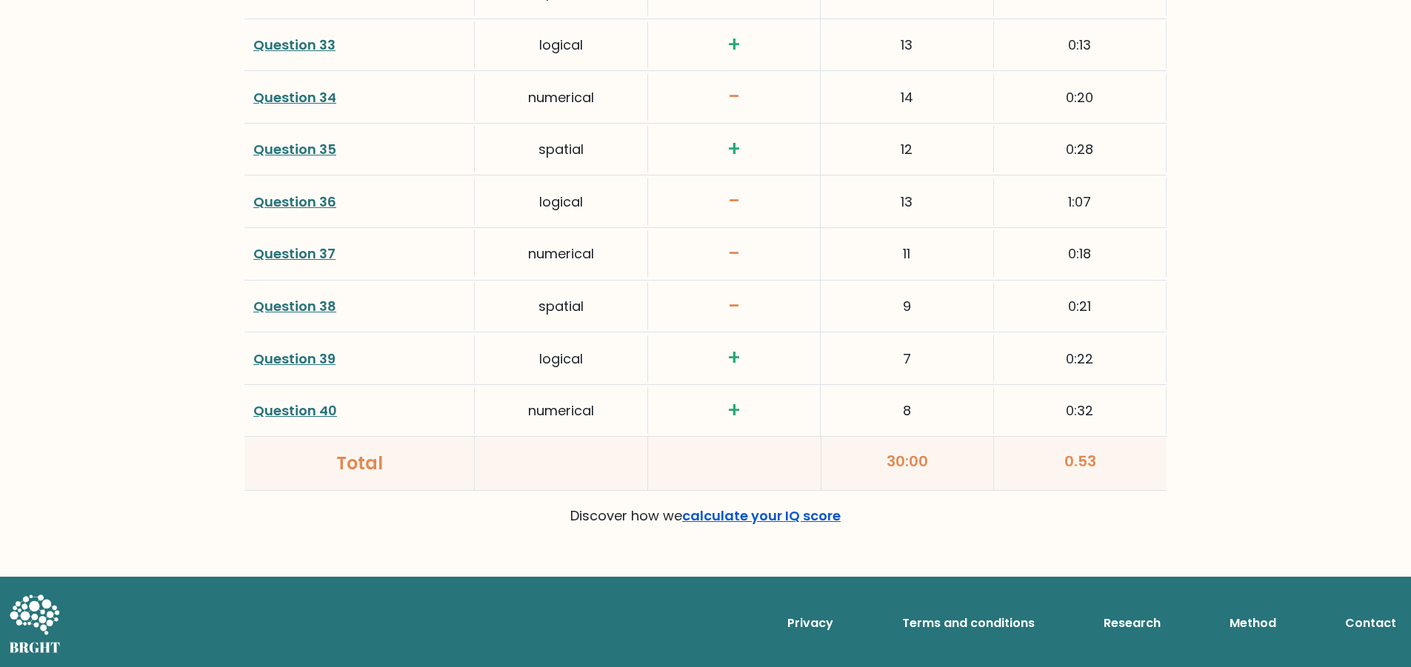
click at [745, 507] on link "calculate your IQ score" at bounding box center [761, 516] width 159 height 19
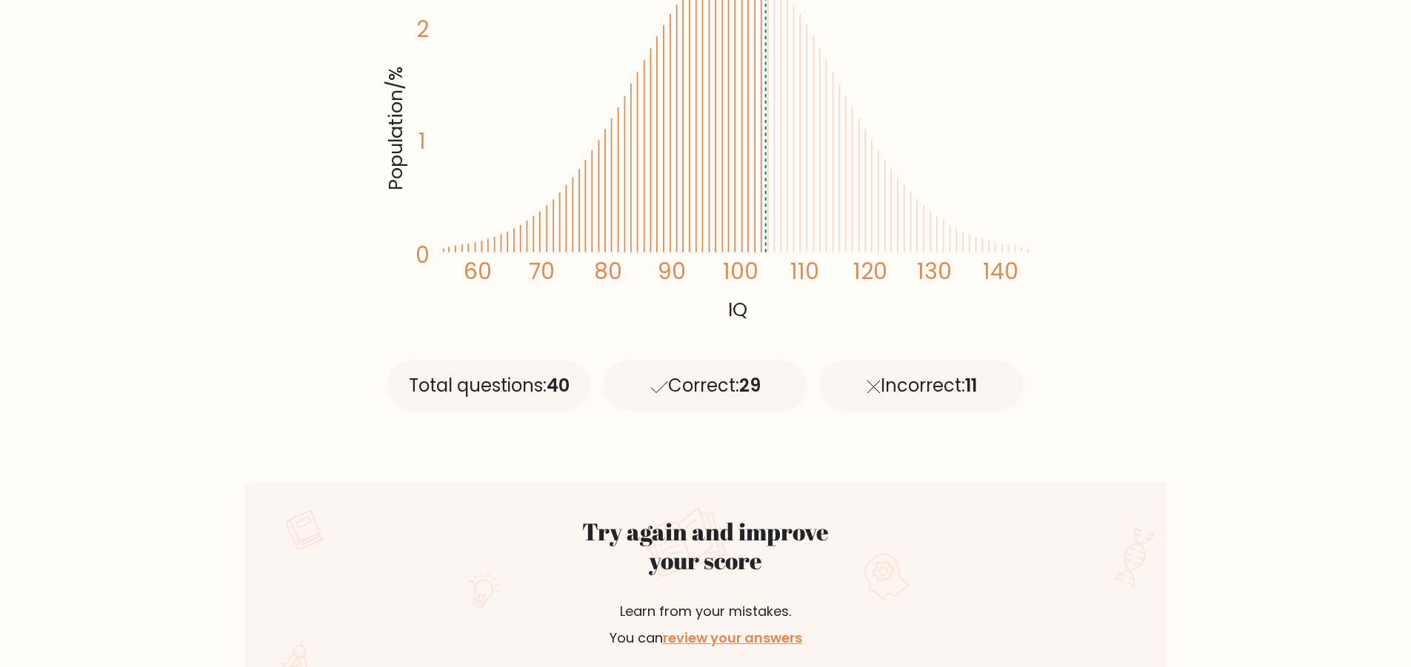
scroll to position [0, 0]
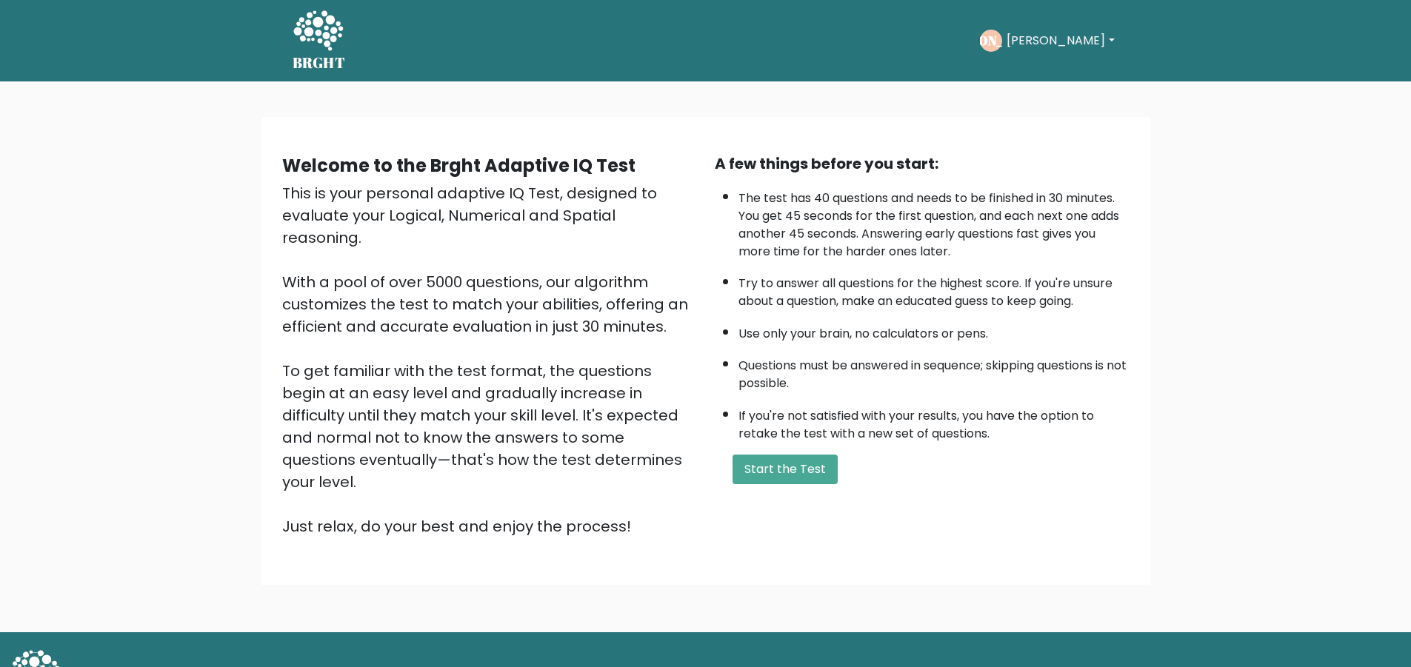
click at [1056, 34] on button "[PERSON_NAME]" at bounding box center [1060, 40] width 116 height 19
click at [756, 60] on div "Take the test [PERSON_NAME] Berliana Dashboard Profile Settings Logout Dashboar…" at bounding box center [738, 41] width 762 height 46
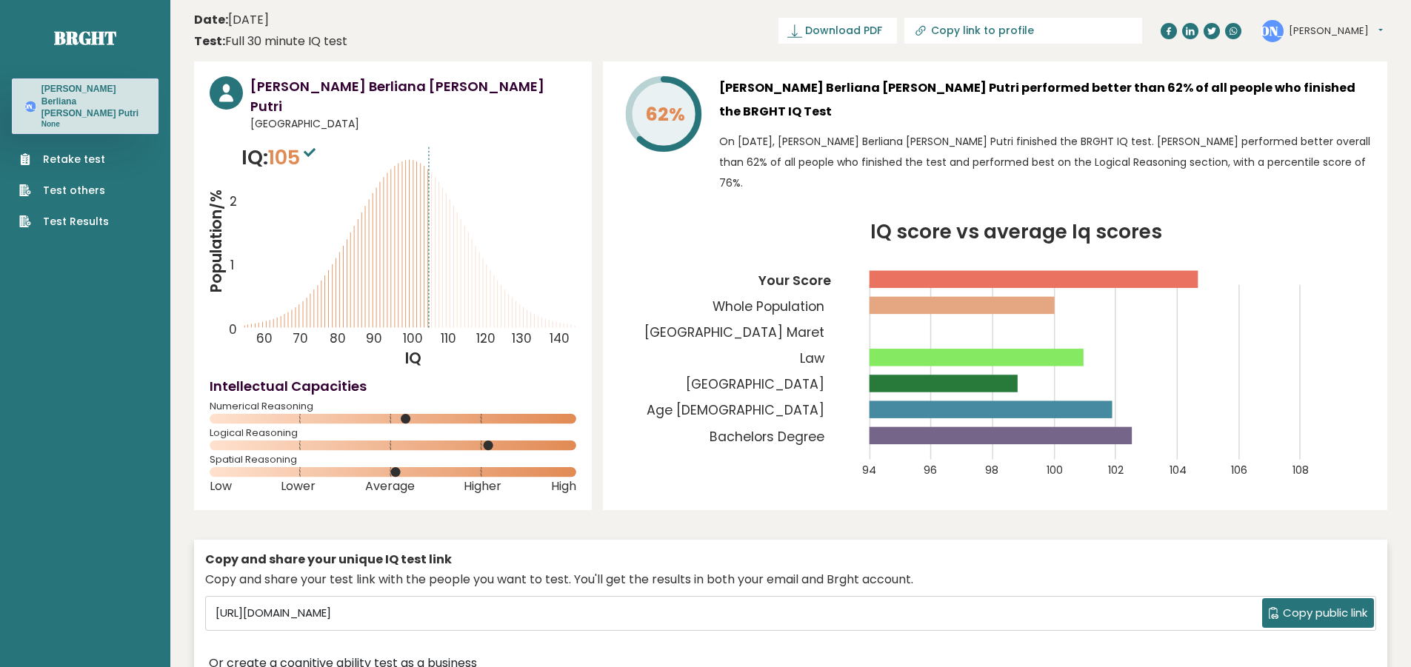
click at [1075, 30] on input "Copy link to profile" at bounding box center [1031, 30] width 201 height 12
type input "[URL][DOMAIN_NAME]"
click at [1099, 29] on div "✓ copied" at bounding box center [1123, 31] width 53 height 18
click at [1075, 26] on input "[URL][DOMAIN_NAME]" at bounding box center [979, 30] width 201 height 12
click at [626, 24] on header "Date: [DATE] Test: Full 30 minute IQ test Download PDF Downloading... Downloadi…" at bounding box center [790, 30] width 1193 height 47
